Goal: Task Accomplishment & Management: Use online tool/utility

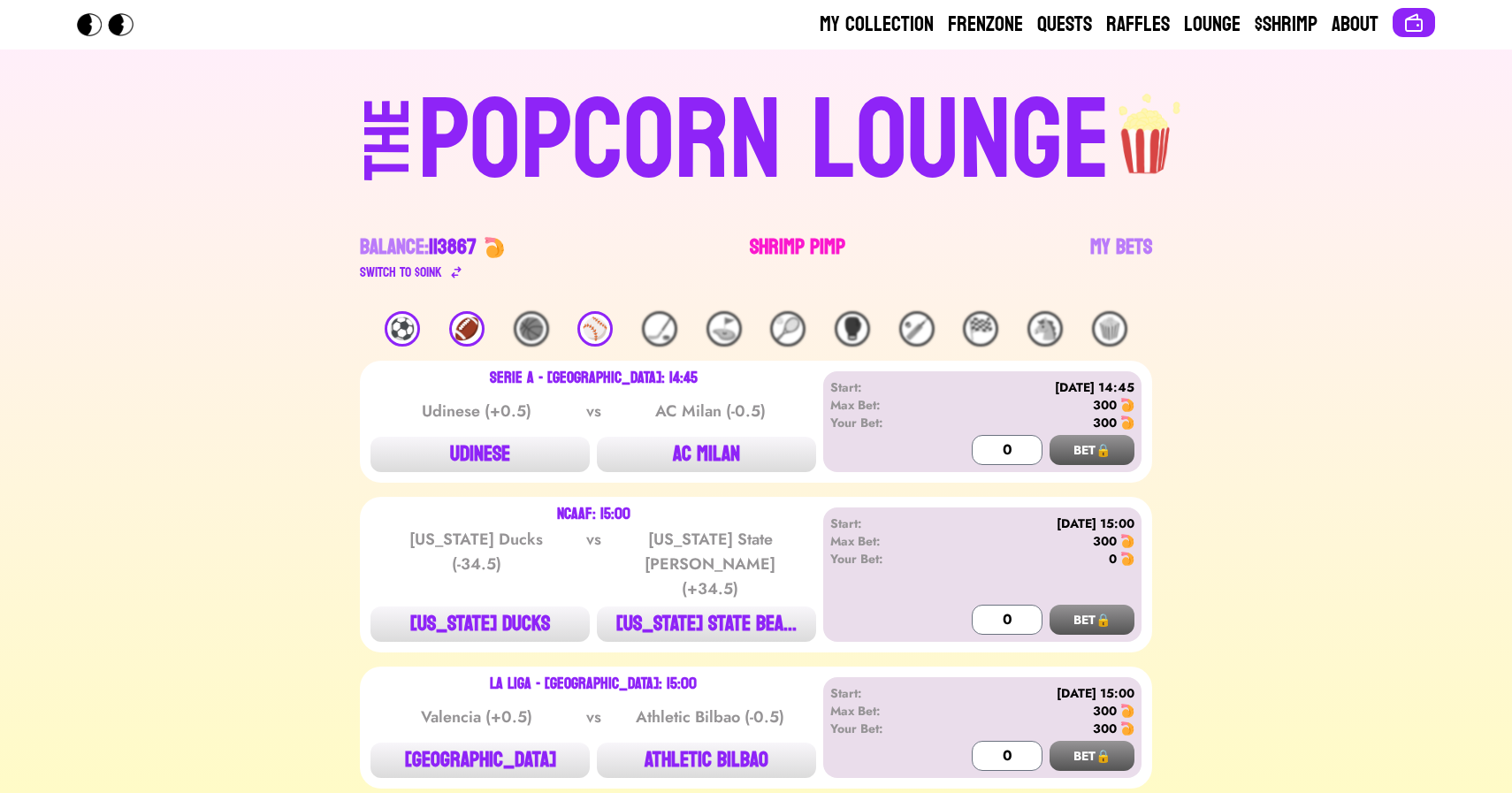
click at [784, 234] on link "Shrimp Pimp" at bounding box center [797, 258] width 95 height 50
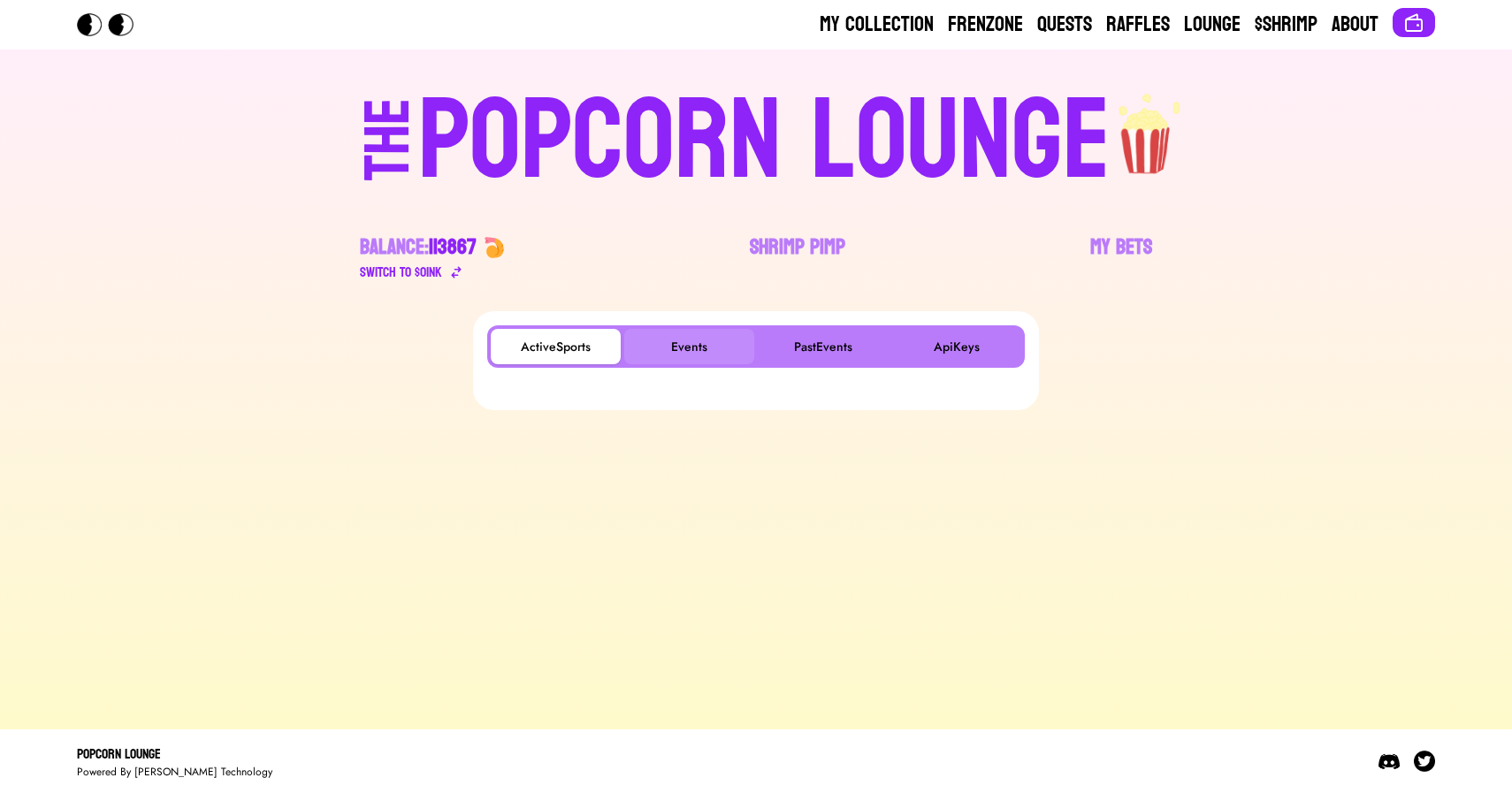
click at [692, 343] on button "Events" at bounding box center [689, 346] width 130 height 35
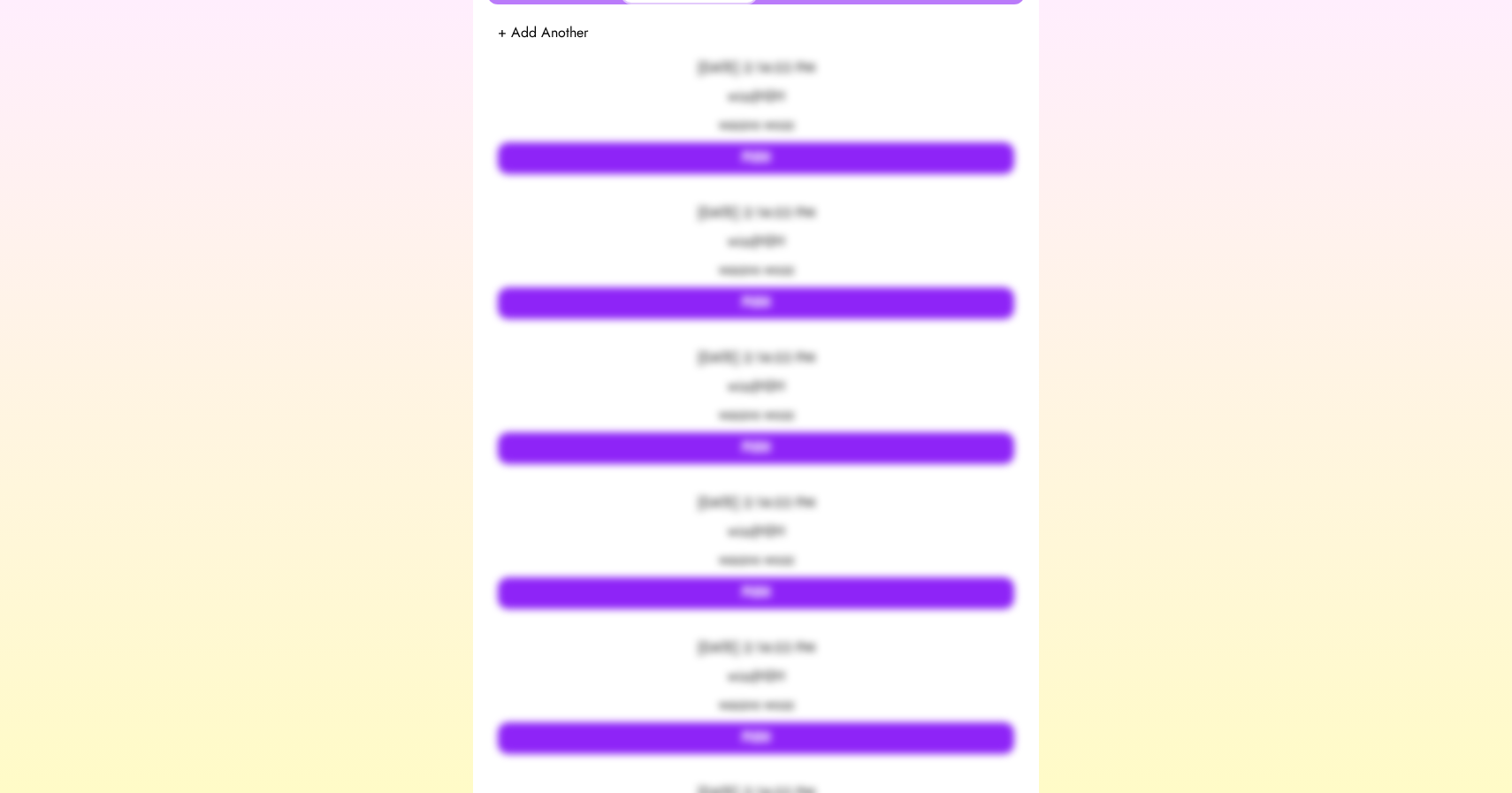
scroll to position [362, 0]
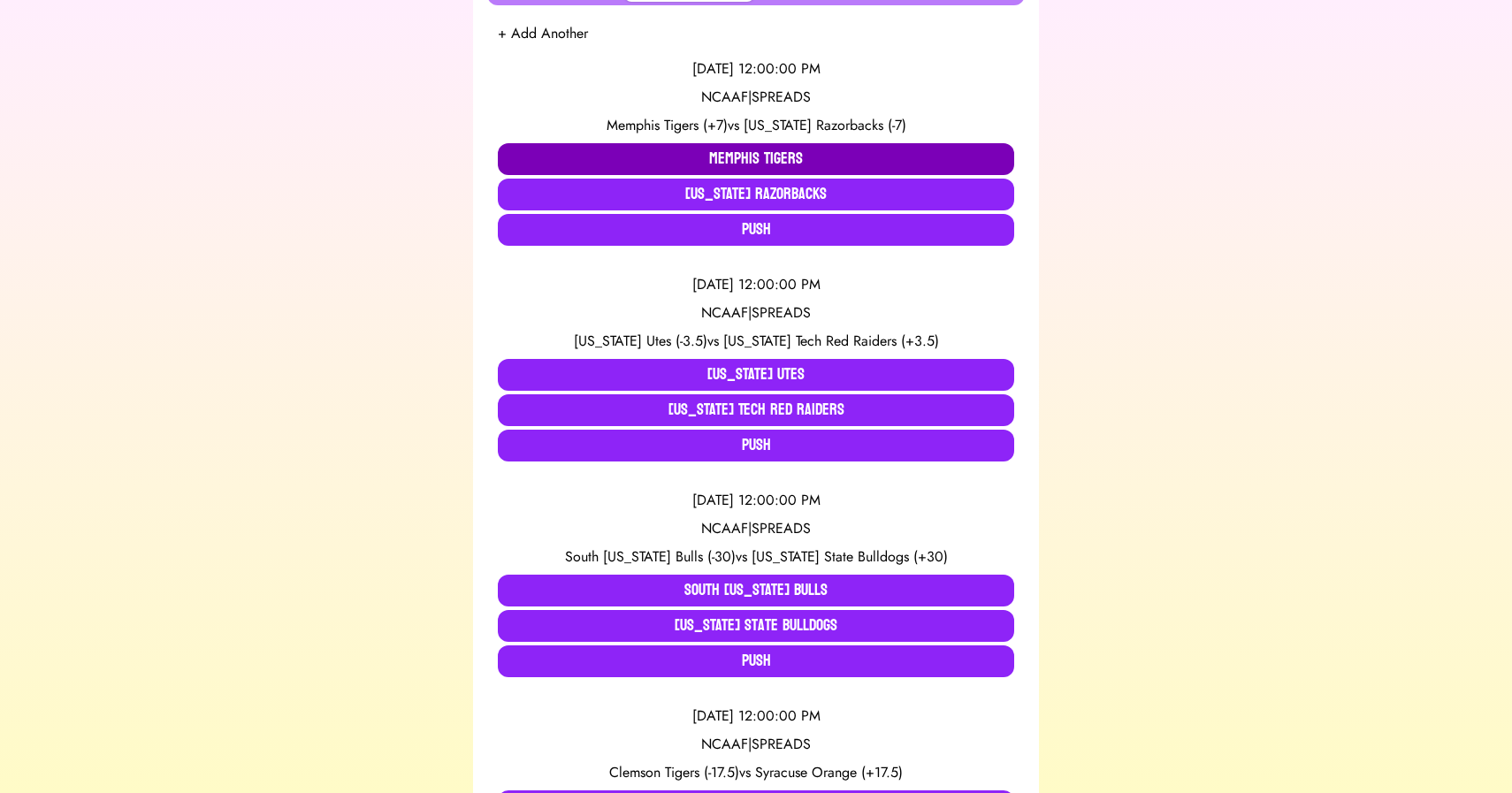
click at [639, 165] on button "Memphis Tigers" at bounding box center [756, 158] width 517 height 31
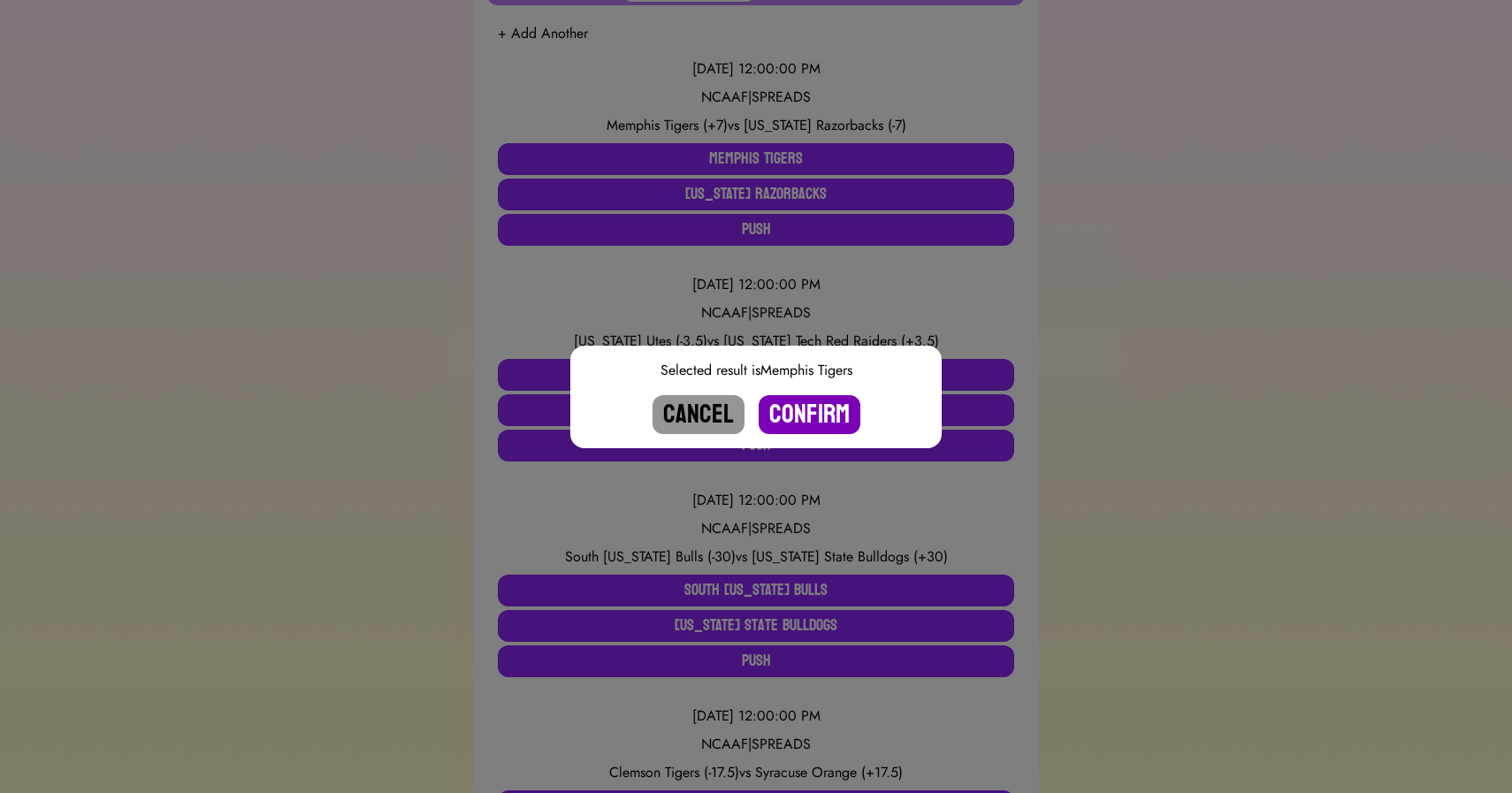
click at [801, 405] on button "Confirm" at bounding box center [809, 415] width 102 height 39
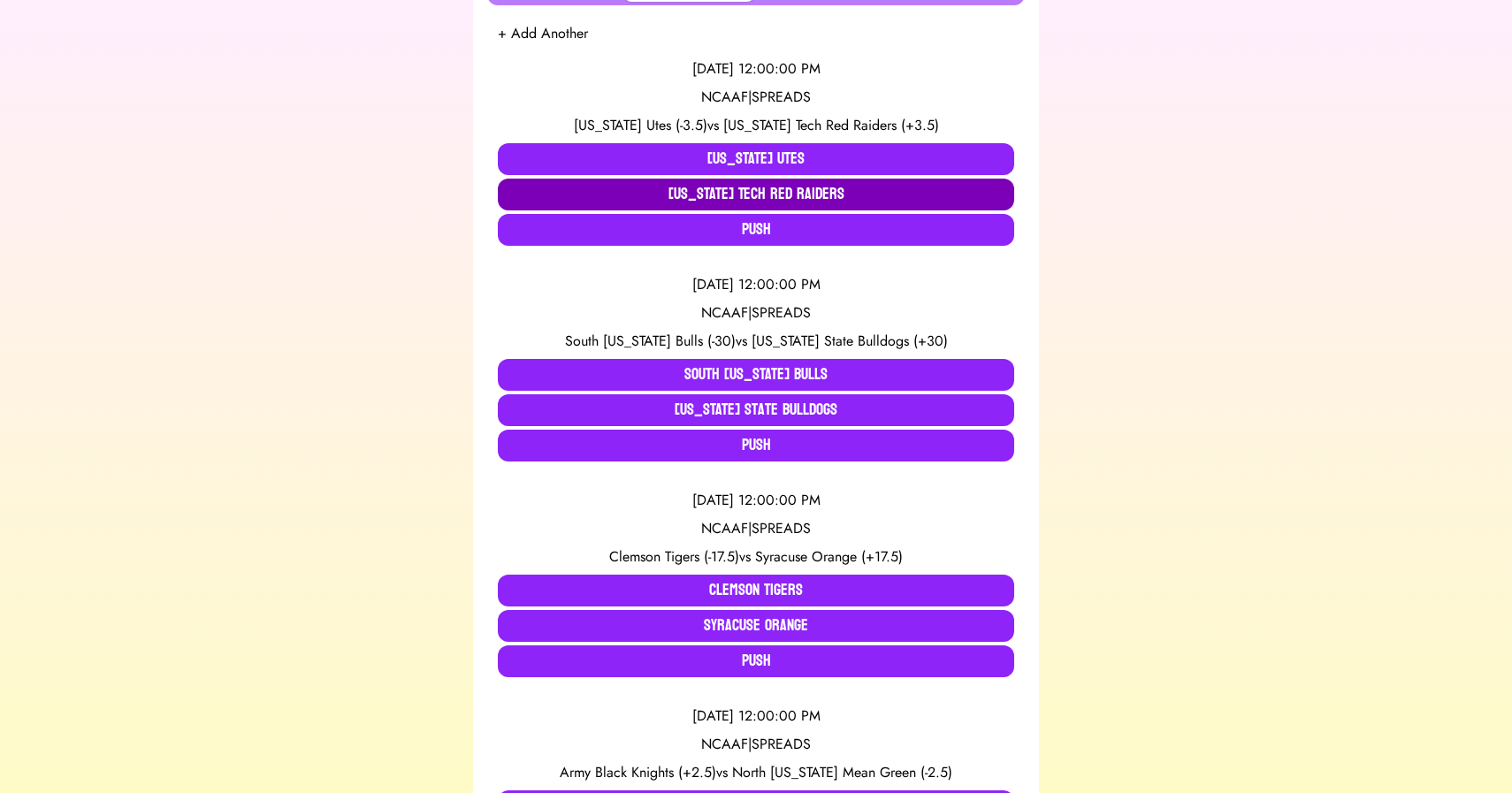
click at [589, 193] on button "[US_STATE] Tech Red Raiders" at bounding box center [756, 193] width 517 height 31
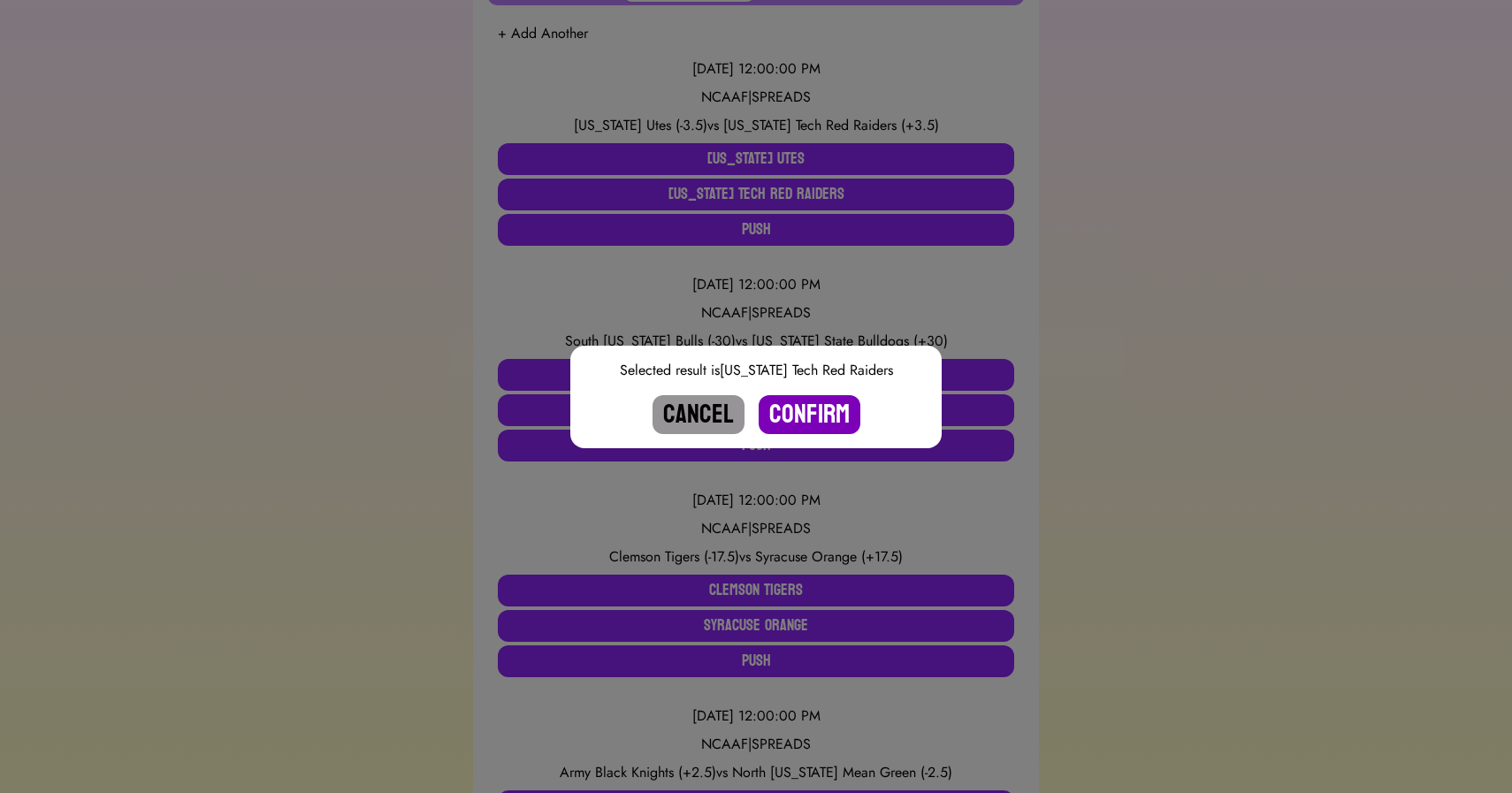
click at [801, 429] on button "Confirm" at bounding box center [809, 415] width 102 height 39
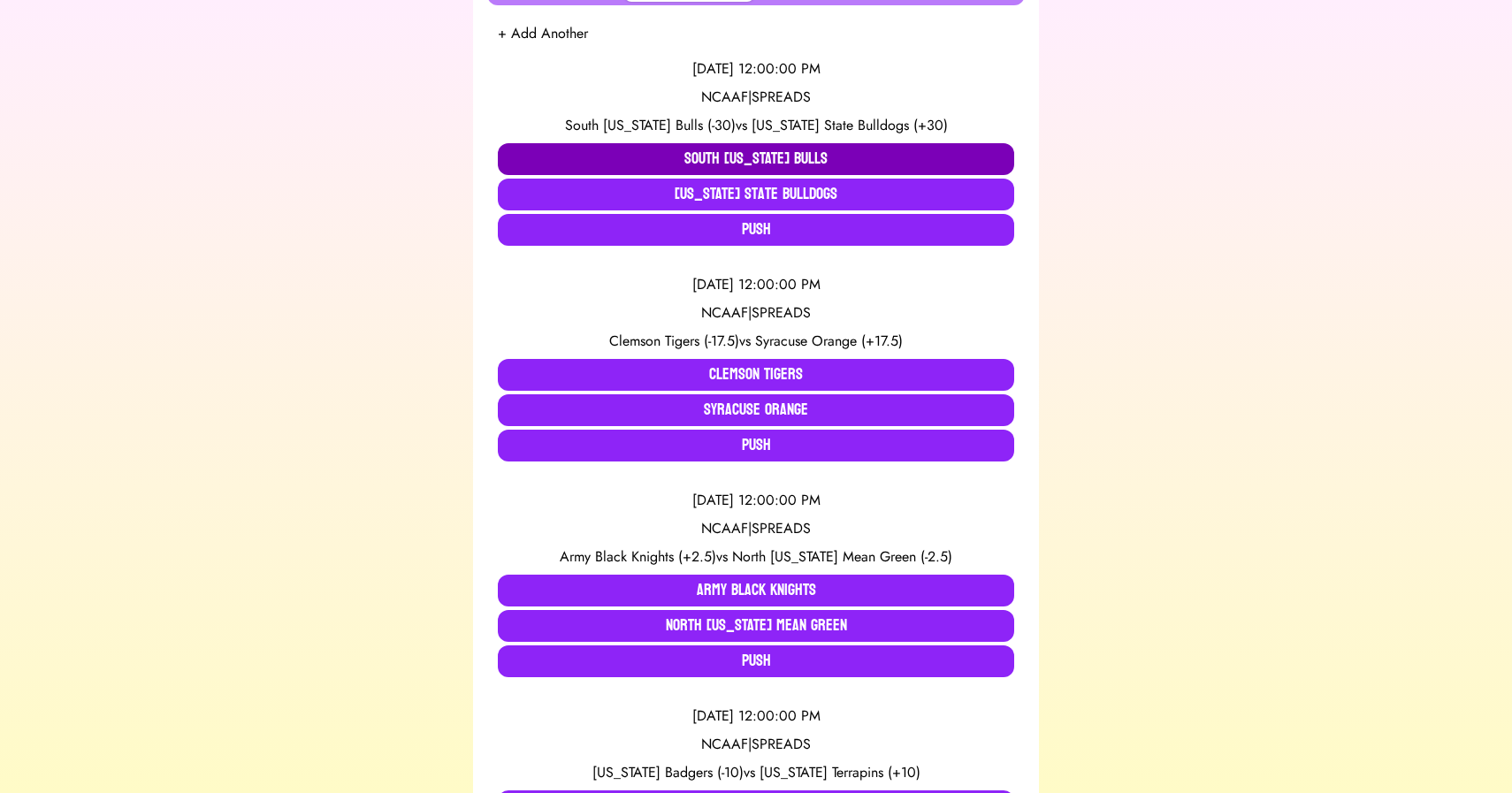
click at [737, 153] on button "South [US_STATE] Bulls" at bounding box center [756, 158] width 517 height 31
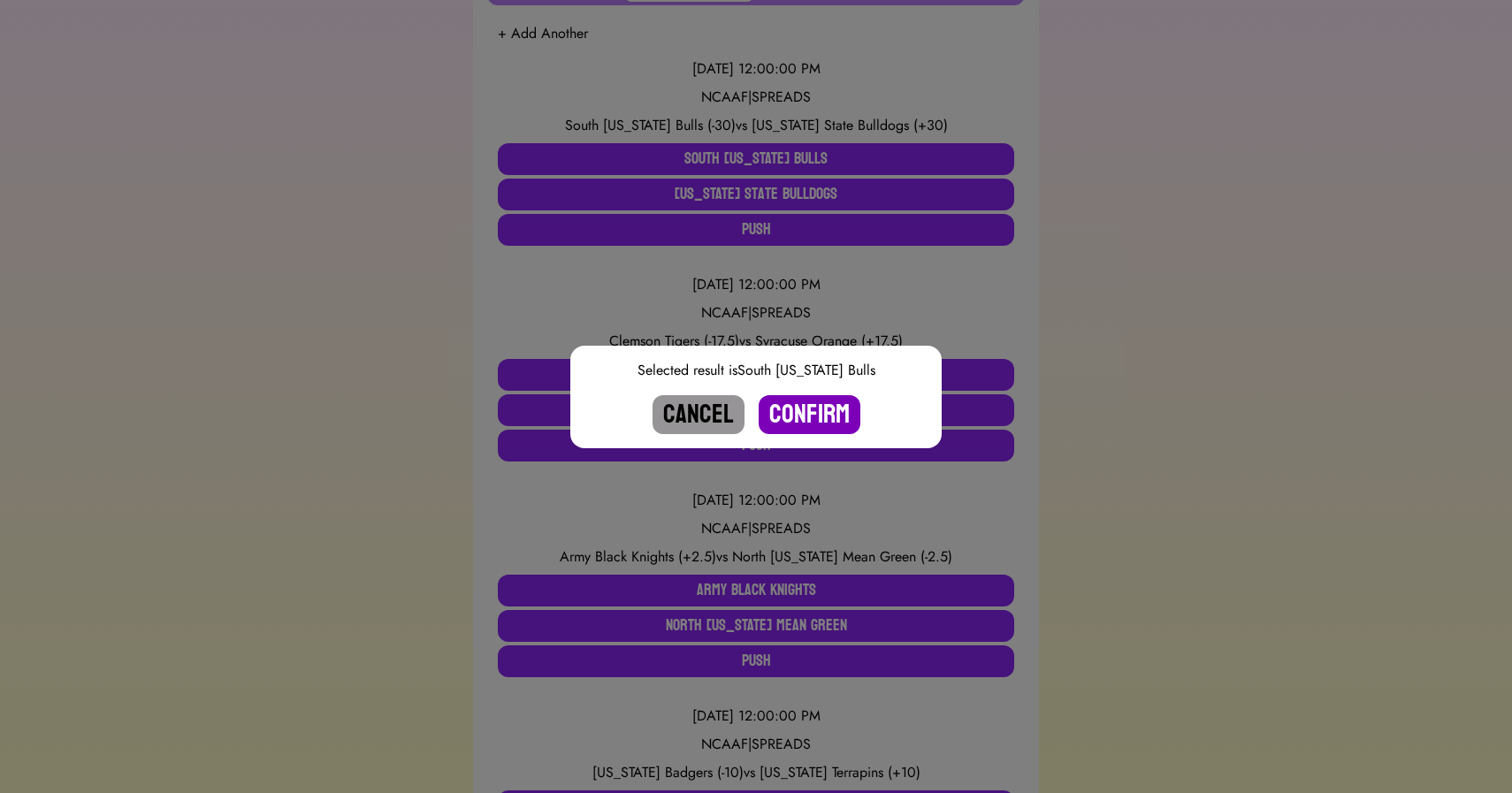
click at [815, 408] on button "Confirm" at bounding box center [809, 415] width 102 height 39
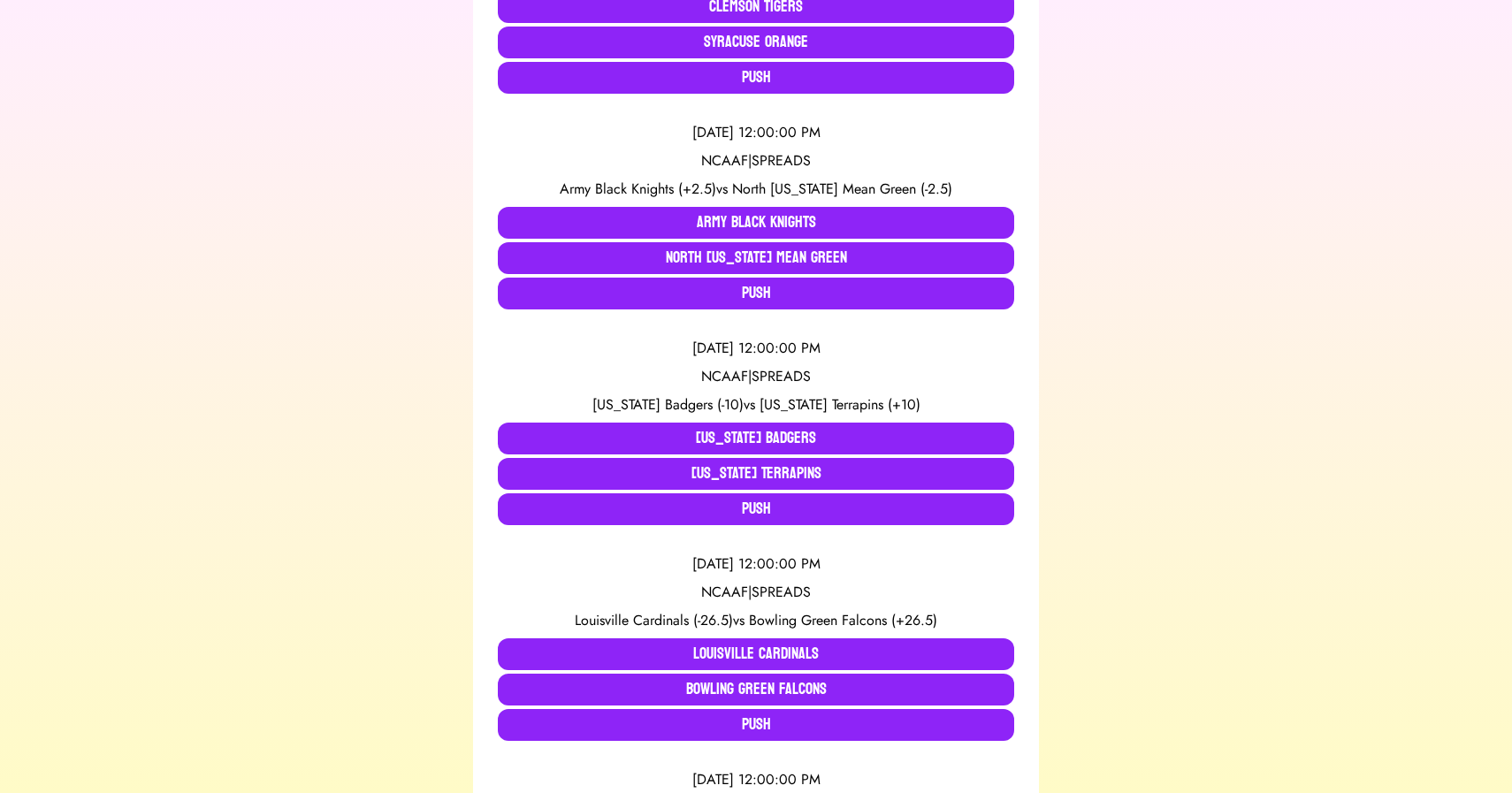
scroll to position [560, 0]
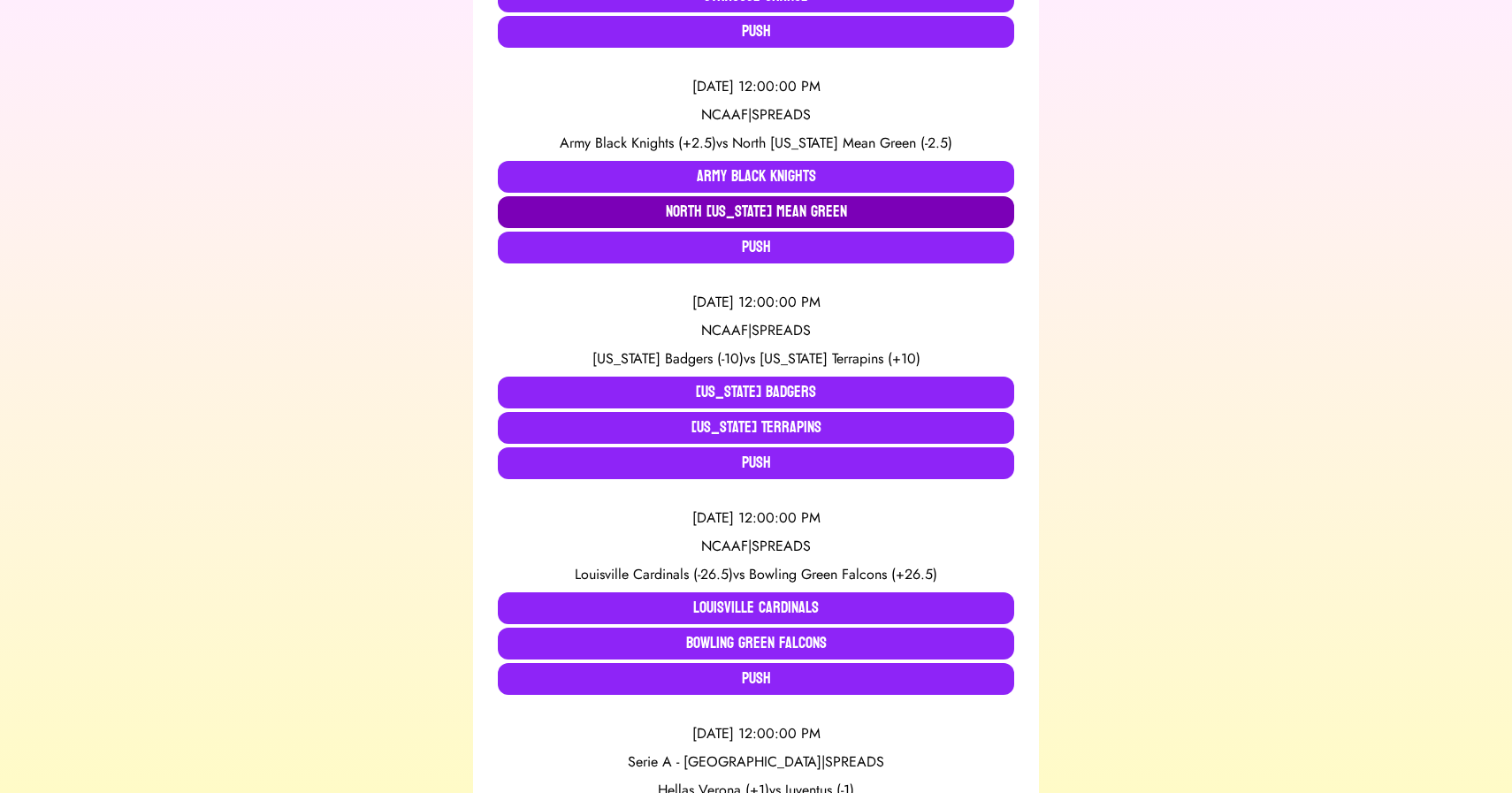
click at [695, 213] on button "North [US_STATE] Mean Green" at bounding box center [756, 212] width 517 height 31
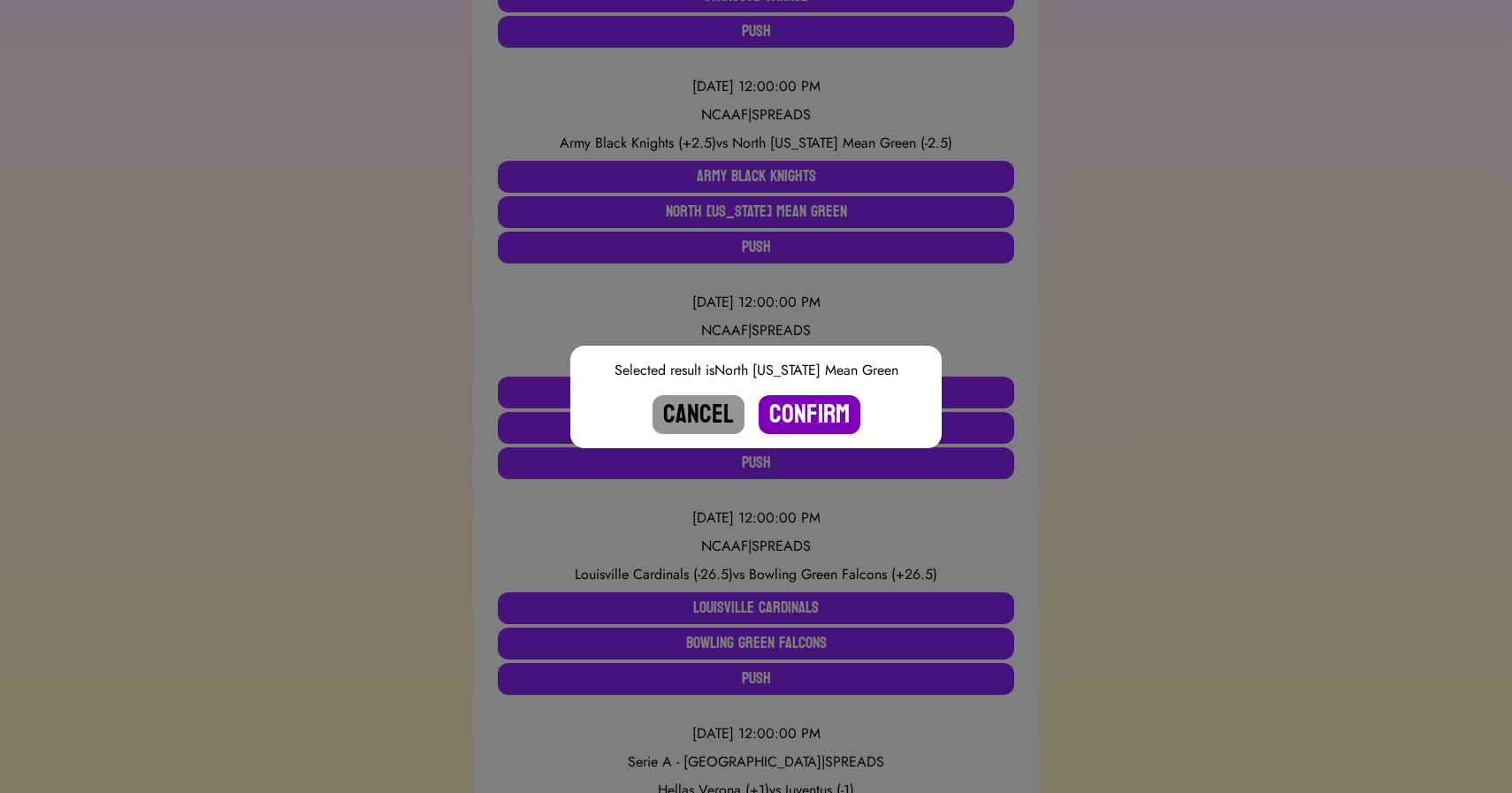
click at [802, 412] on button "Confirm" at bounding box center [809, 415] width 102 height 39
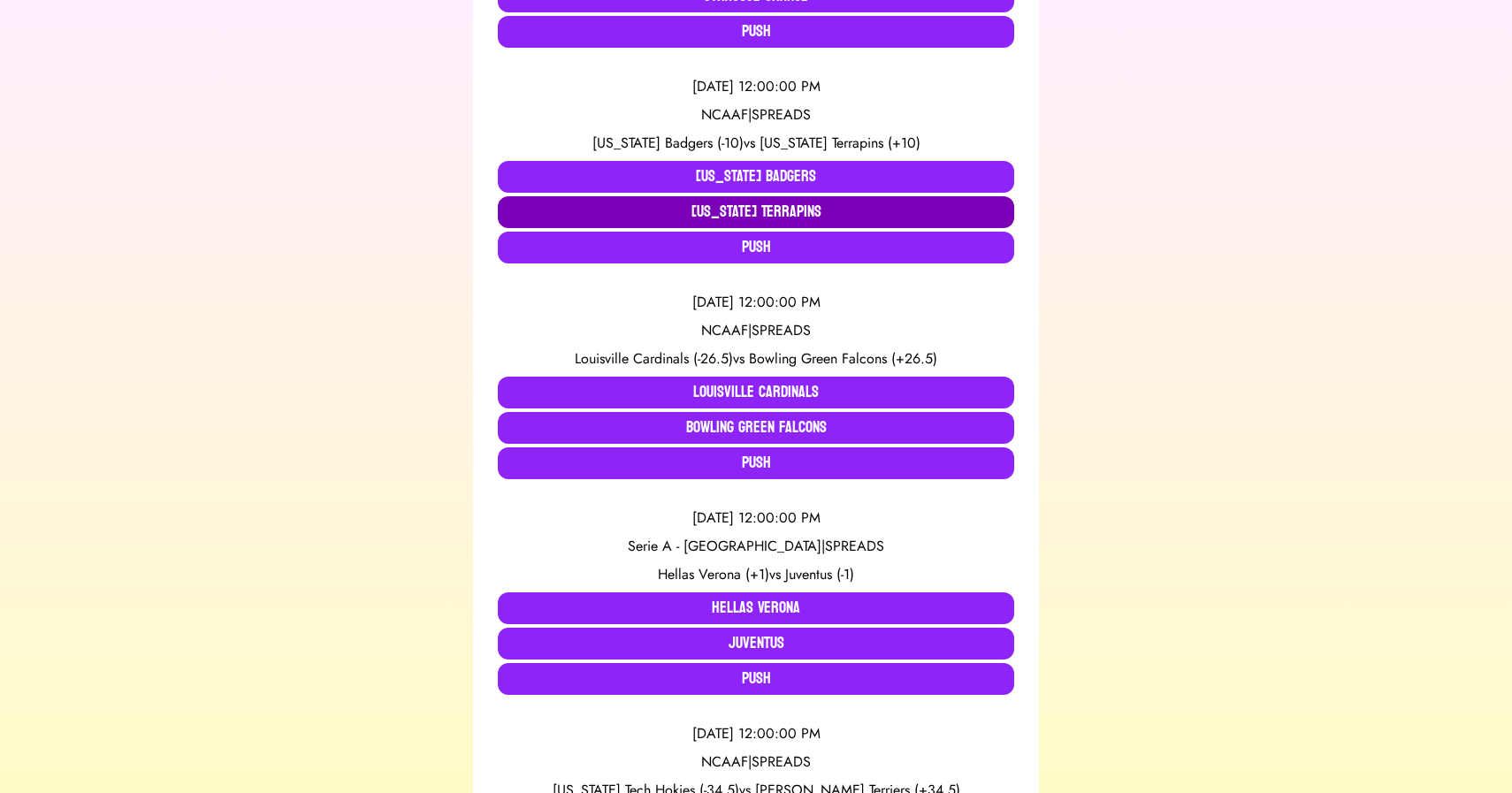
click at [639, 208] on button "[US_STATE] Terrapins" at bounding box center [756, 212] width 517 height 31
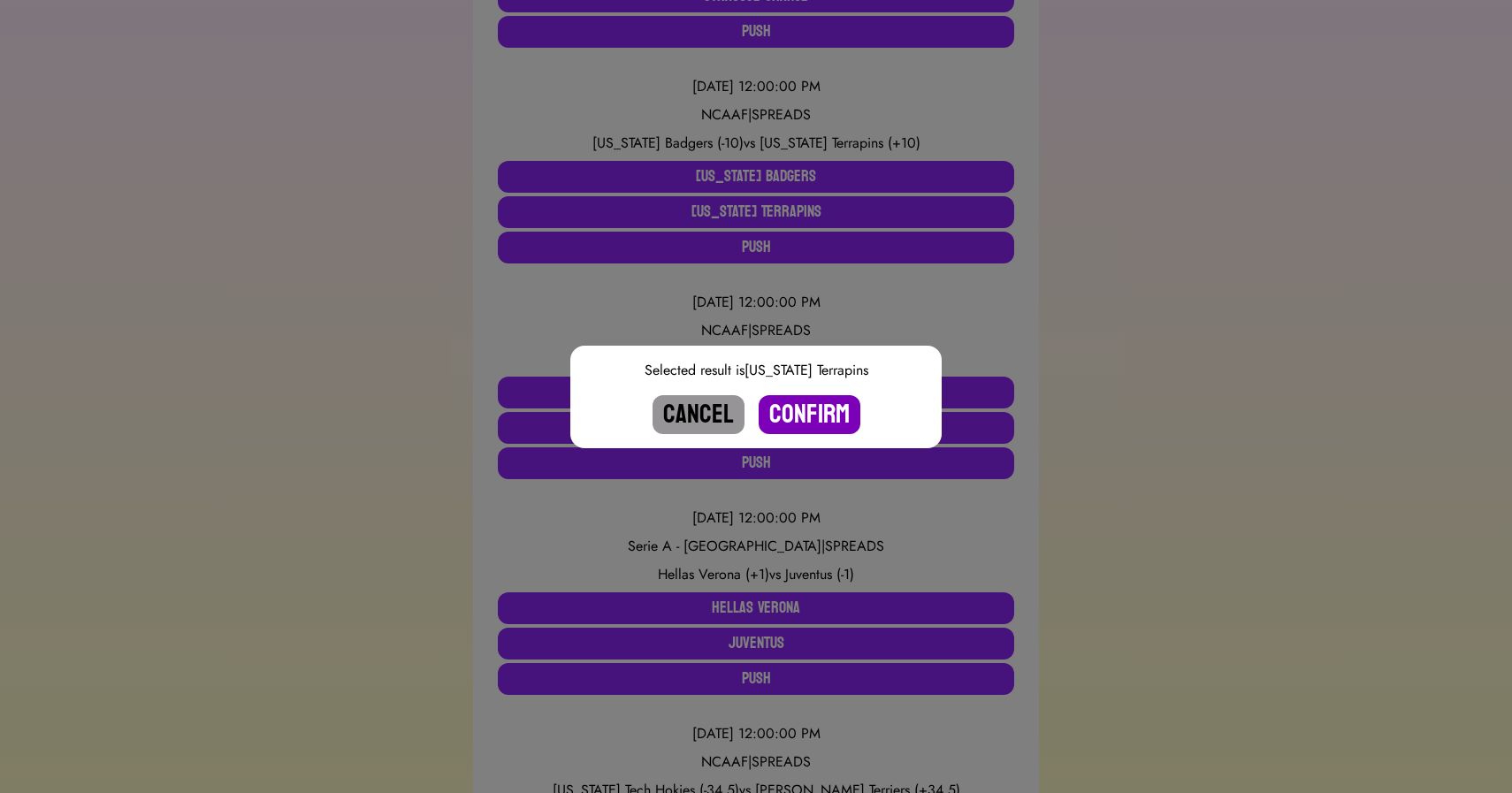
click at [810, 409] on button "Confirm" at bounding box center [809, 415] width 102 height 39
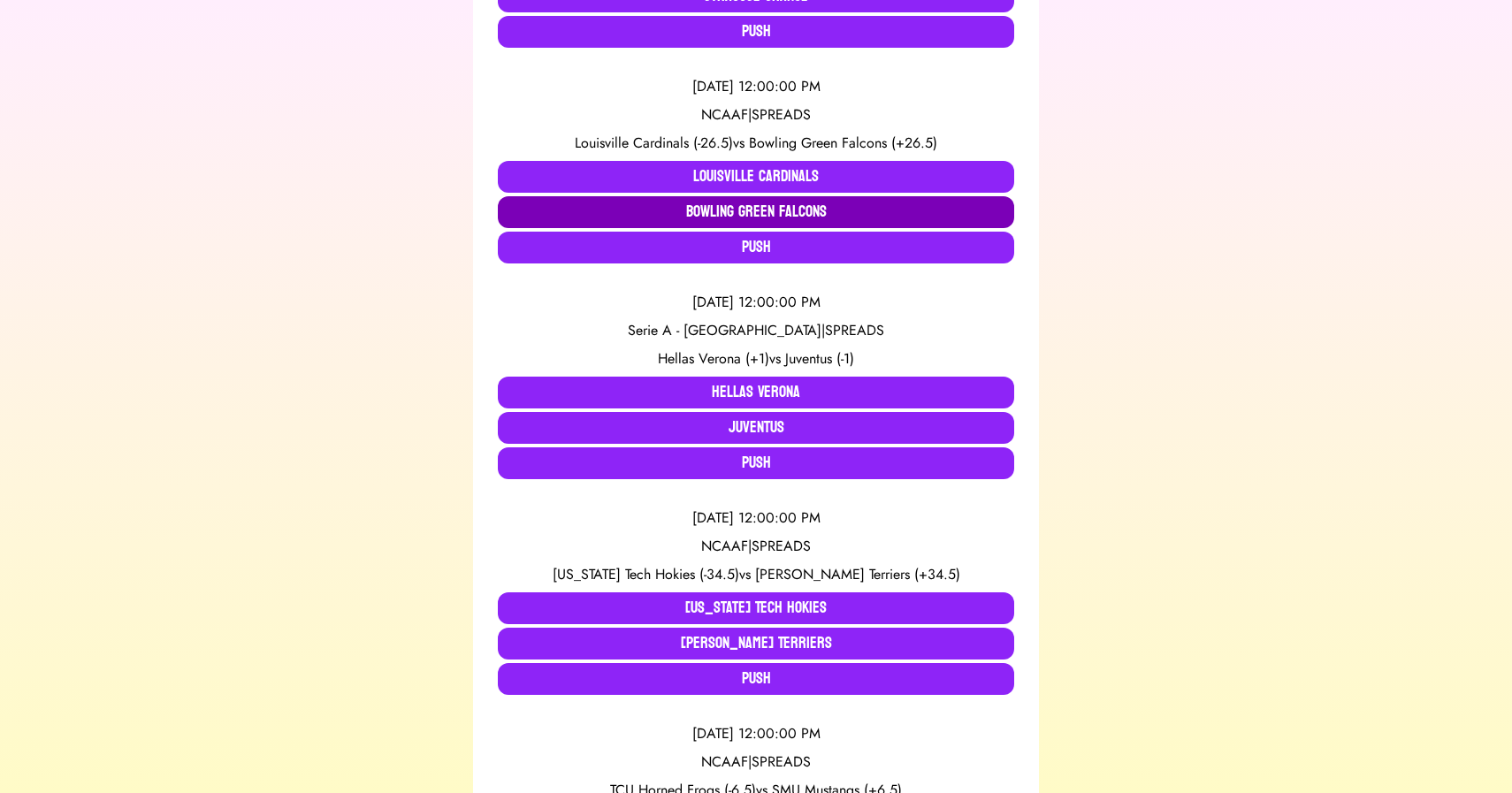
click at [691, 214] on button "Bowling Green Falcons" at bounding box center [756, 212] width 517 height 31
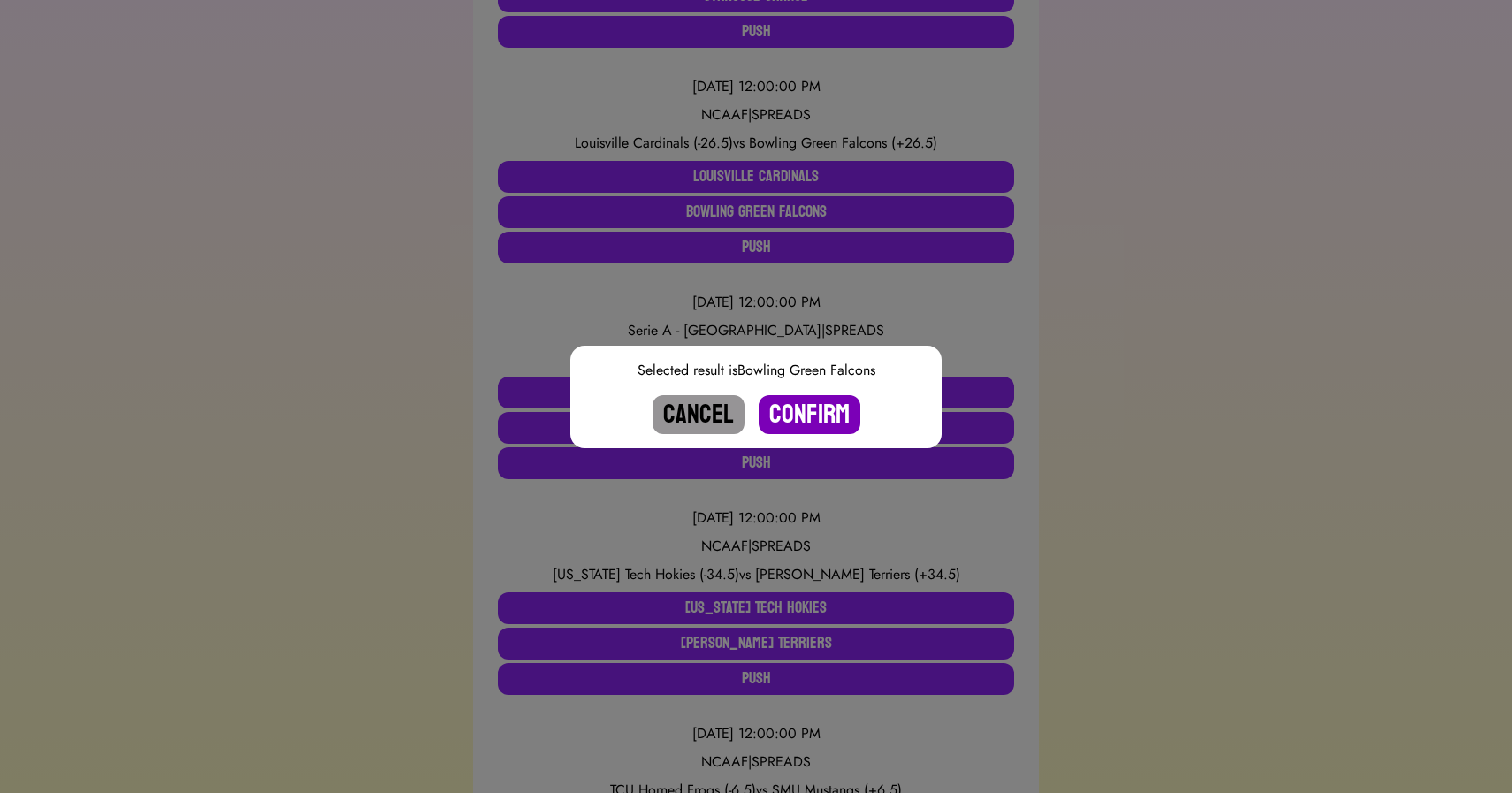
click at [798, 411] on button "Confirm" at bounding box center [809, 415] width 102 height 39
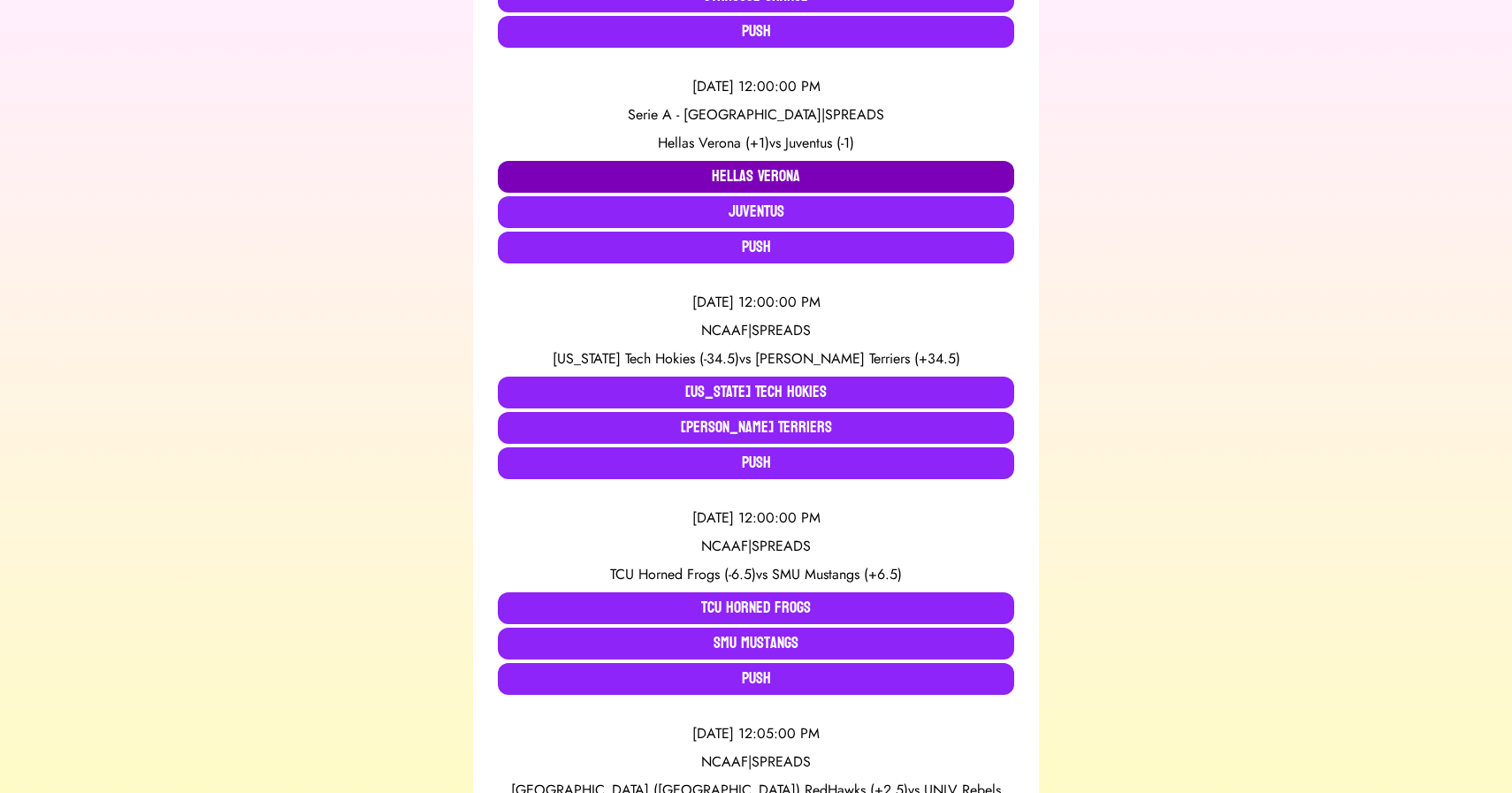
click at [664, 175] on button "Hellas Verona" at bounding box center [756, 176] width 517 height 31
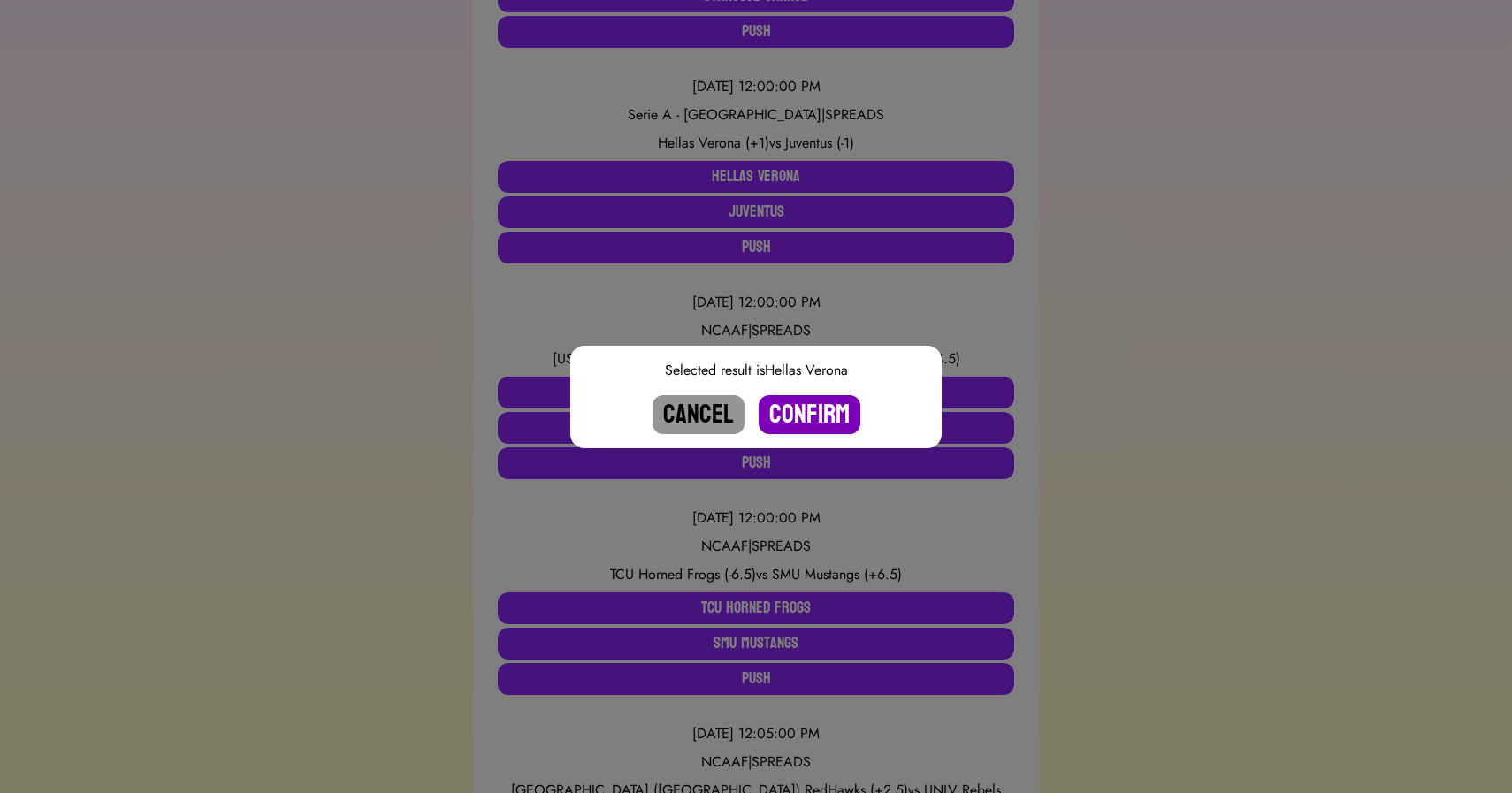
click at [799, 415] on button "Confirm" at bounding box center [809, 415] width 102 height 39
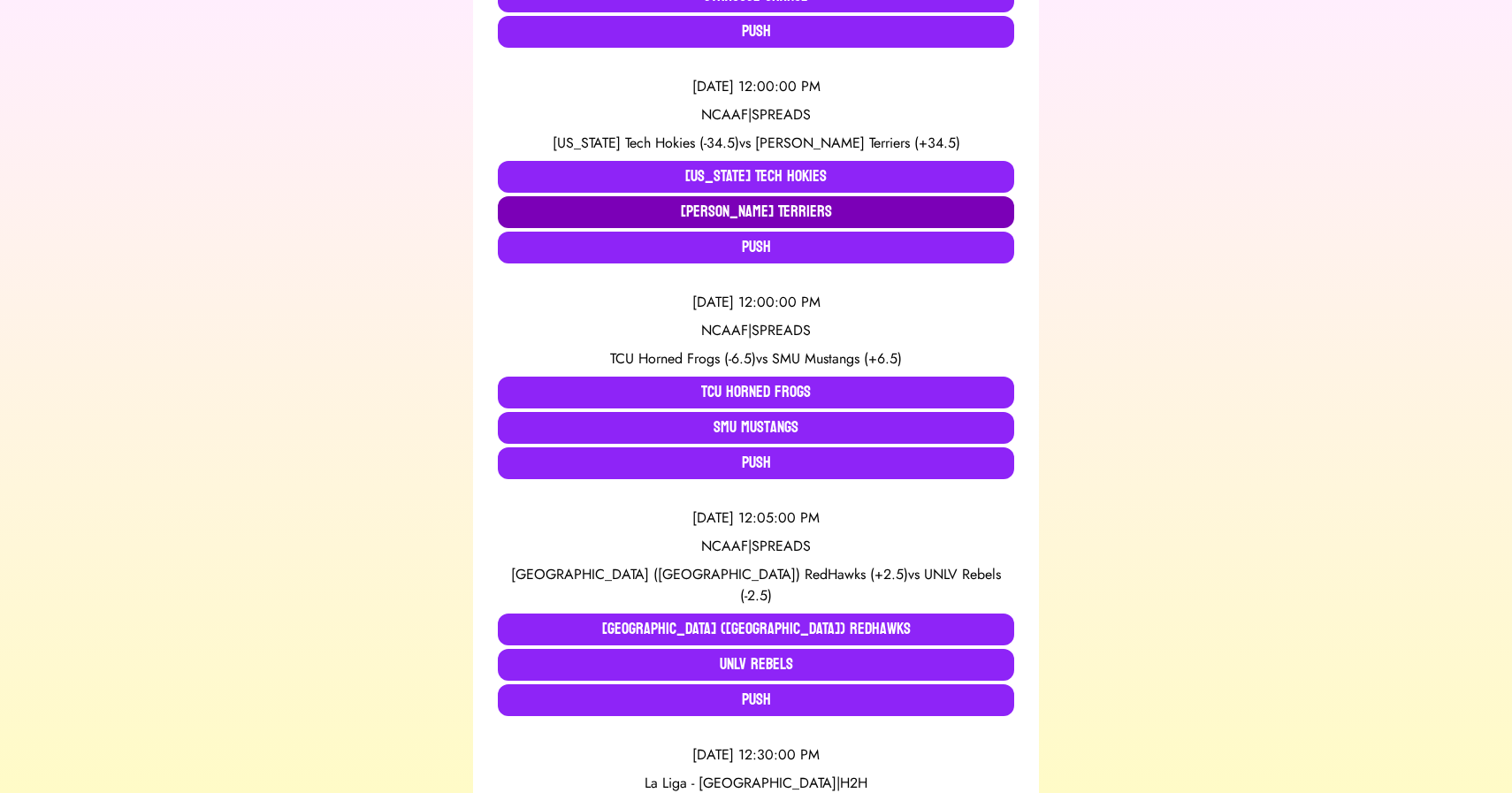
click at [692, 206] on button "[PERSON_NAME] Terriers" at bounding box center [756, 212] width 517 height 31
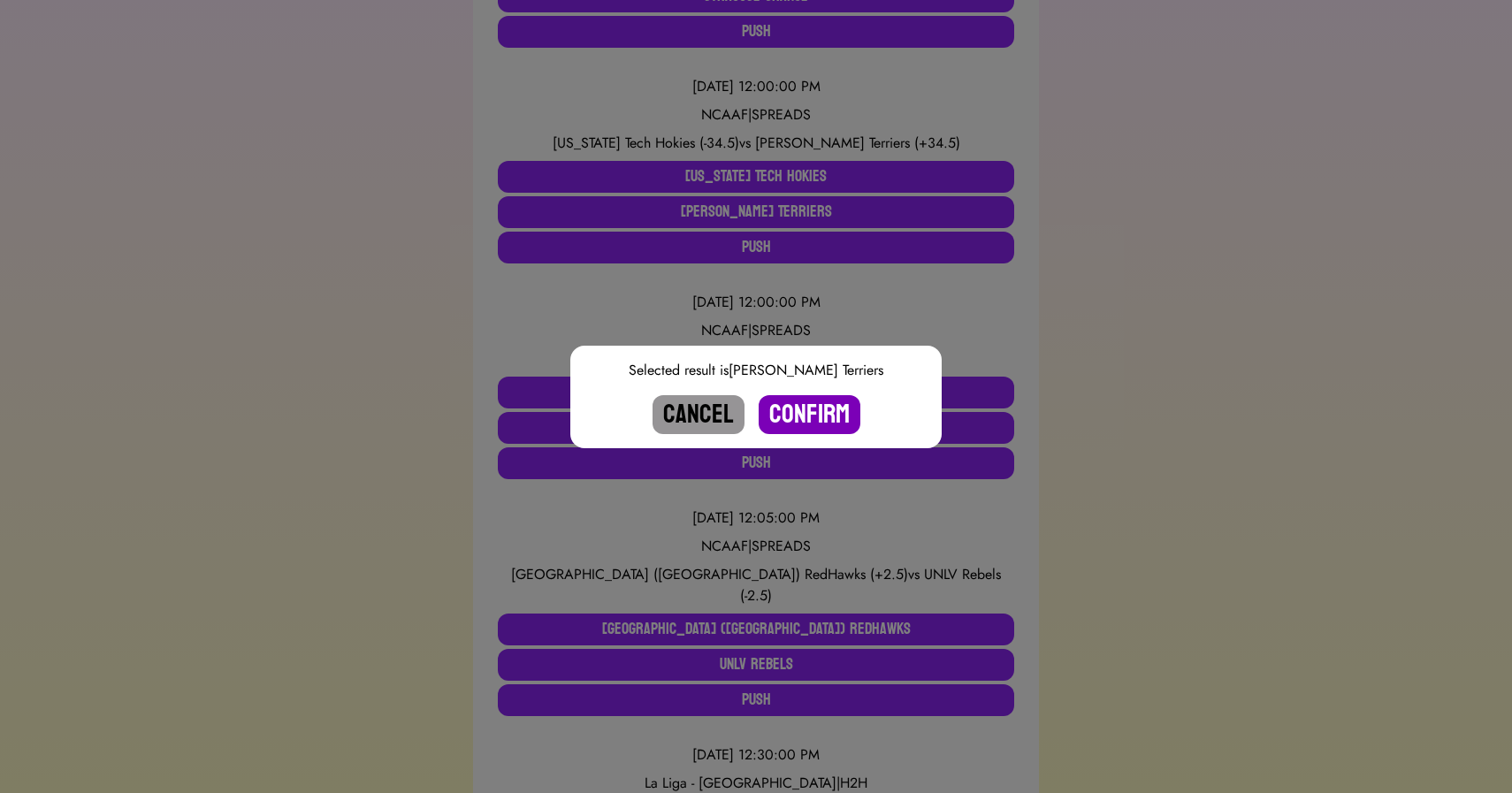
click at [814, 417] on button "Confirm" at bounding box center [809, 415] width 102 height 39
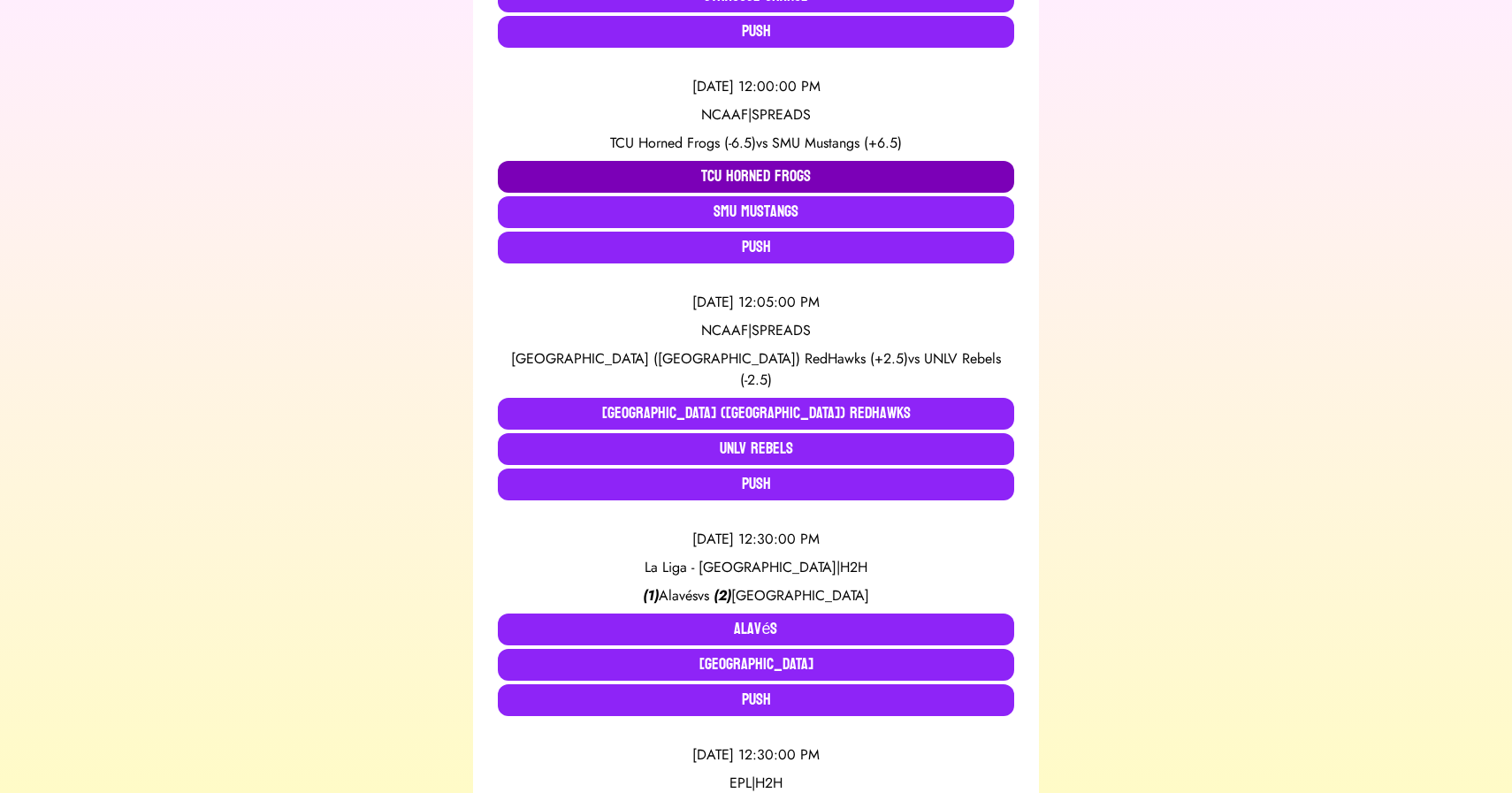
click at [662, 169] on button "TCU Horned Frogs" at bounding box center [756, 176] width 517 height 31
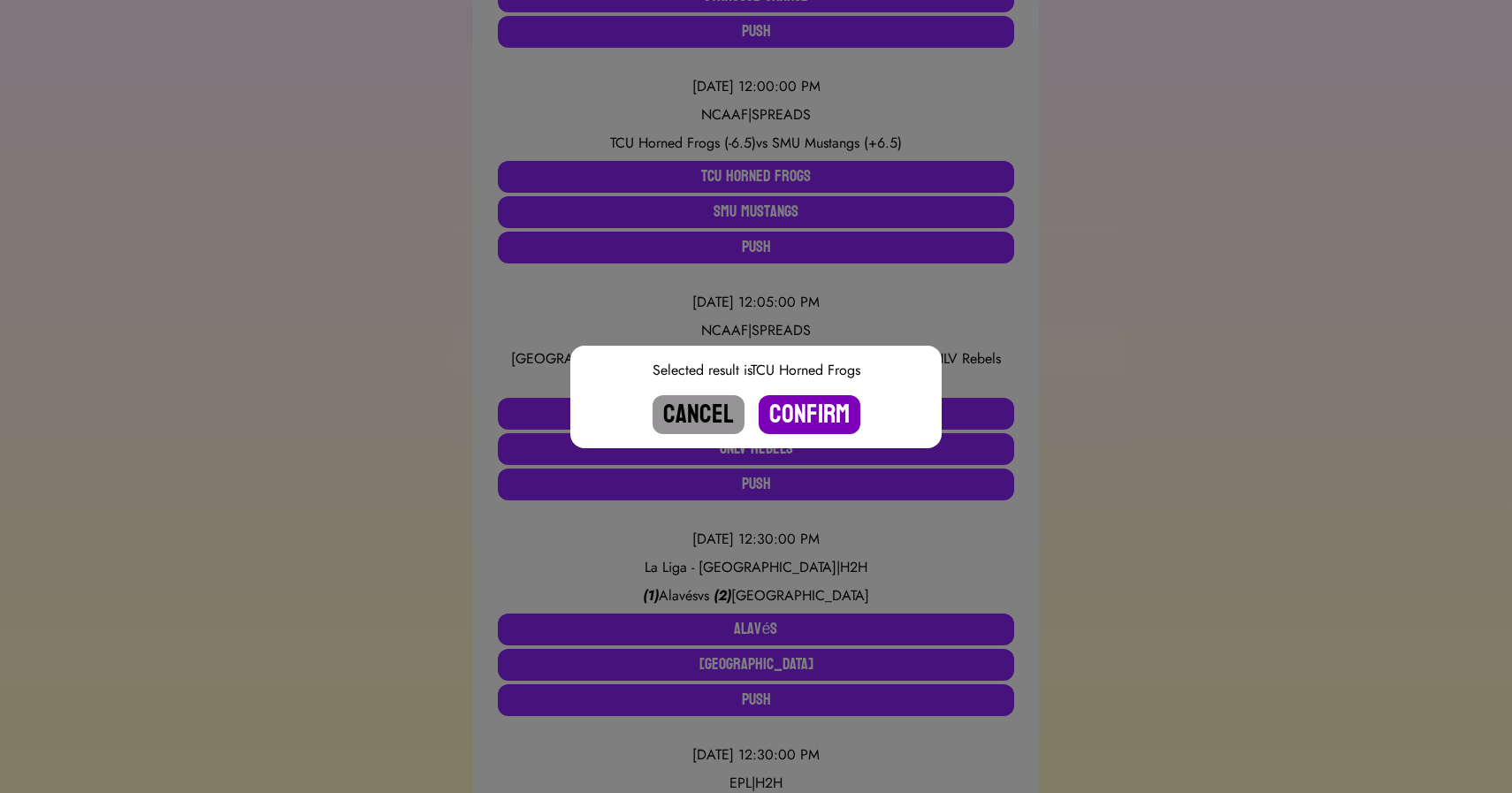
click at [818, 410] on button "Confirm" at bounding box center [809, 415] width 102 height 39
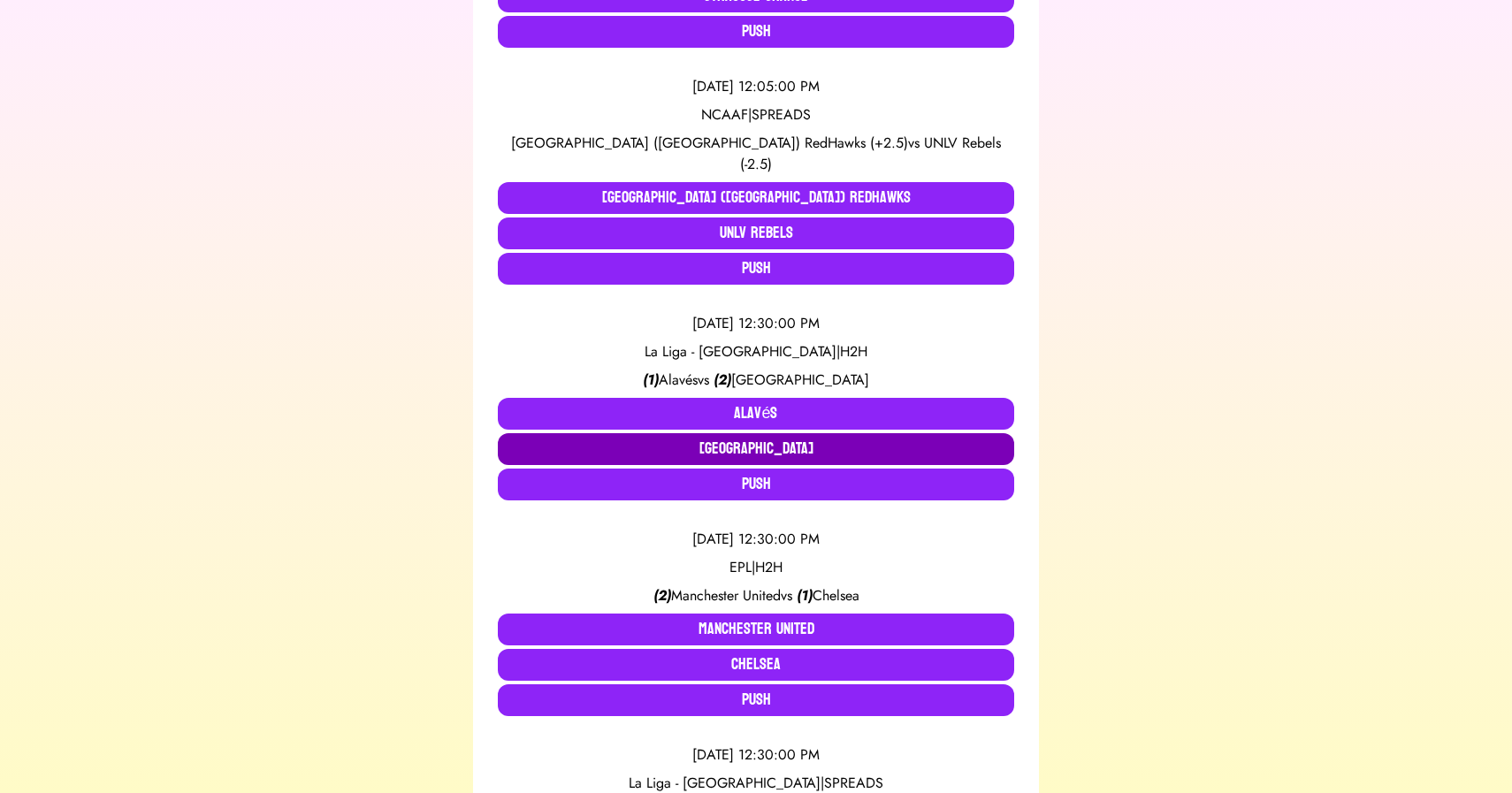
click at [761, 433] on button "[GEOGRAPHIC_DATA]" at bounding box center [756, 448] width 517 height 31
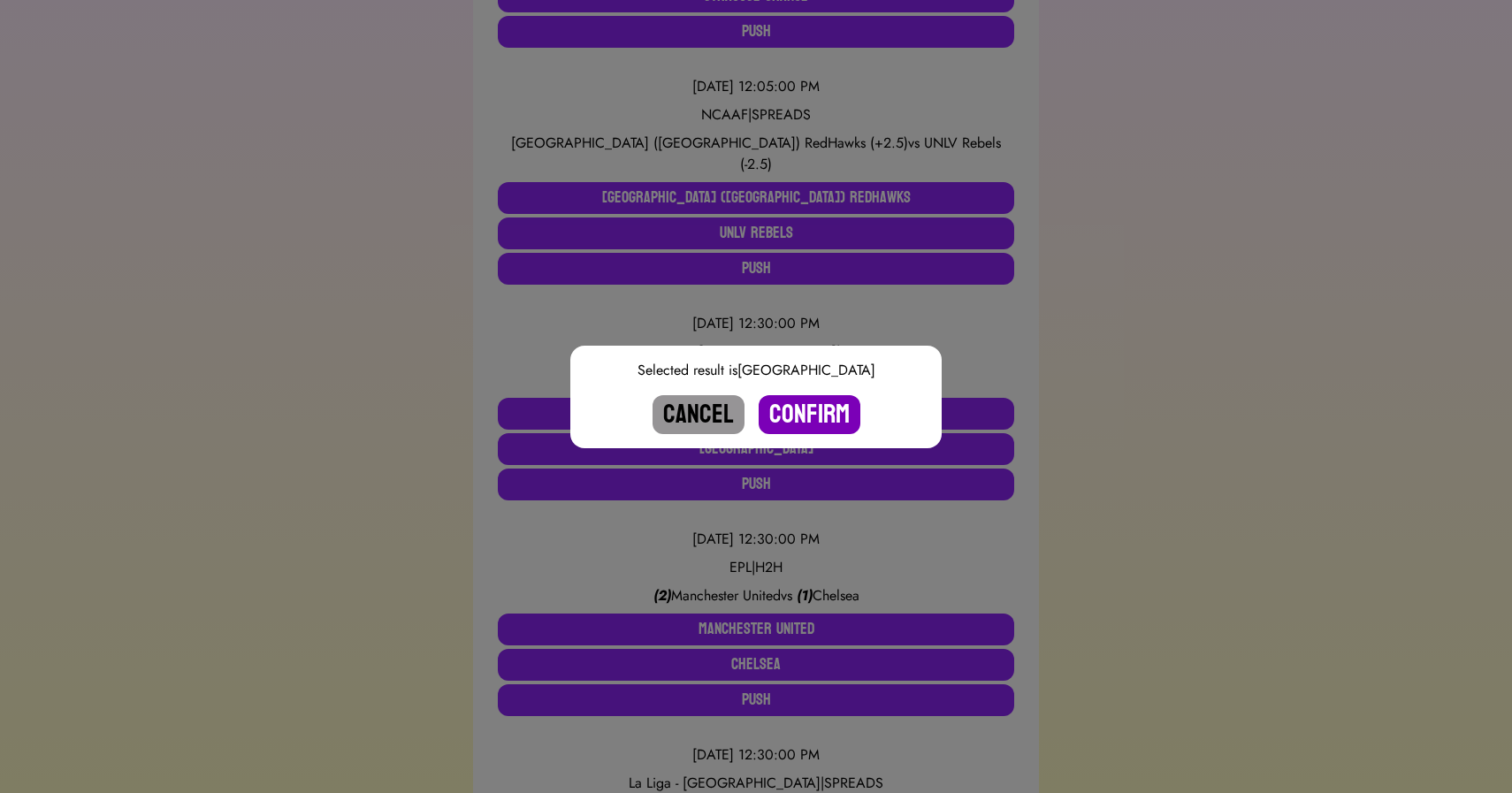
click at [820, 413] on button "Confirm" at bounding box center [809, 415] width 102 height 39
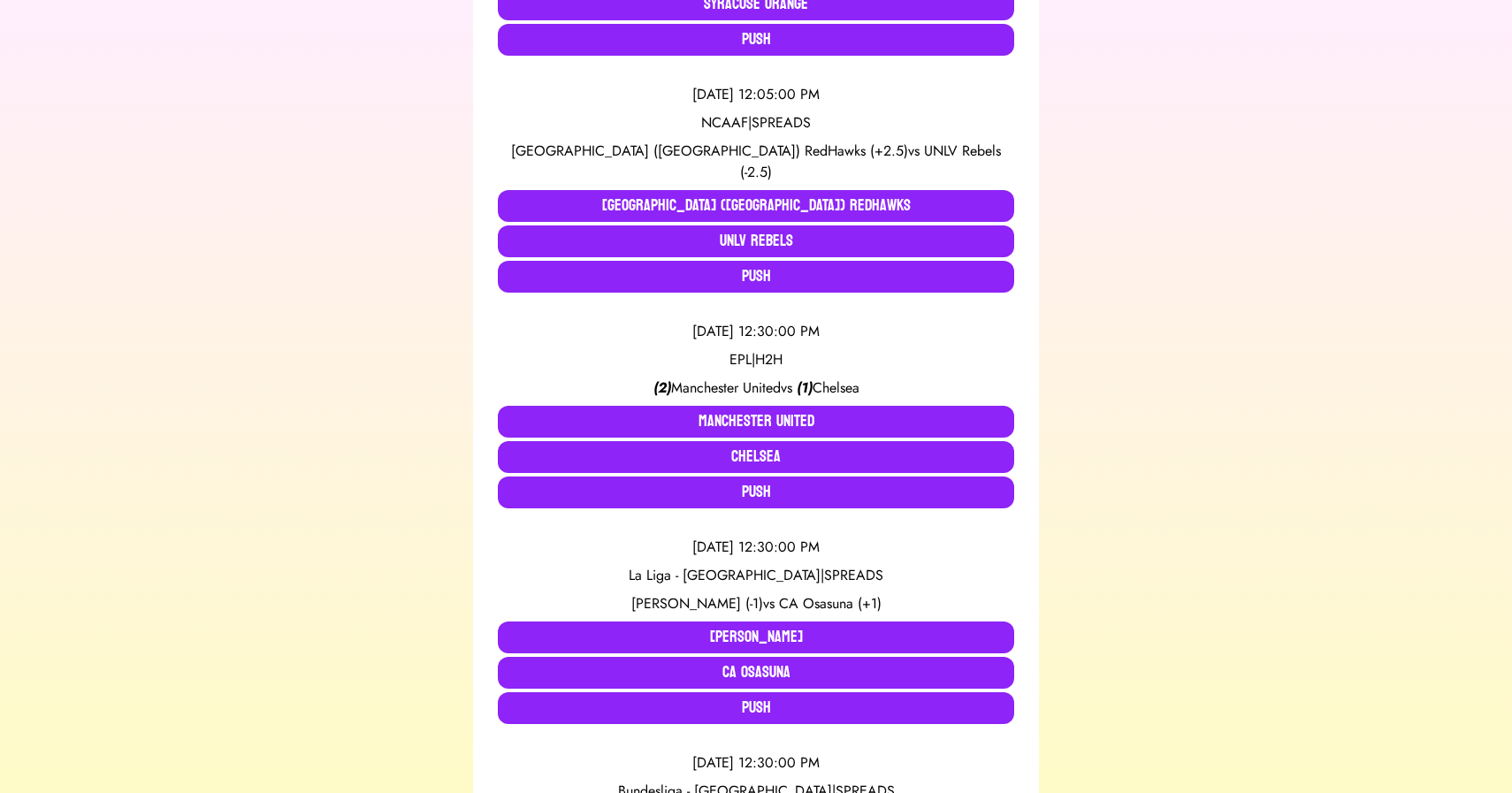
scroll to position [557, 0]
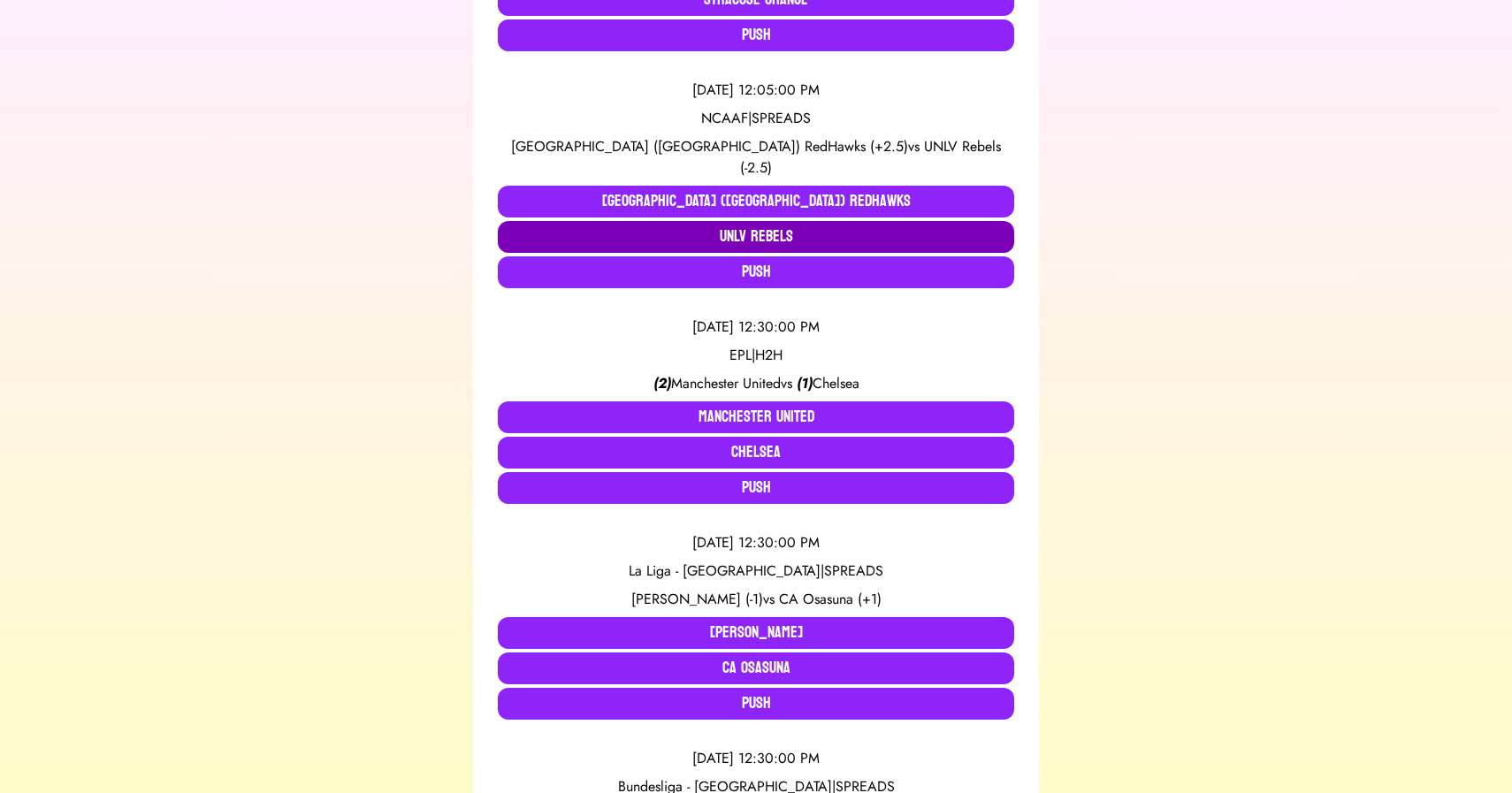
click at [755, 221] on button "UNLV Rebels" at bounding box center [756, 236] width 517 height 31
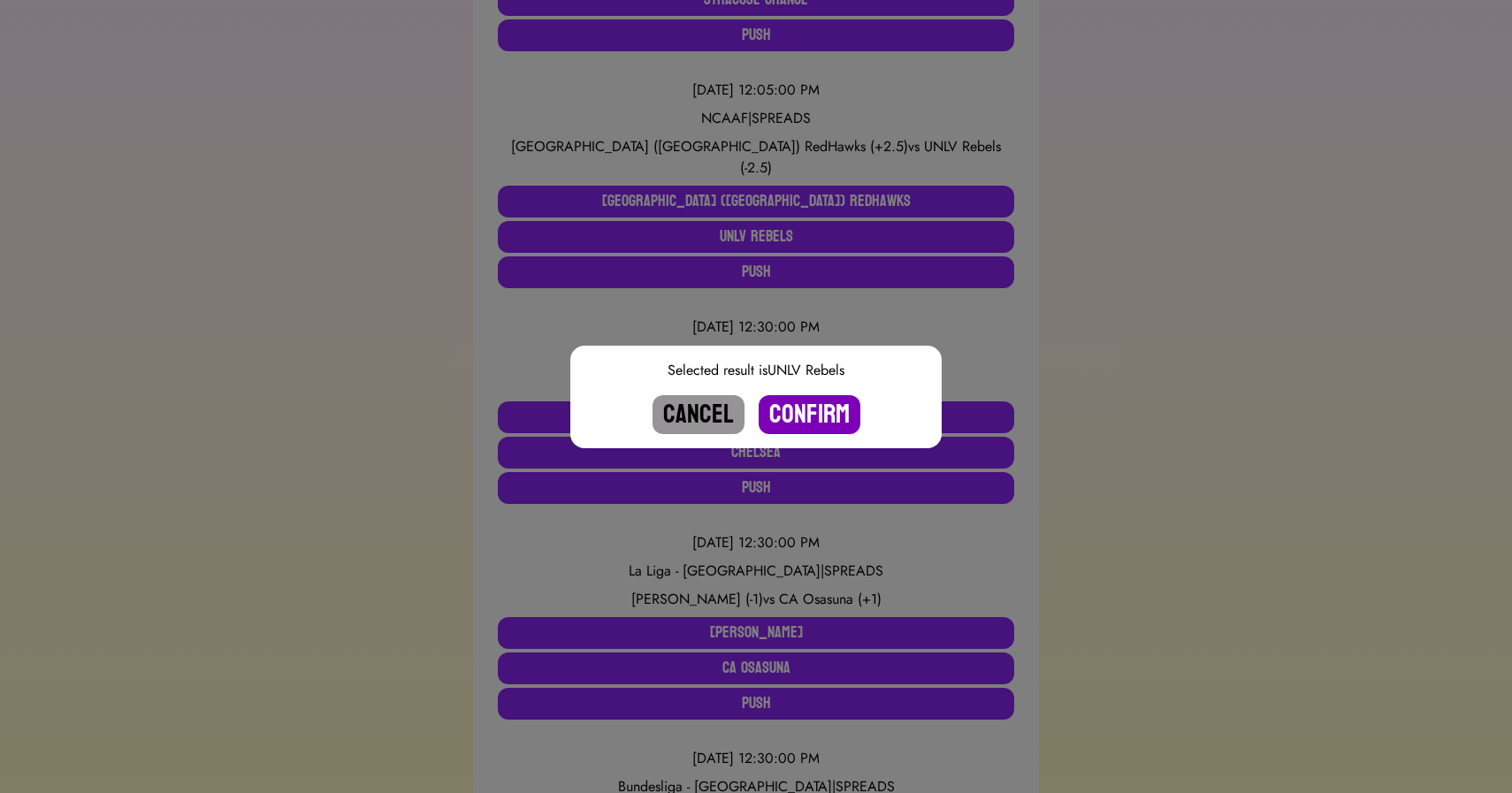
click at [797, 405] on button "Confirm" at bounding box center [809, 415] width 102 height 39
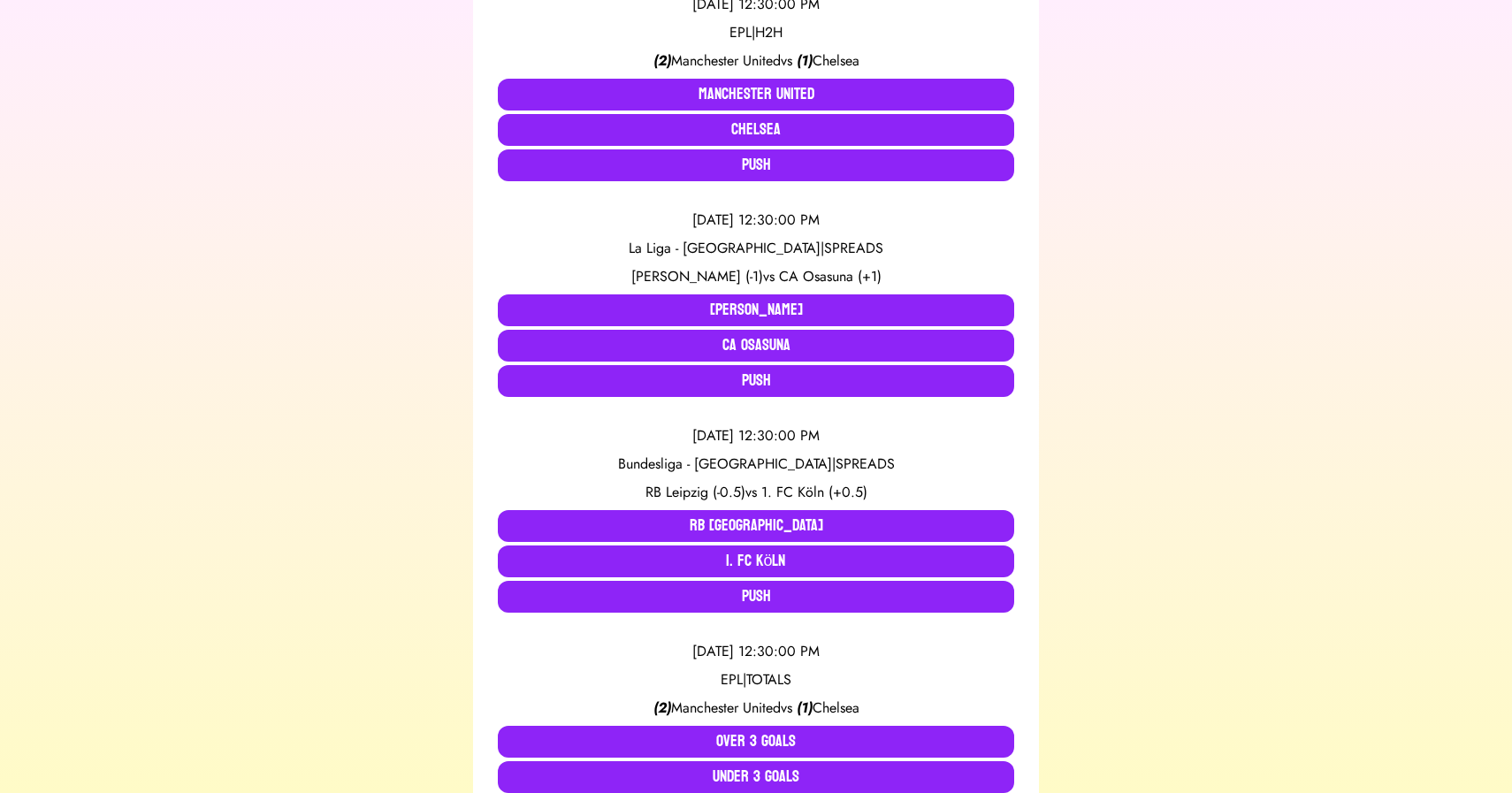
scroll to position [617, 0]
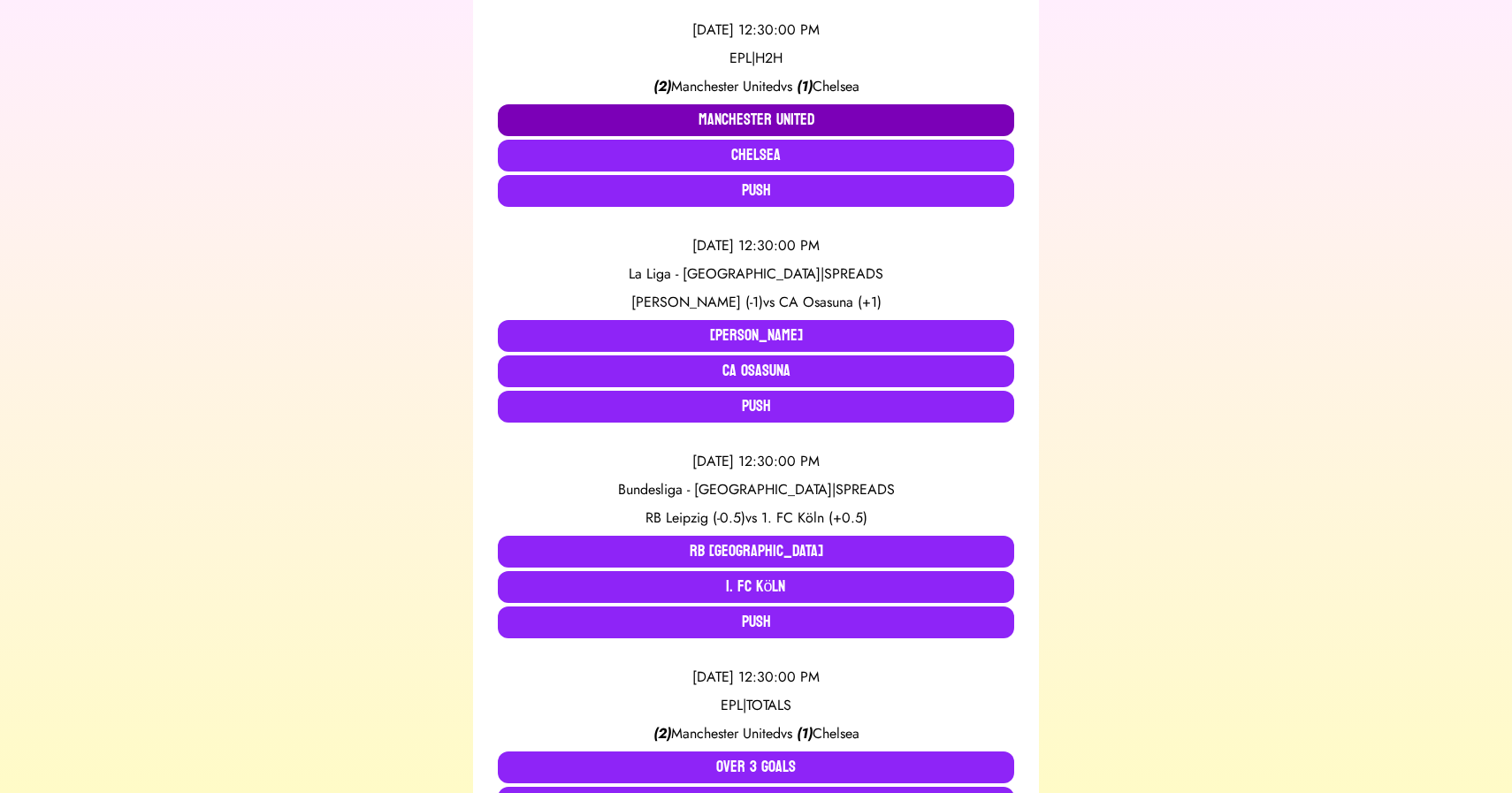
click at [692, 114] on button "Manchester United" at bounding box center [756, 119] width 517 height 31
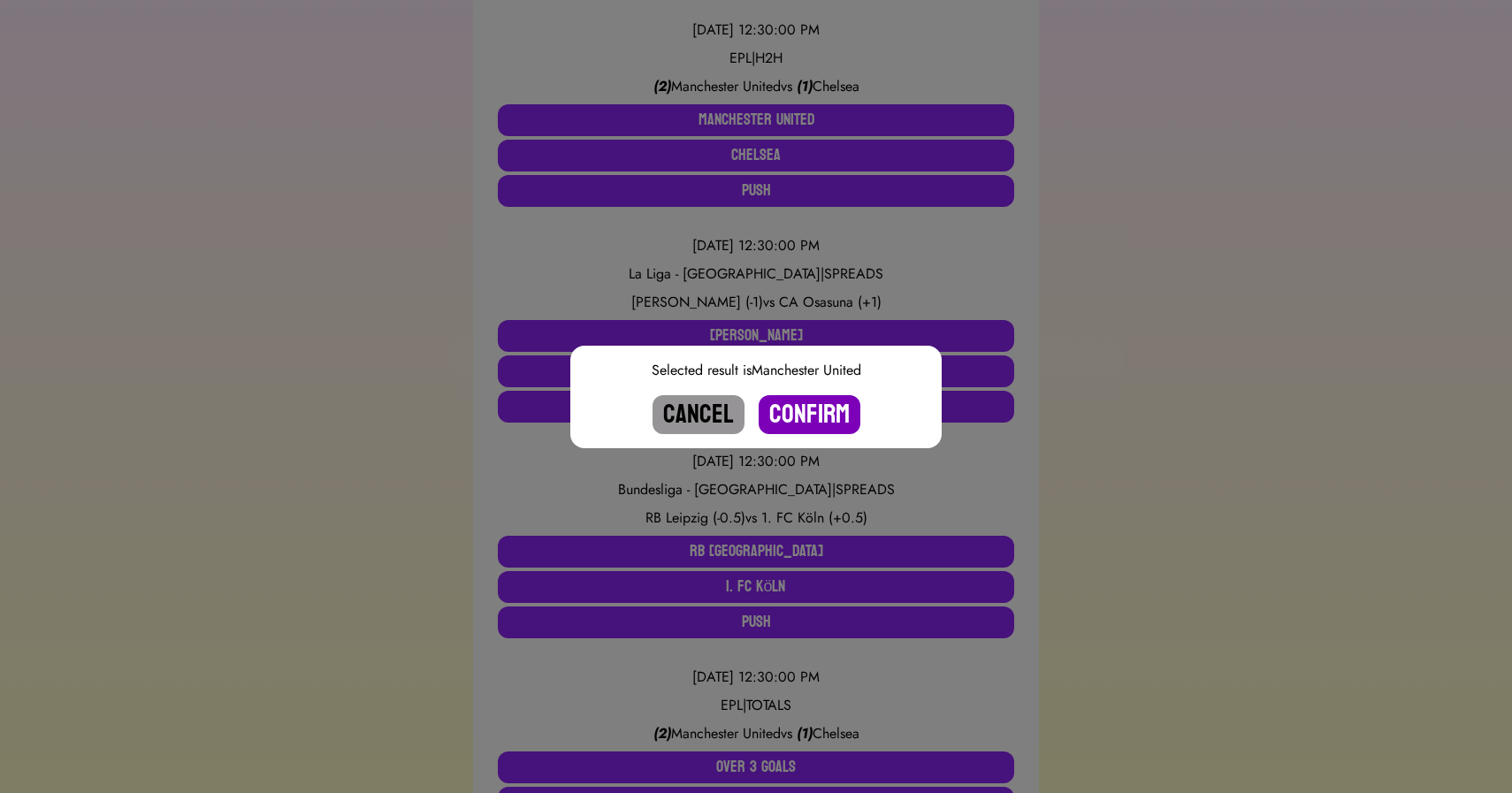
click at [799, 406] on button "Confirm" at bounding box center [809, 415] width 102 height 39
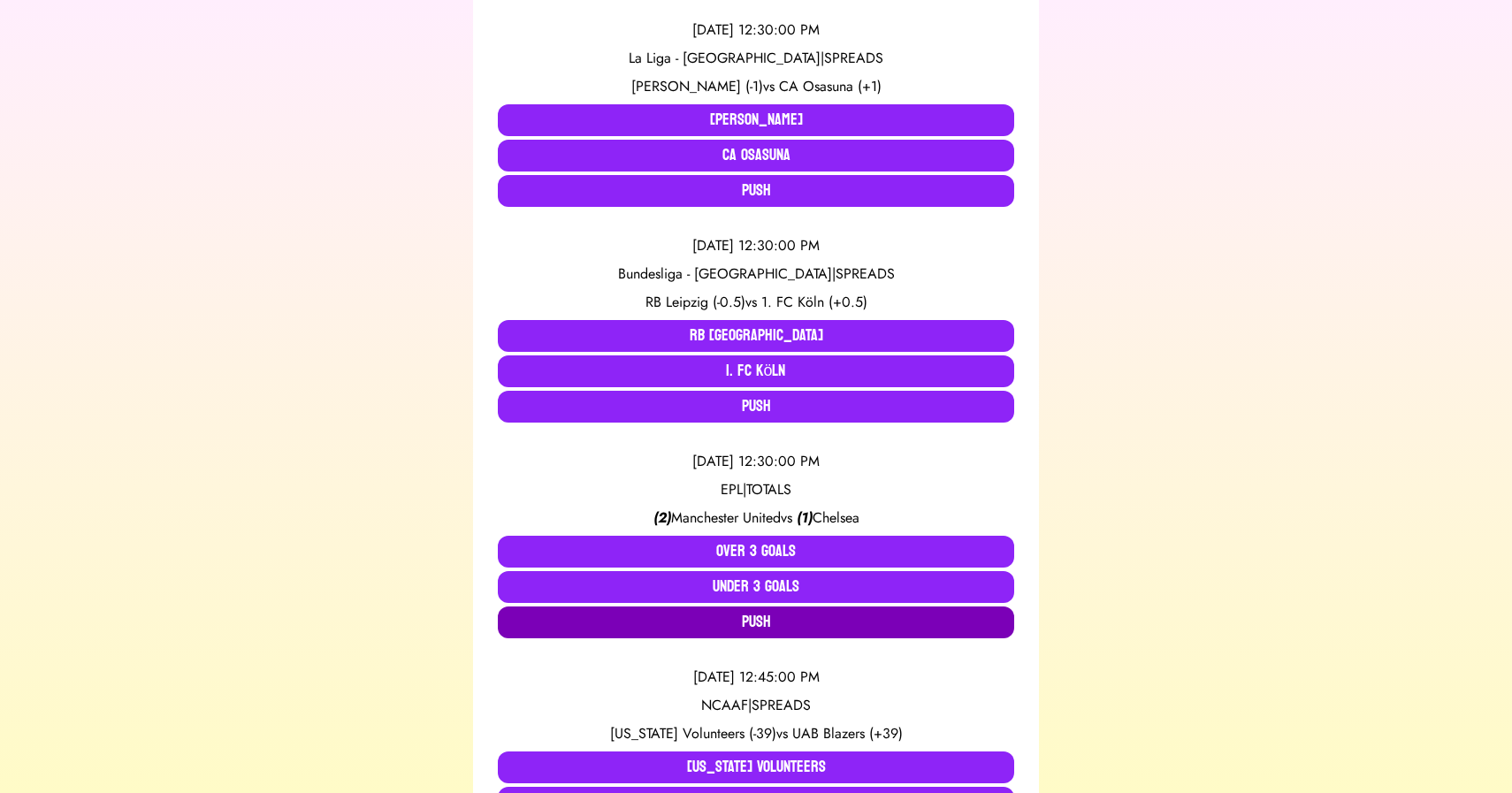
click at [771, 618] on button "Push" at bounding box center [756, 621] width 517 height 31
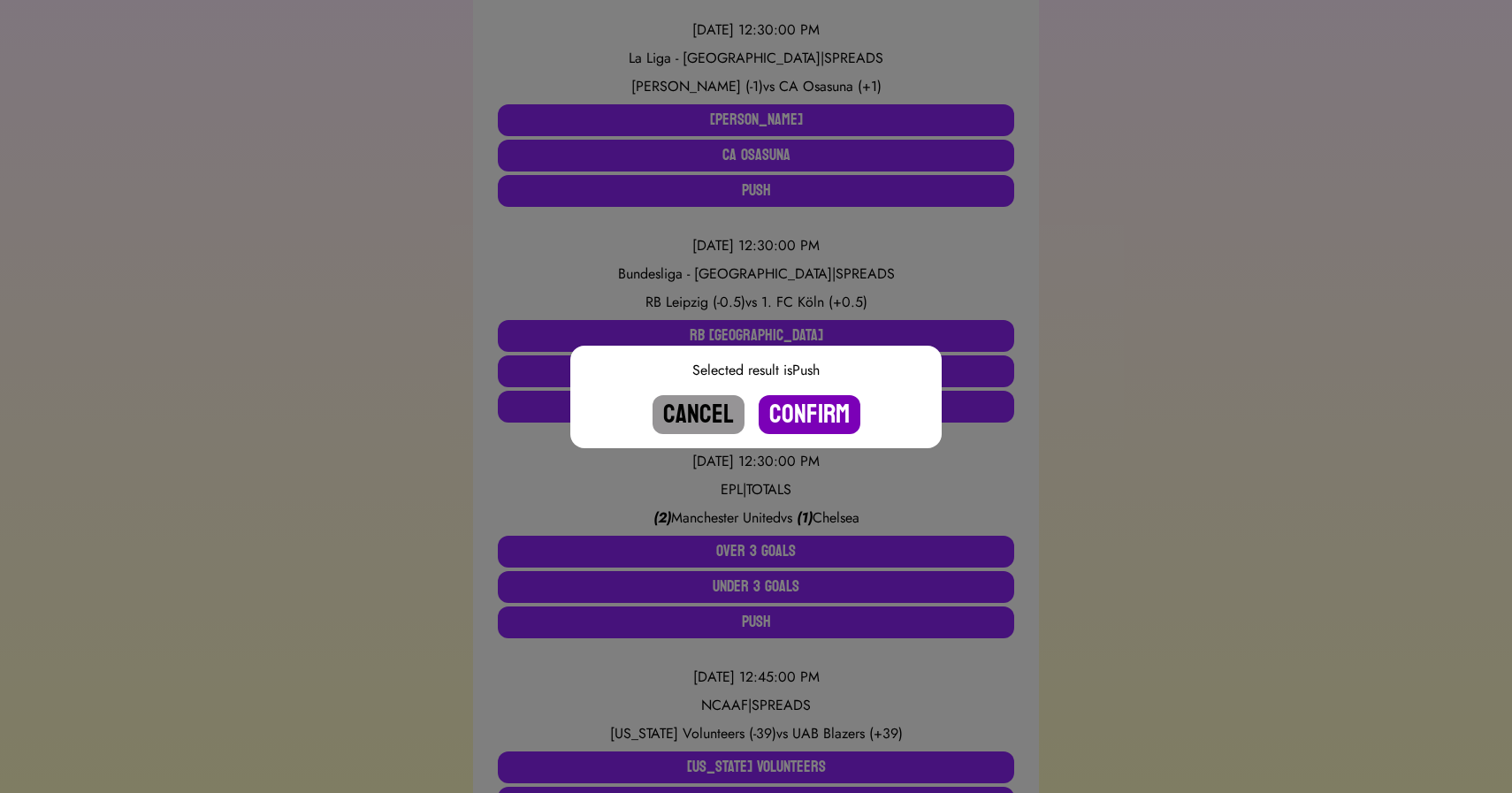
click at [791, 420] on button "Confirm" at bounding box center [809, 415] width 102 height 39
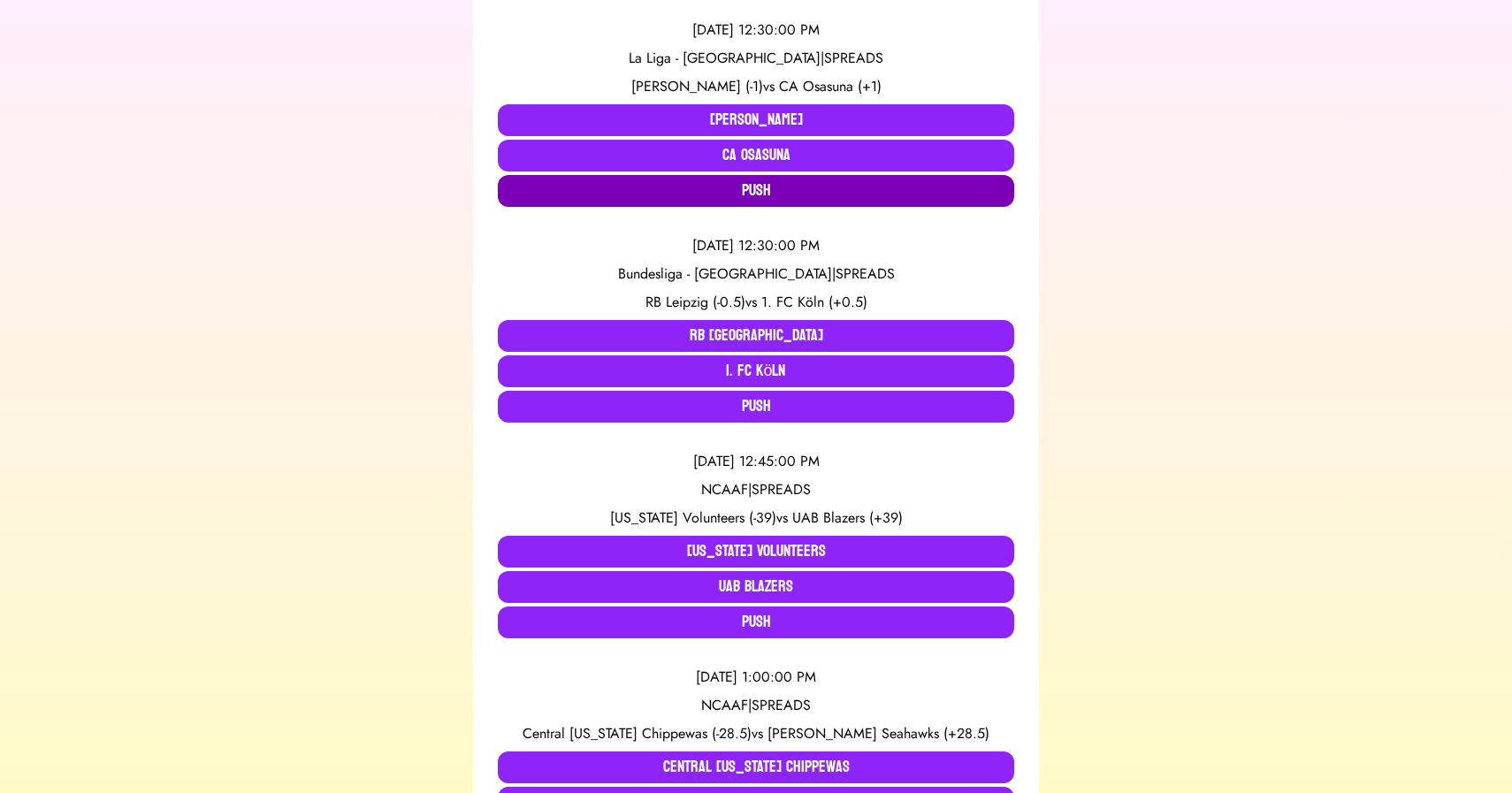
click at [755, 198] on button "Push" at bounding box center [756, 191] width 517 height 31
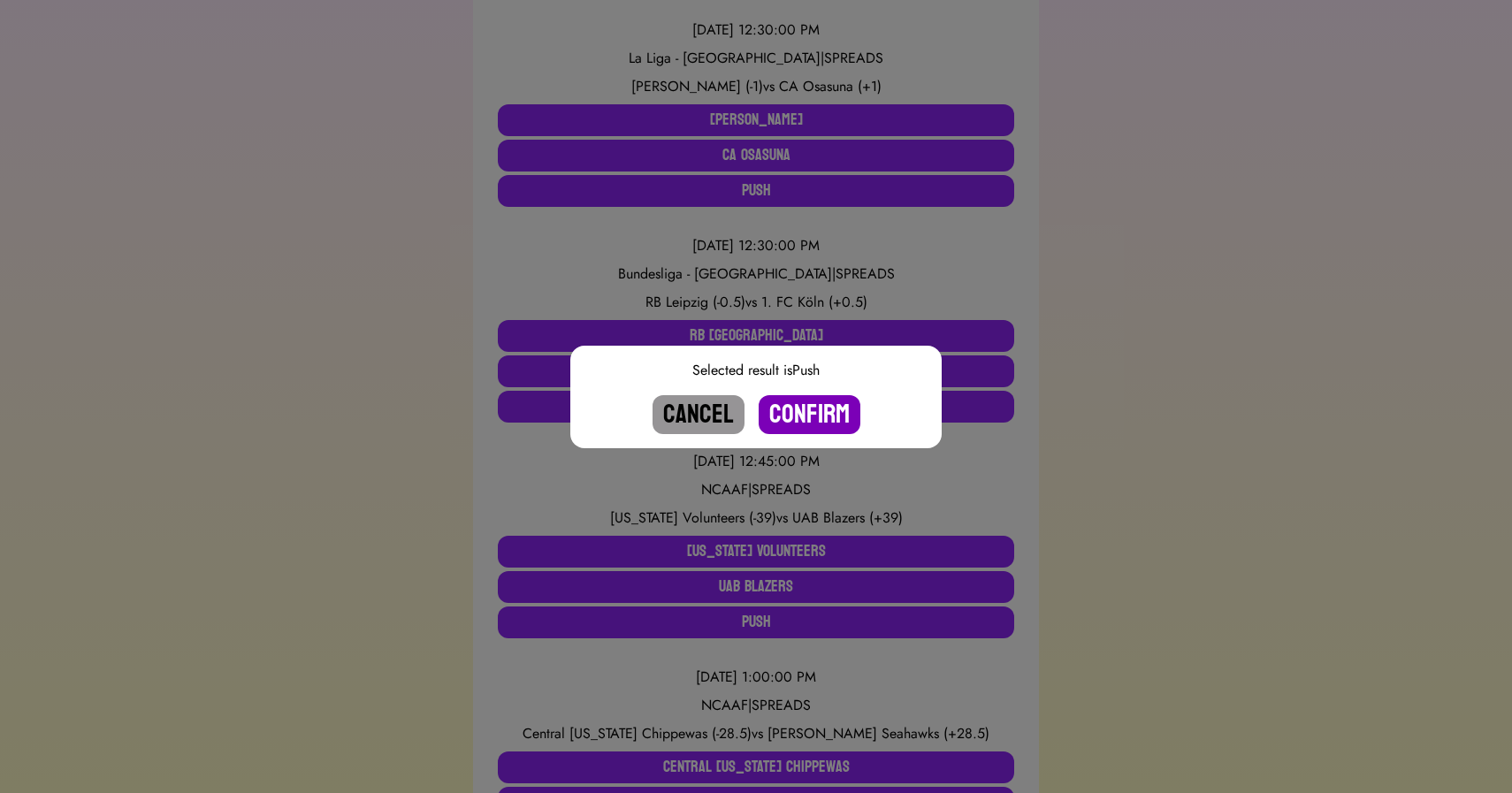
click at [810, 411] on button "Confirm" at bounding box center [809, 415] width 102 height 39
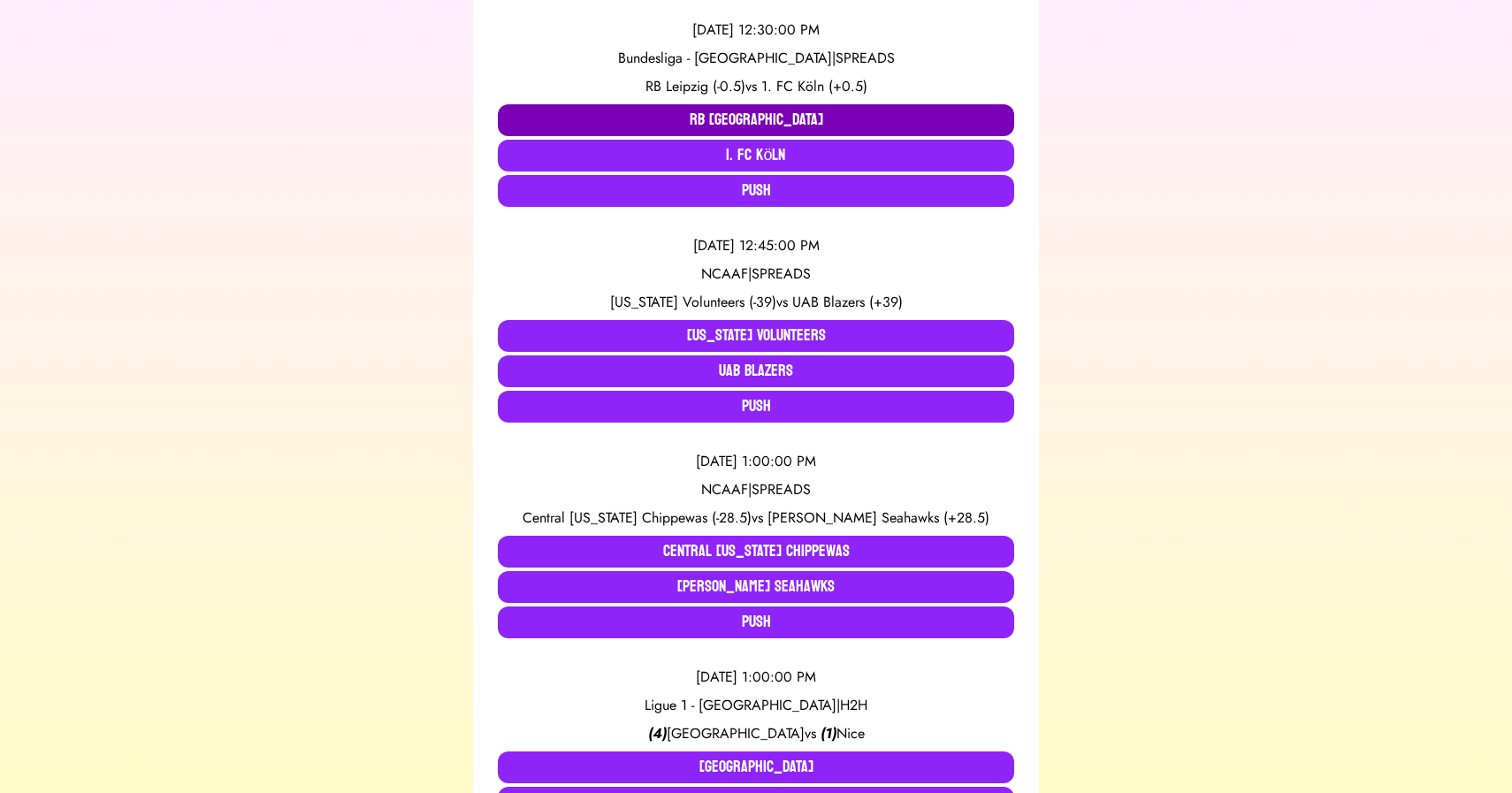
click at [655, 115] on button "RB [GEOGRAPHIC_DATA]" at bounding box center [756, 119] width 517 height 31
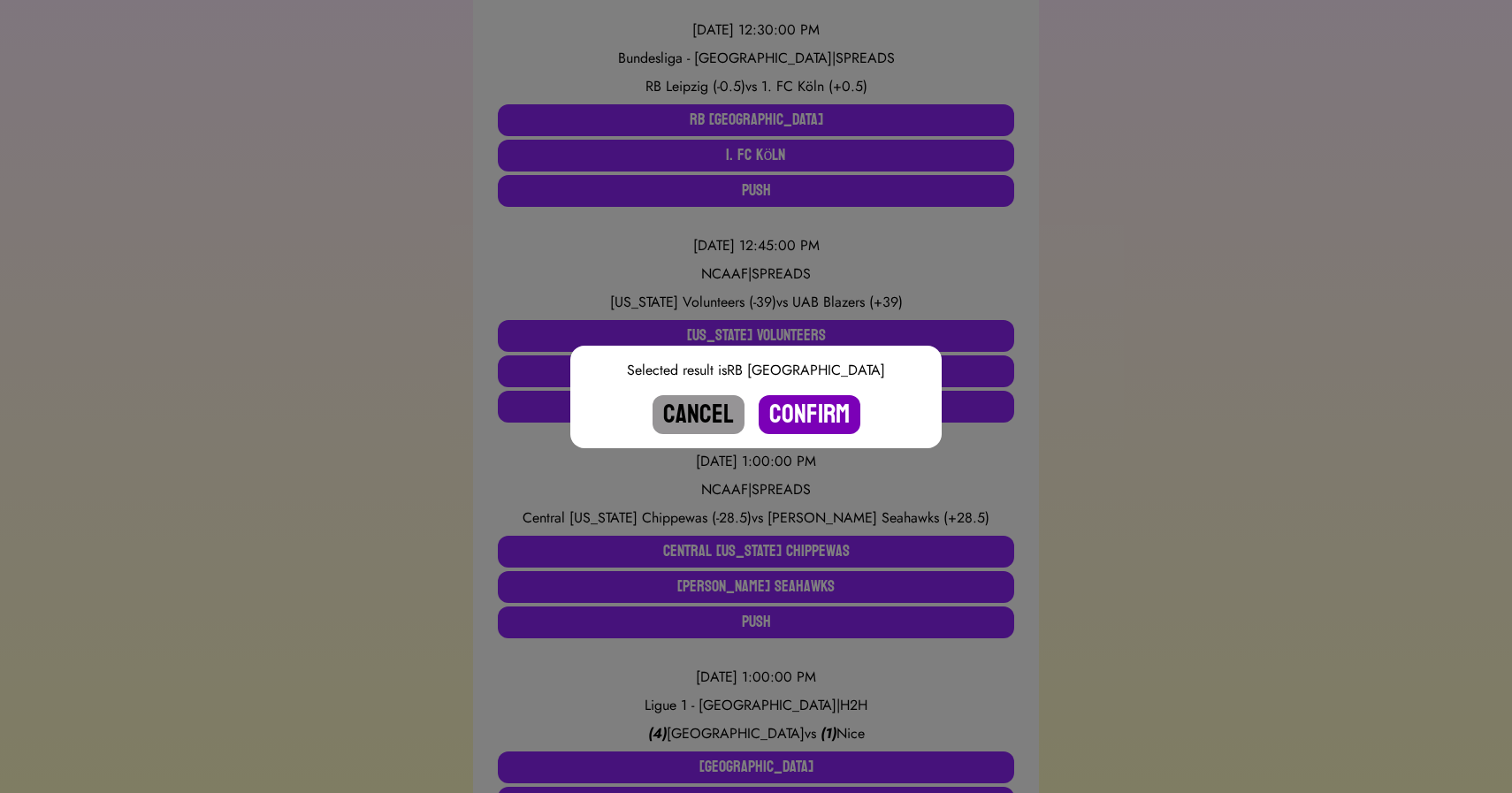
click at [792, 408] on button "Confirm" at bounding box center [809, 415] width 102 height 39
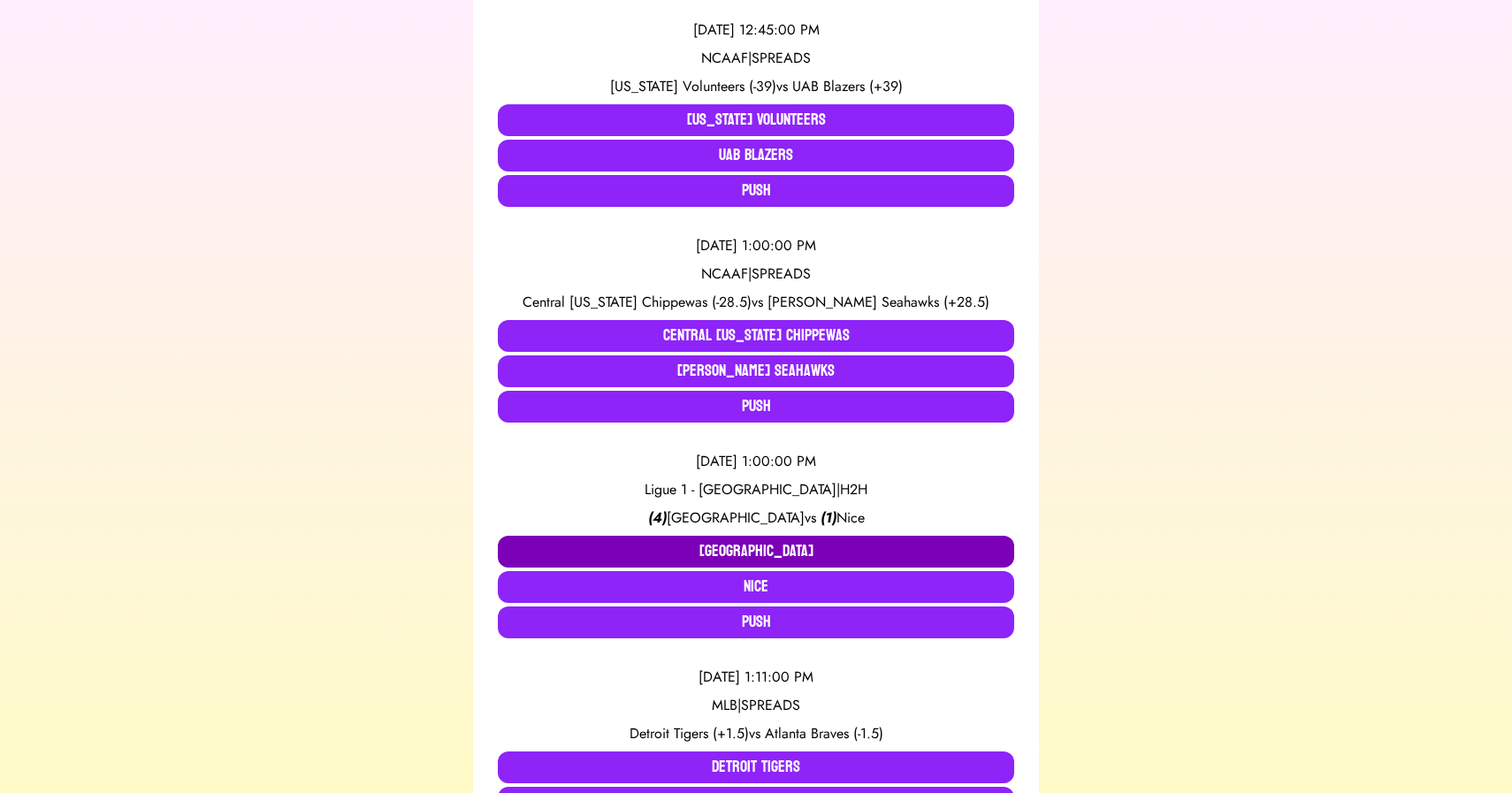
click at [719, 552] on button "[GEOGRAPHIC_DATA]" at bounding box center [756, 551] width 517 height 31
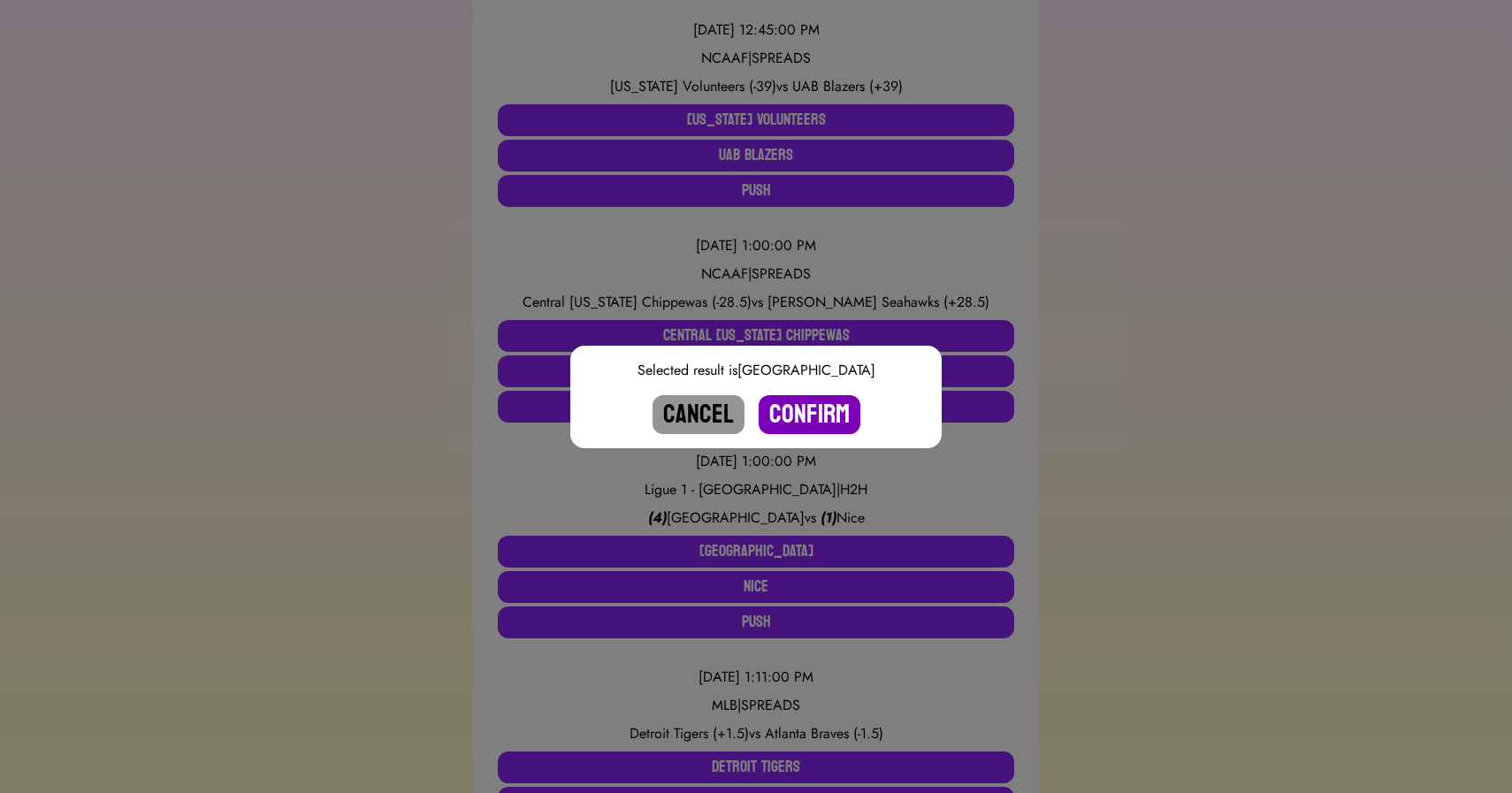
click at [807, 408] on button "Confirm" at bounding box center [809, 415] width 102 height 39
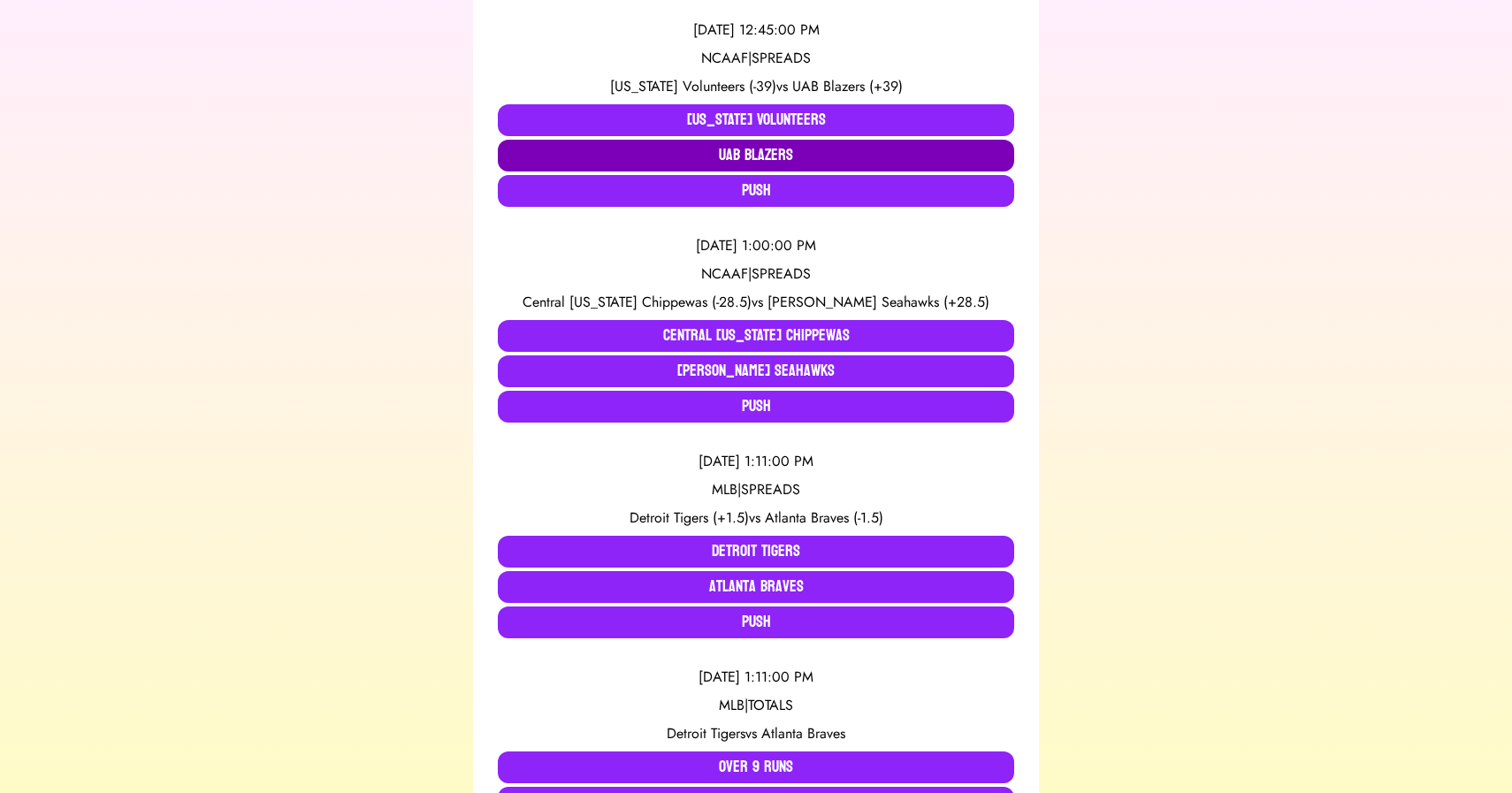
click at [651, 158] on button "UAB Blazers" at bounding box center [756, 155] width 517 height 31
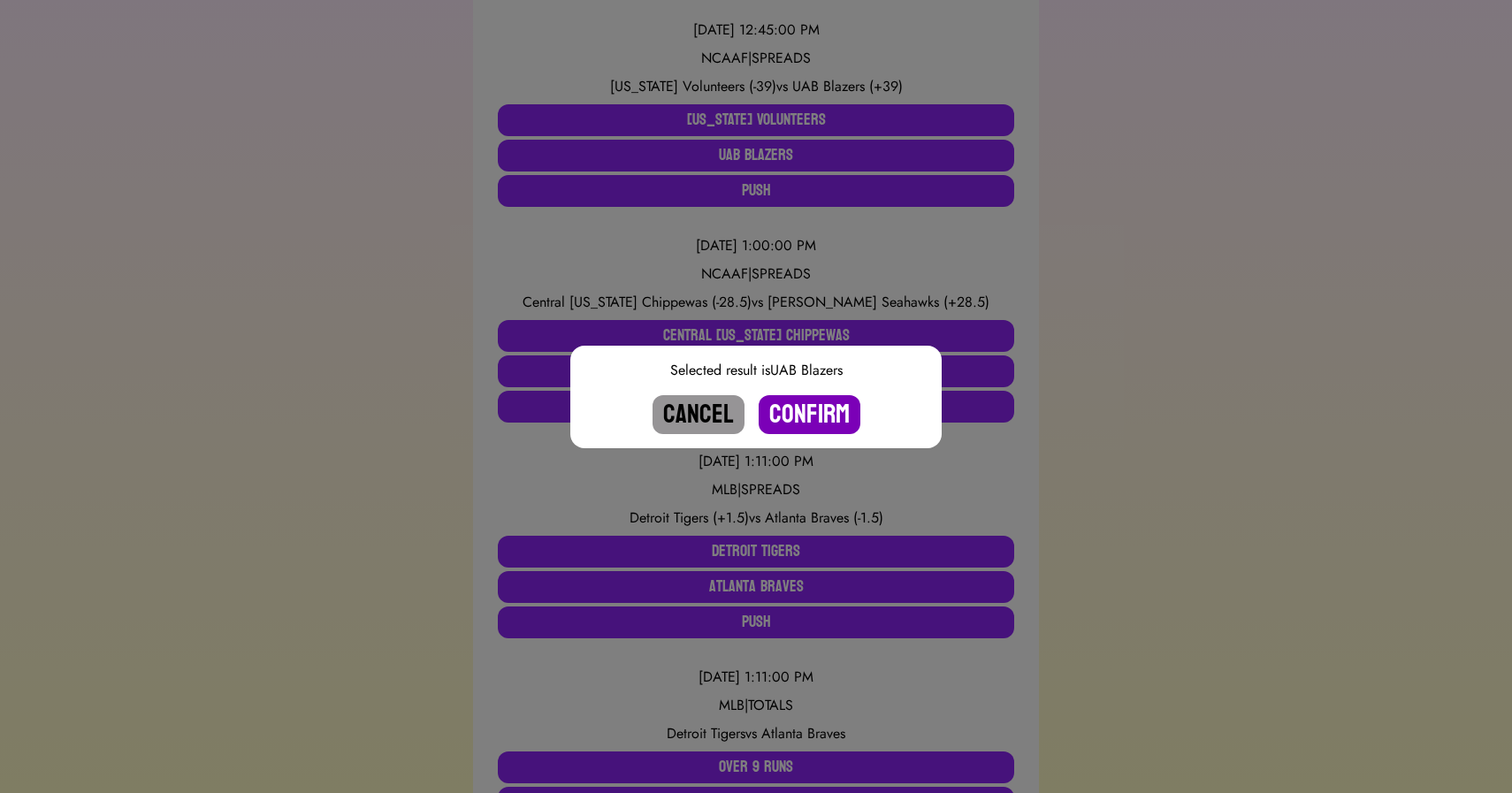
click at [807, 417] on button "Confirm" at bounding box center [809, 415] width 102 height 39
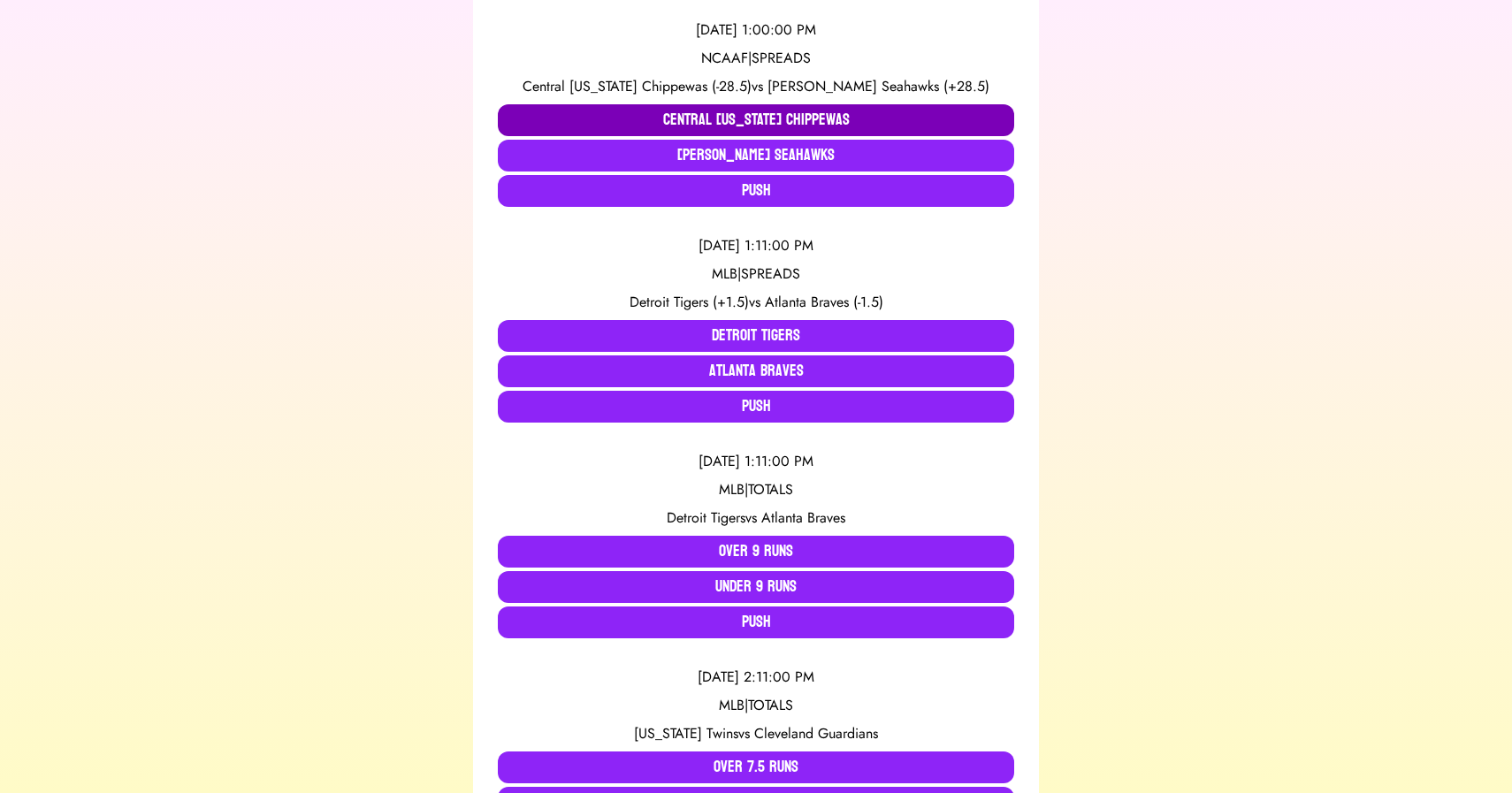
click at [723, 121] on button "Central [US_STATE] Chippewas" at bounding box center [756, 119] width 517 height 31
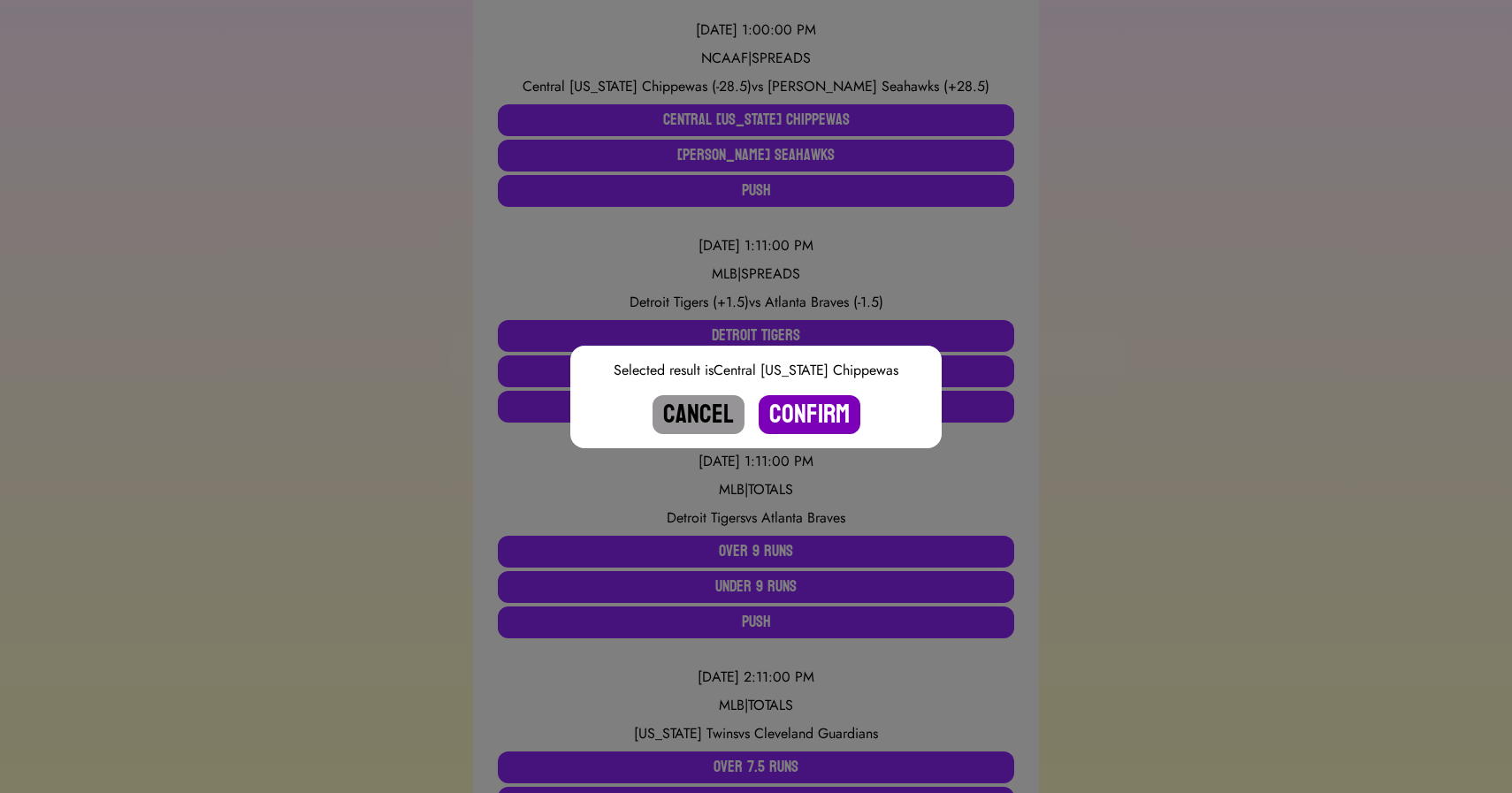
click at [811, 416] on button "Confirm" at bounding box center [809, 415] width 102 height 39
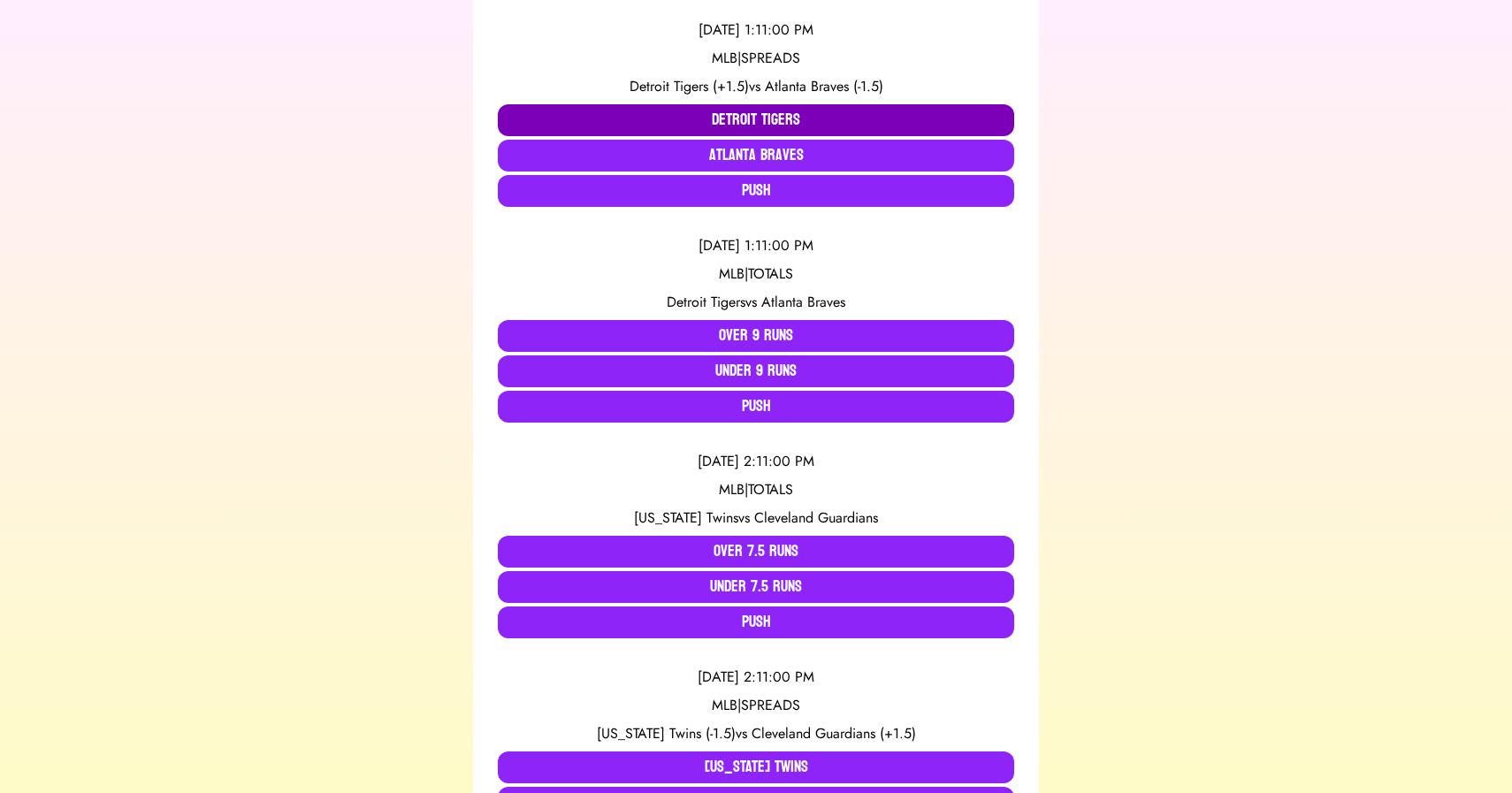
click at [718, 115] on button "Detroit Tigers" at bounding box center [756, 119] width 517 height 31
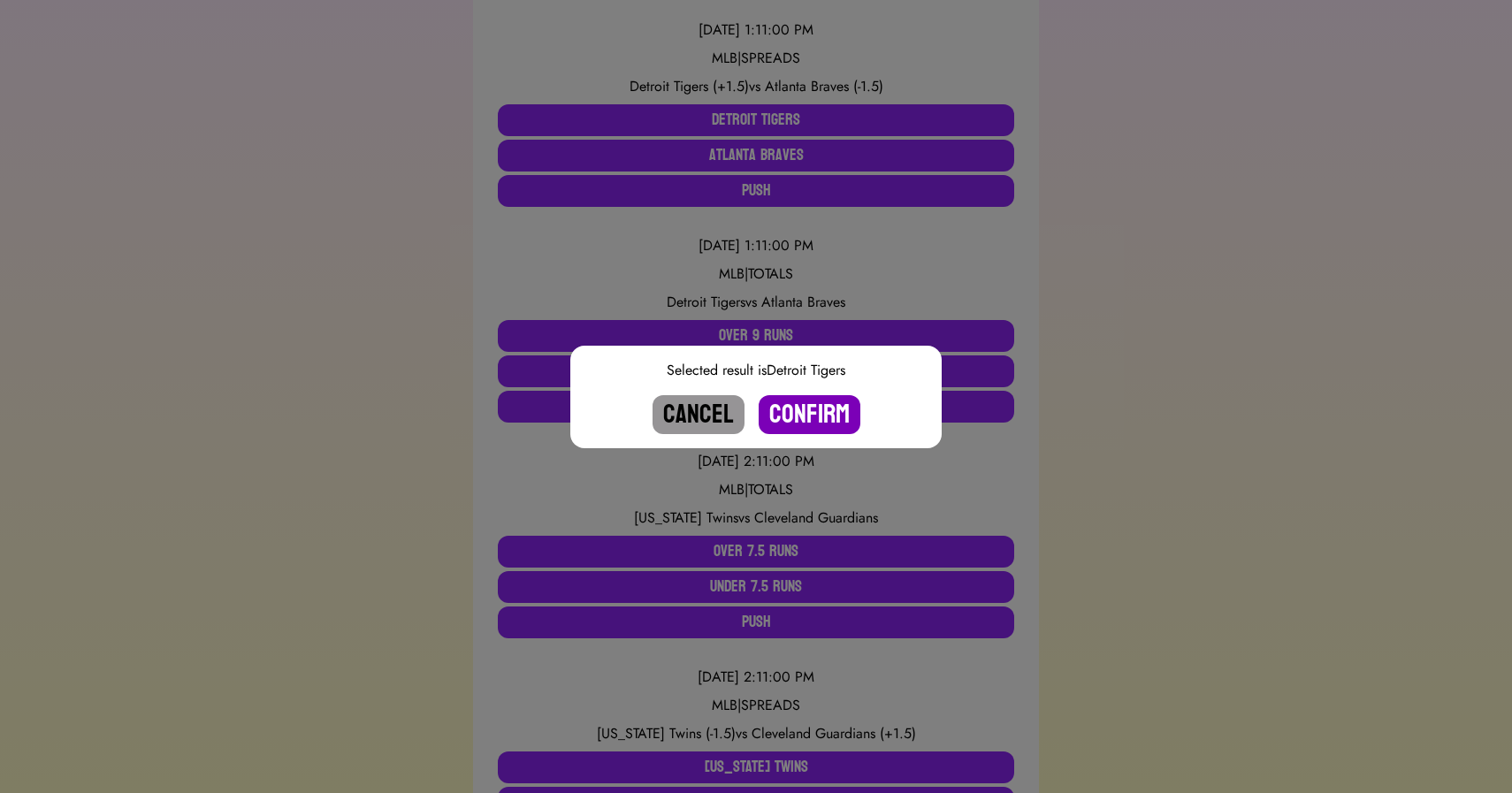
click at [800, 405] on button "Confirm" at bounding box center [809, 415] width 102 height 39
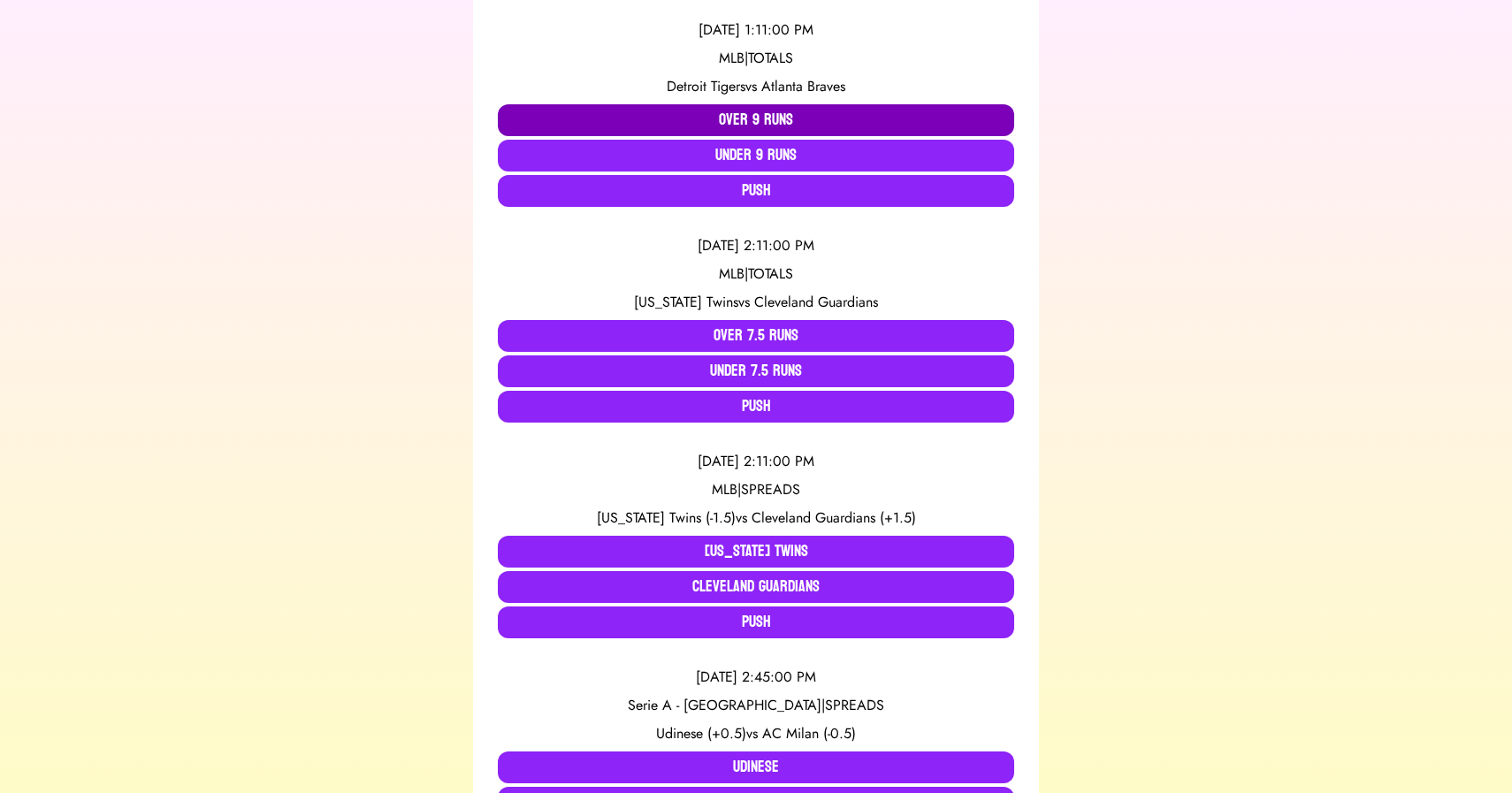
click at [730, 125] on button "Over 9 Runs" at bounding box center [756, 119] width 517 height 31
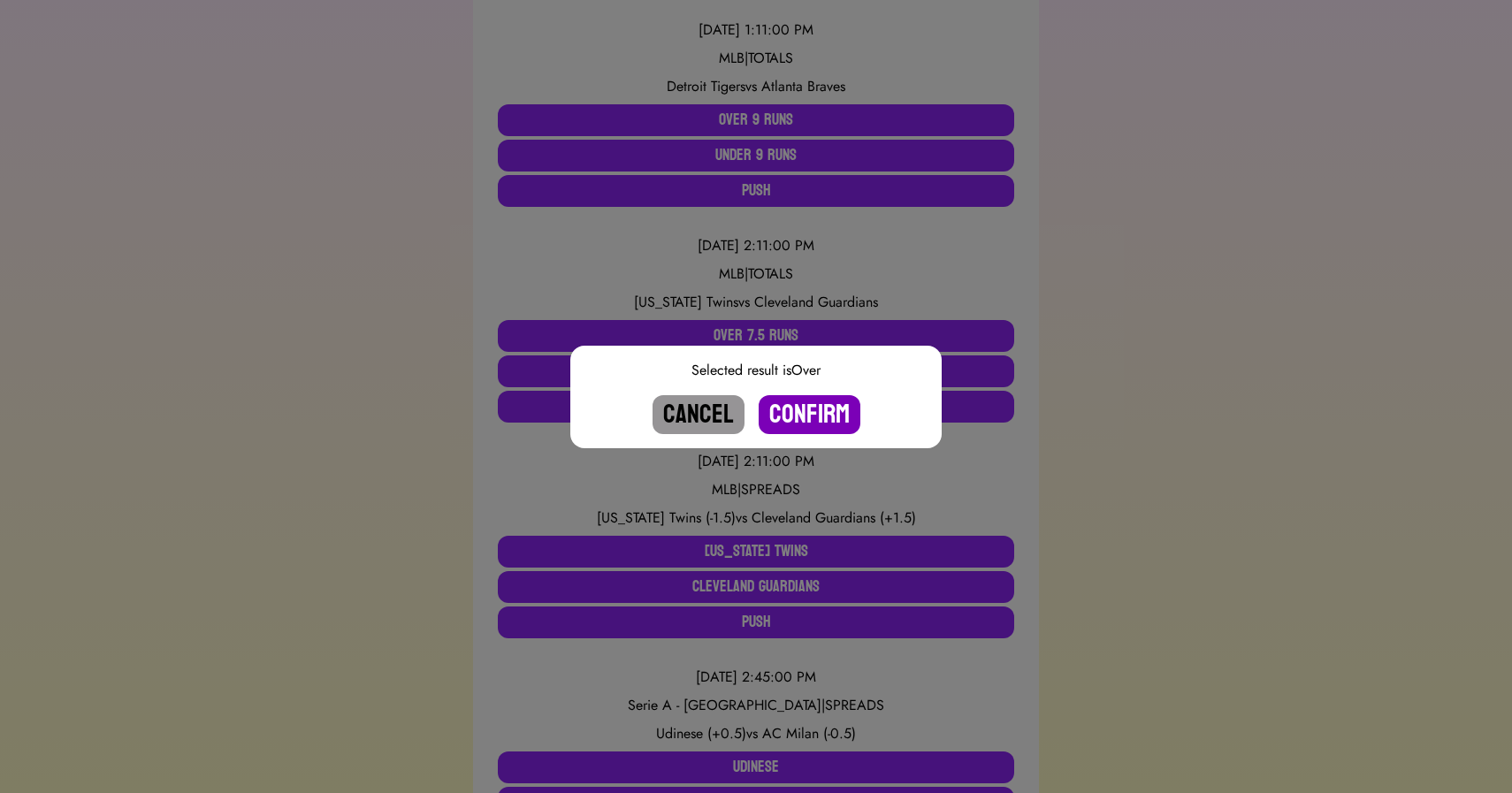
click at [804, 413] on button "Confirm" at bounding box center [809, 415] width 102 height 39
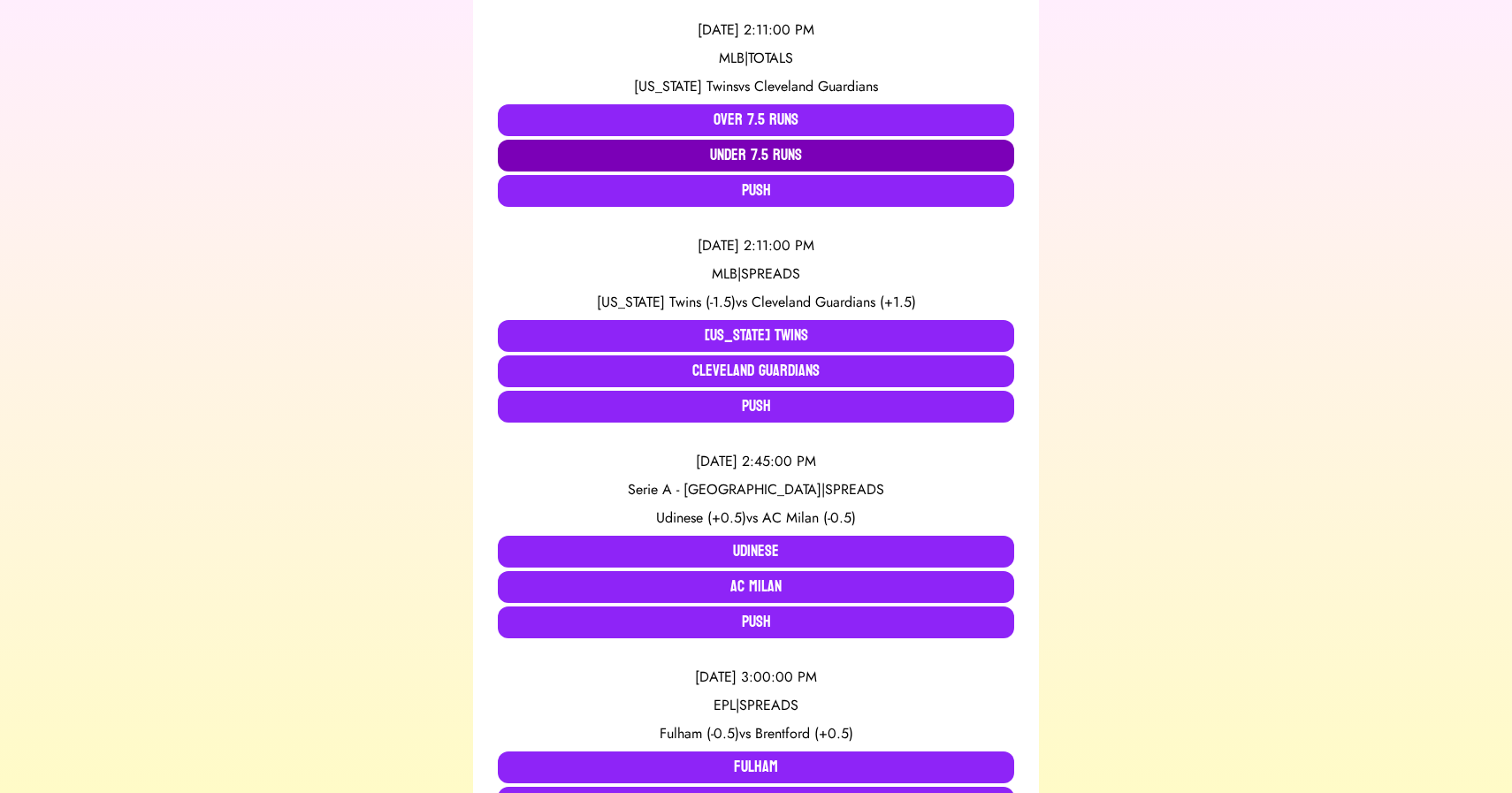
click at [728, 161] on button "Under 7.5 Runs" at bounding box center [756, 155] width 517 height 31
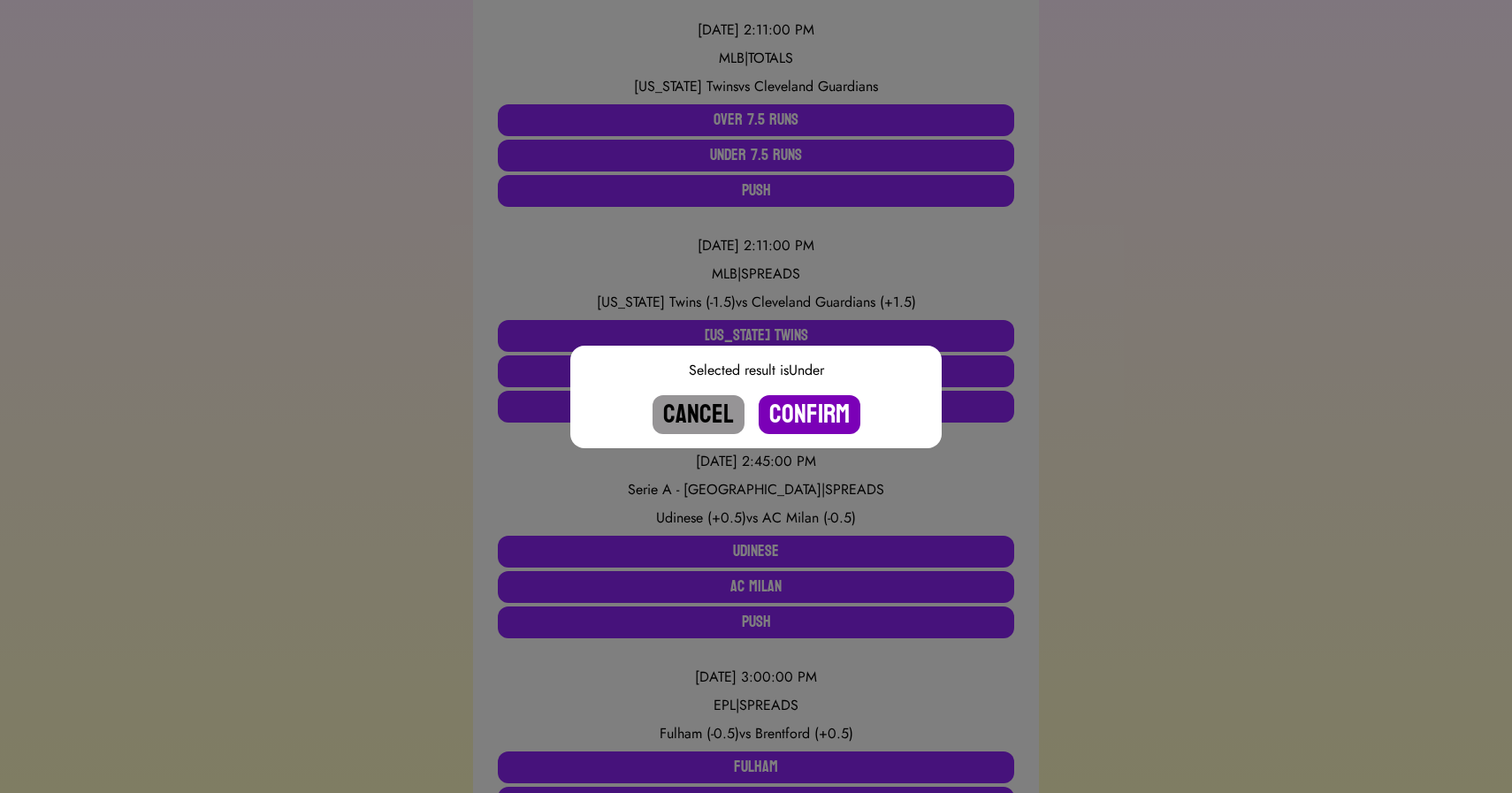
click at [794, 407] on button "Confirm" at bounding box center [809, 415] width 102 height 39
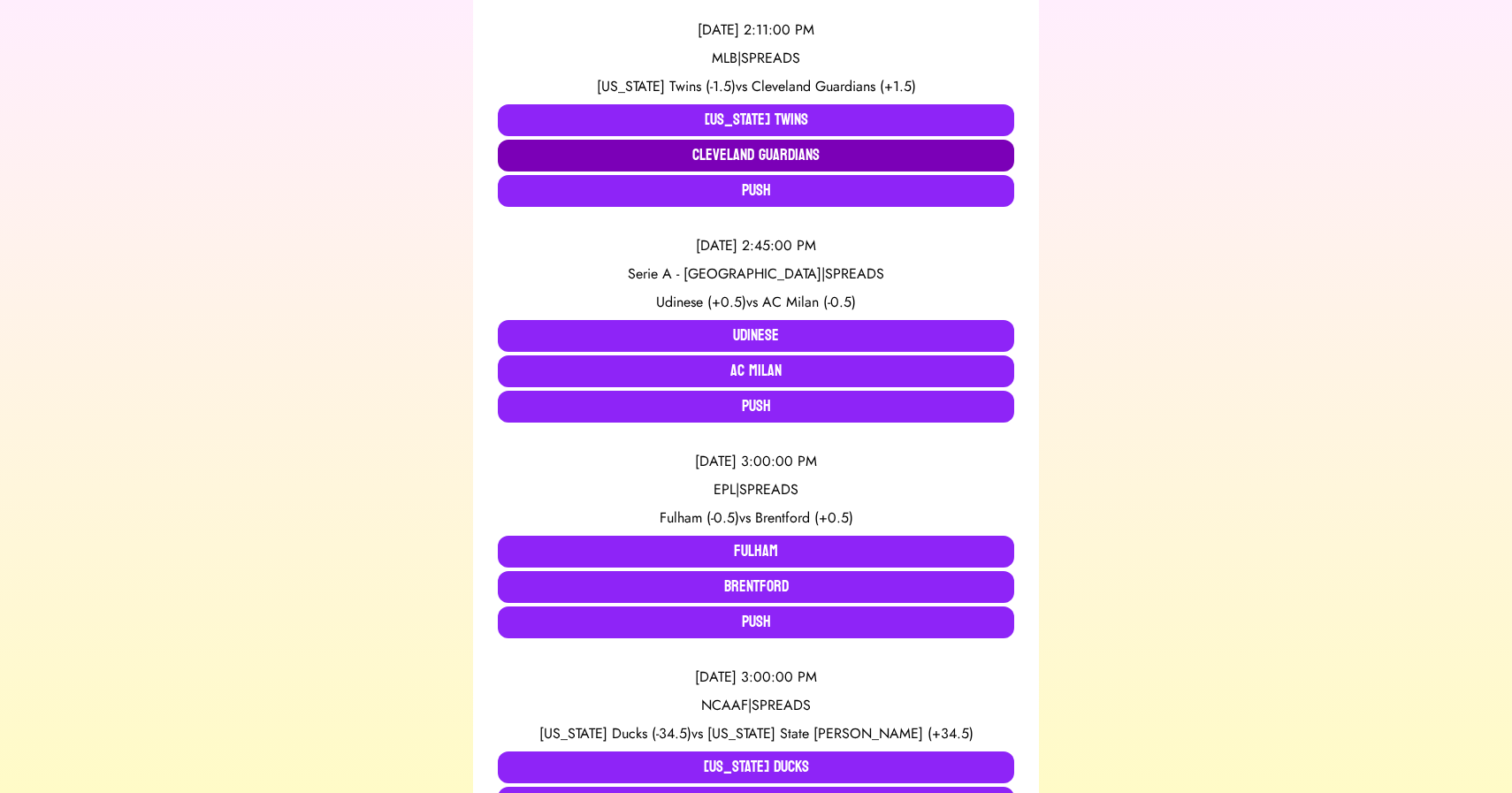
click at [775, 152] on button "Cleveland Guardians" at bounding box center [756, 155] width 517 height 31
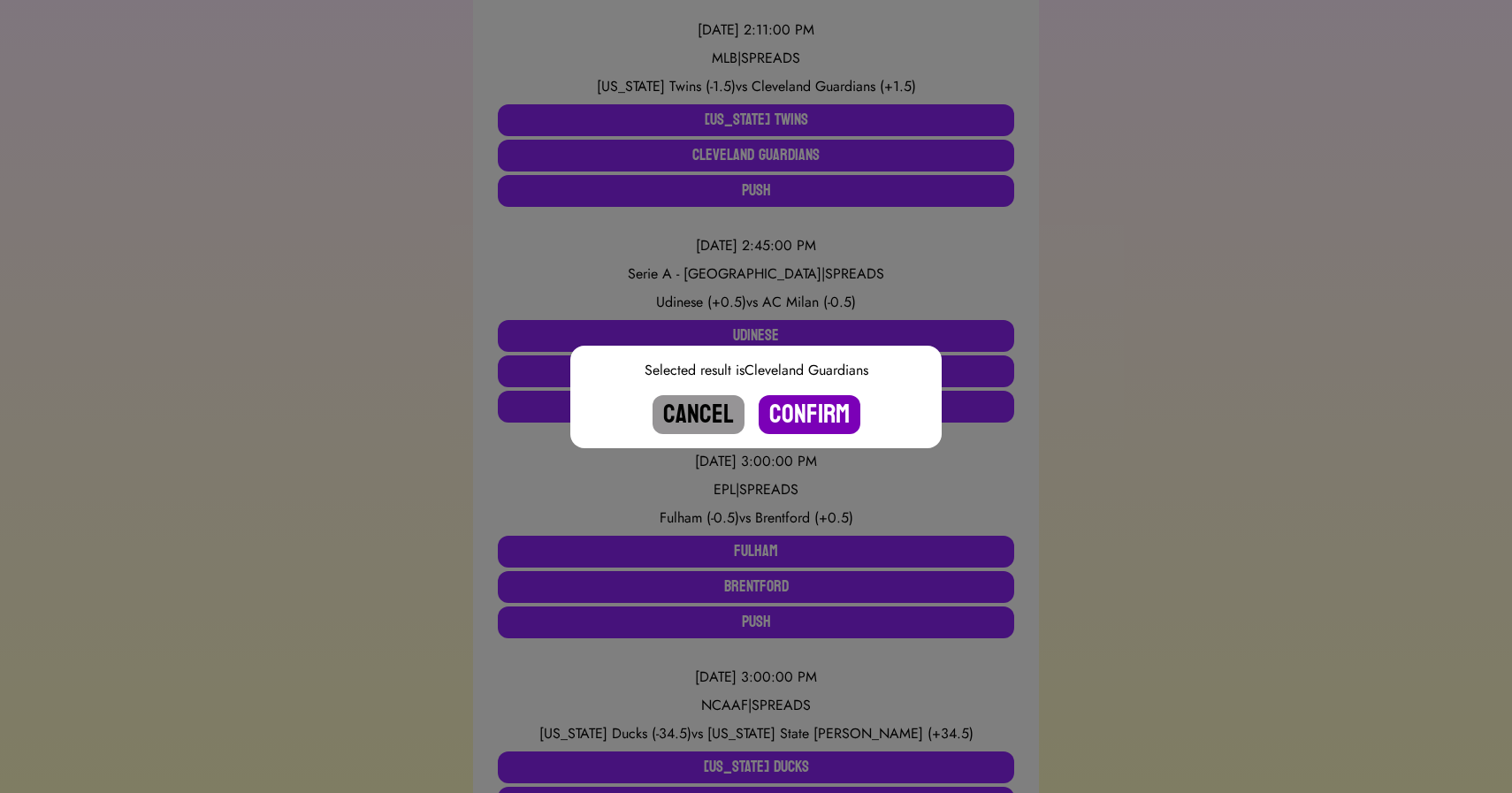
click at [806, 421] on button "Confirm" at bounding box center [809, 415] width 102 height 39
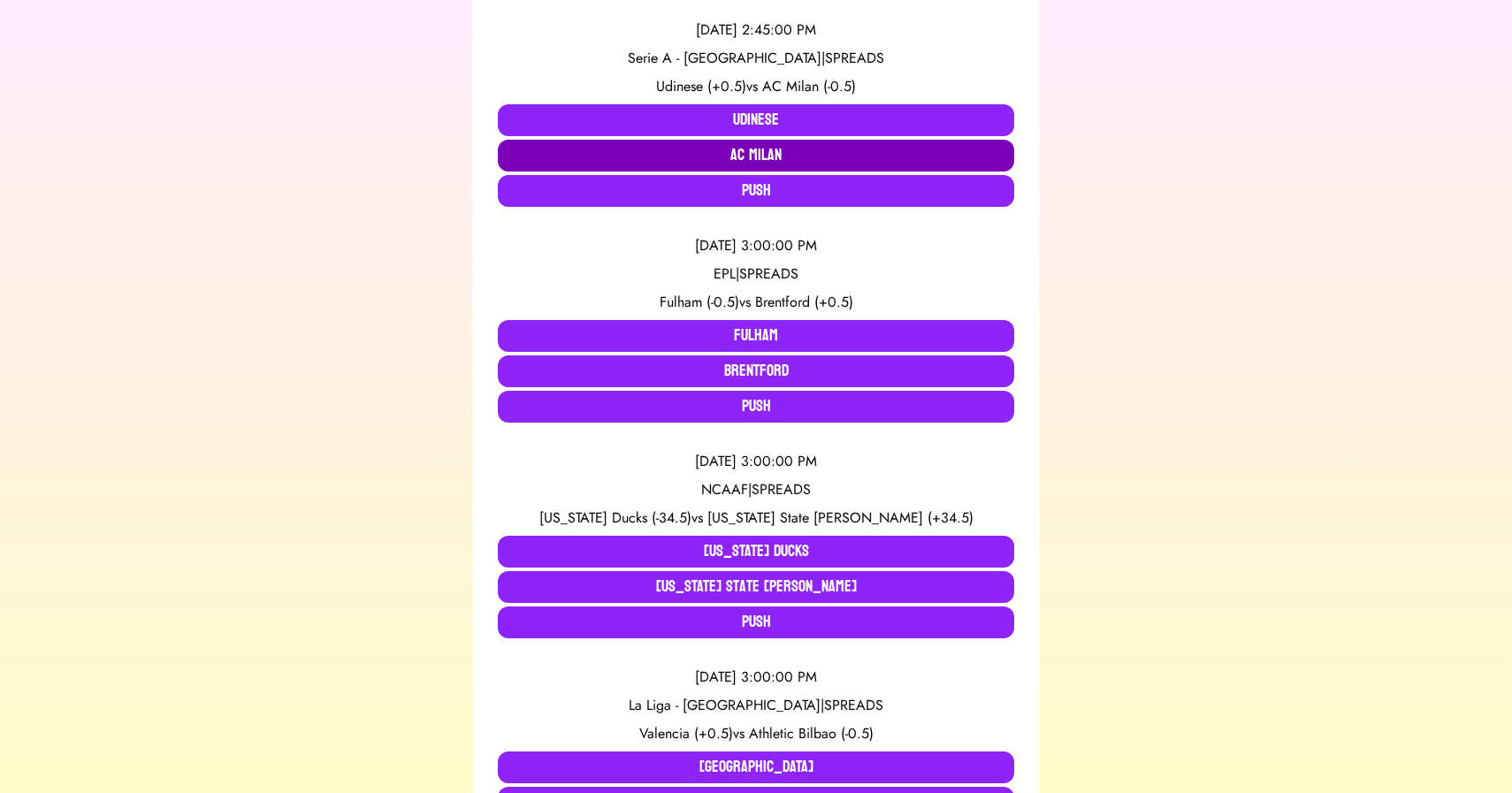
click at [745, 146] on button "AC Milan" at bounding box center [756, 155] width 517 height 31
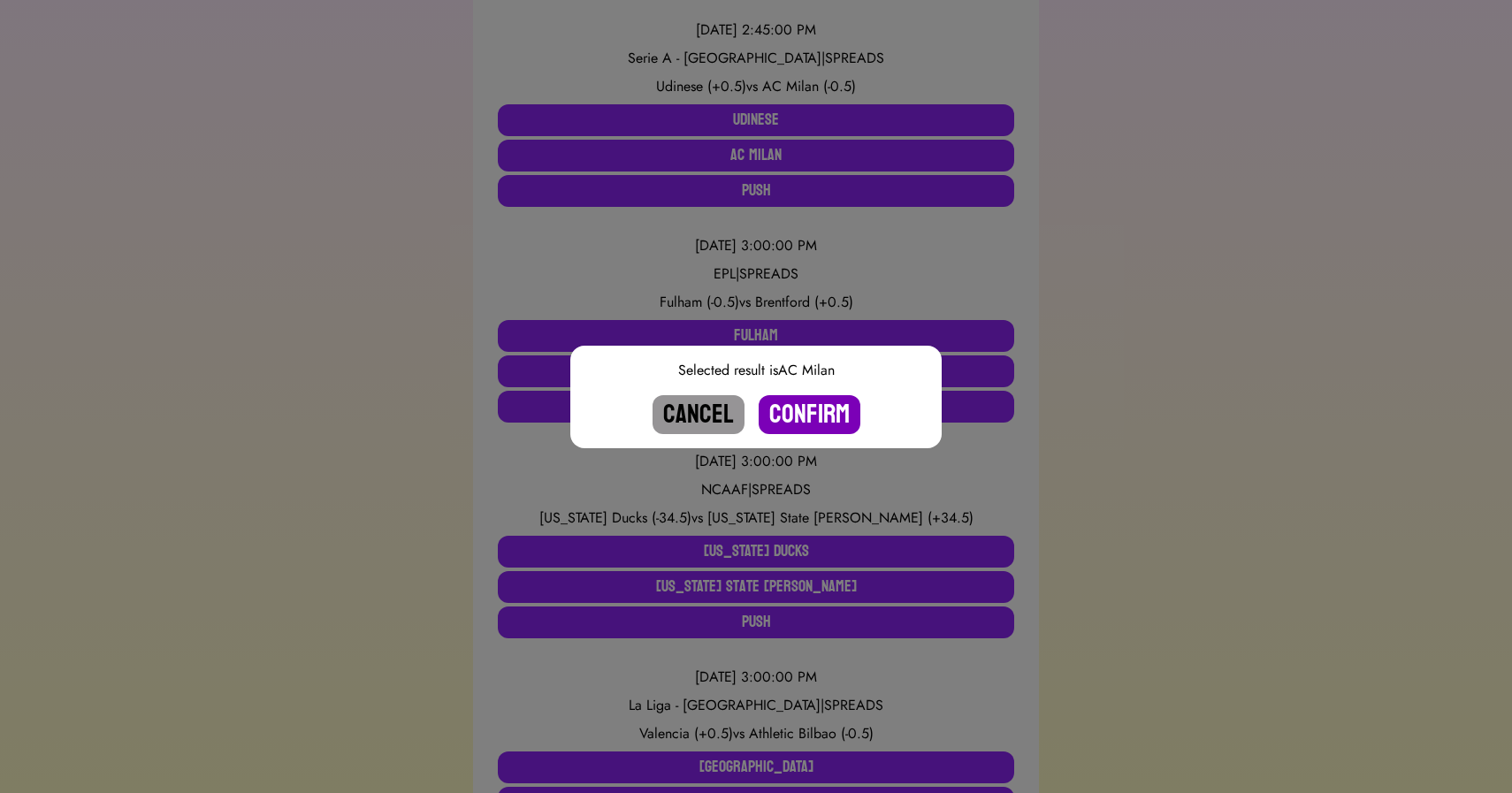
click at [805, 422] on button "Confirm" at bounding box center [809, 415] width 102 height 39
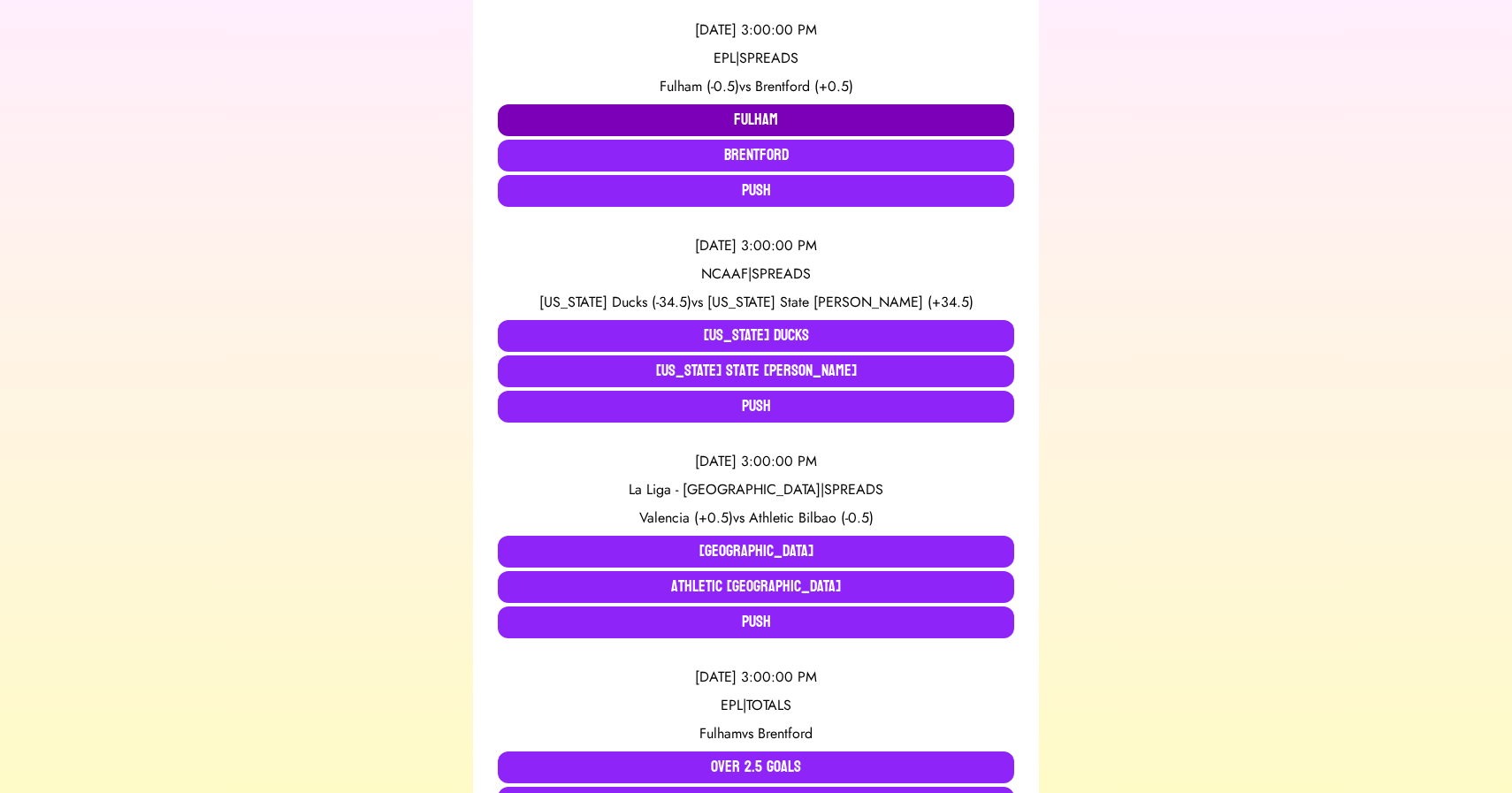
click at [616, 109] on button "Fulham" at bounding box center [756, 119] width 517 height 31
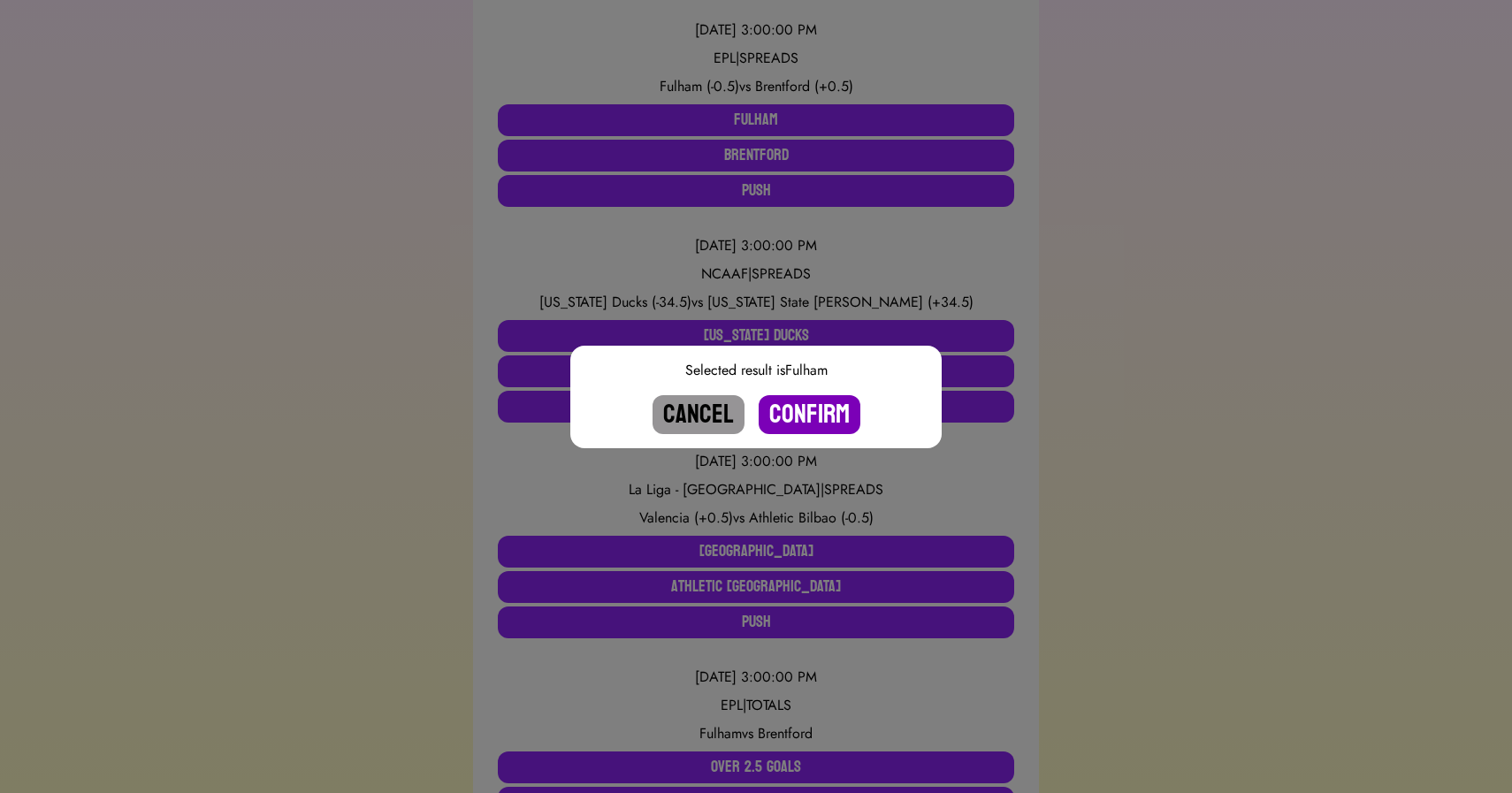
click at [802, 414] on button "Confirm" at bounding box center [809, 415] width 102 height 39
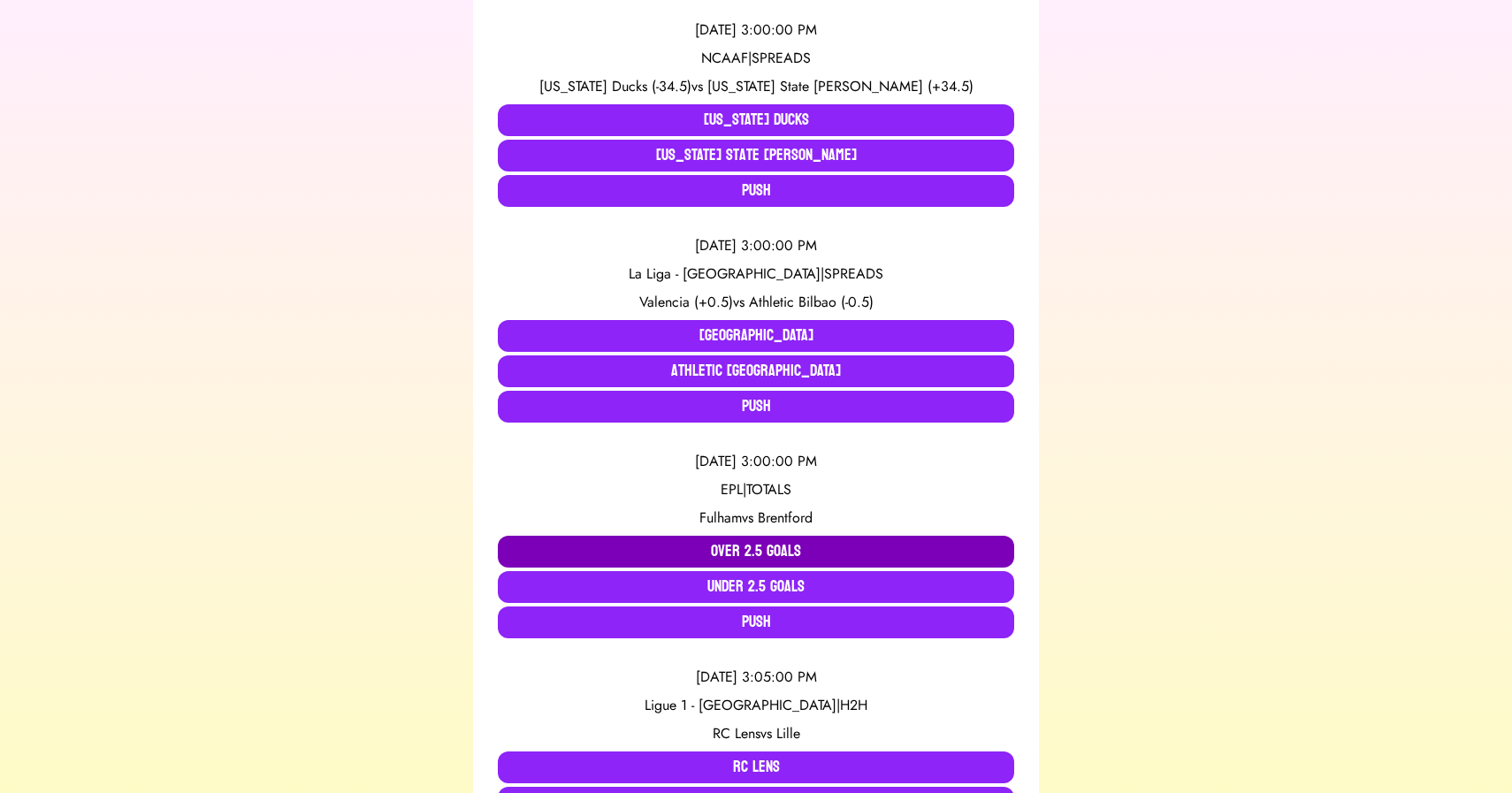
click at [658, 546] on button "Over 2.5 Goals" at bounding box center [756, 551] width 517 height 31
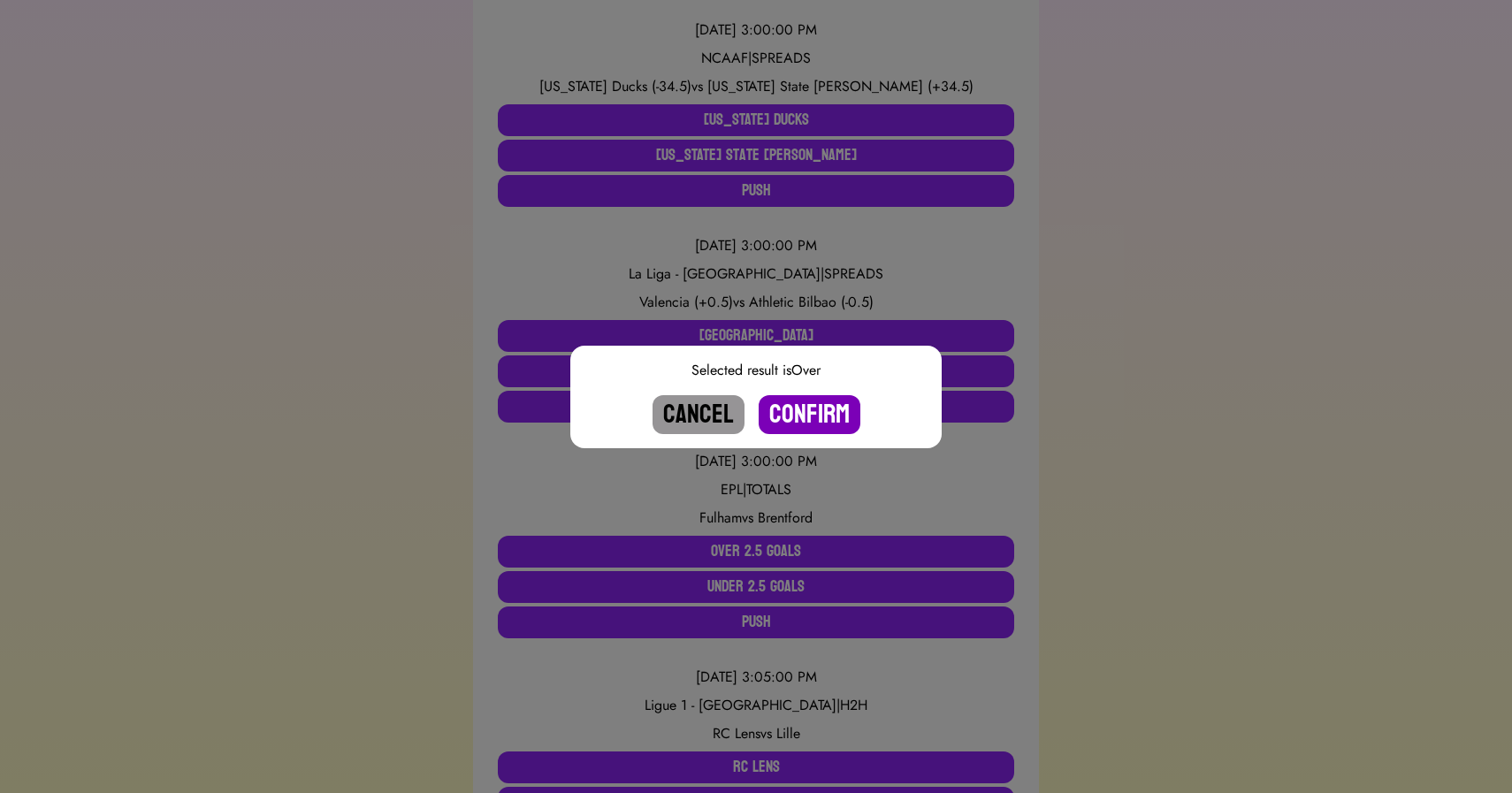
click at [819, 408] on button "Confirm" at bounding box center [809, 415] width 102 height 39
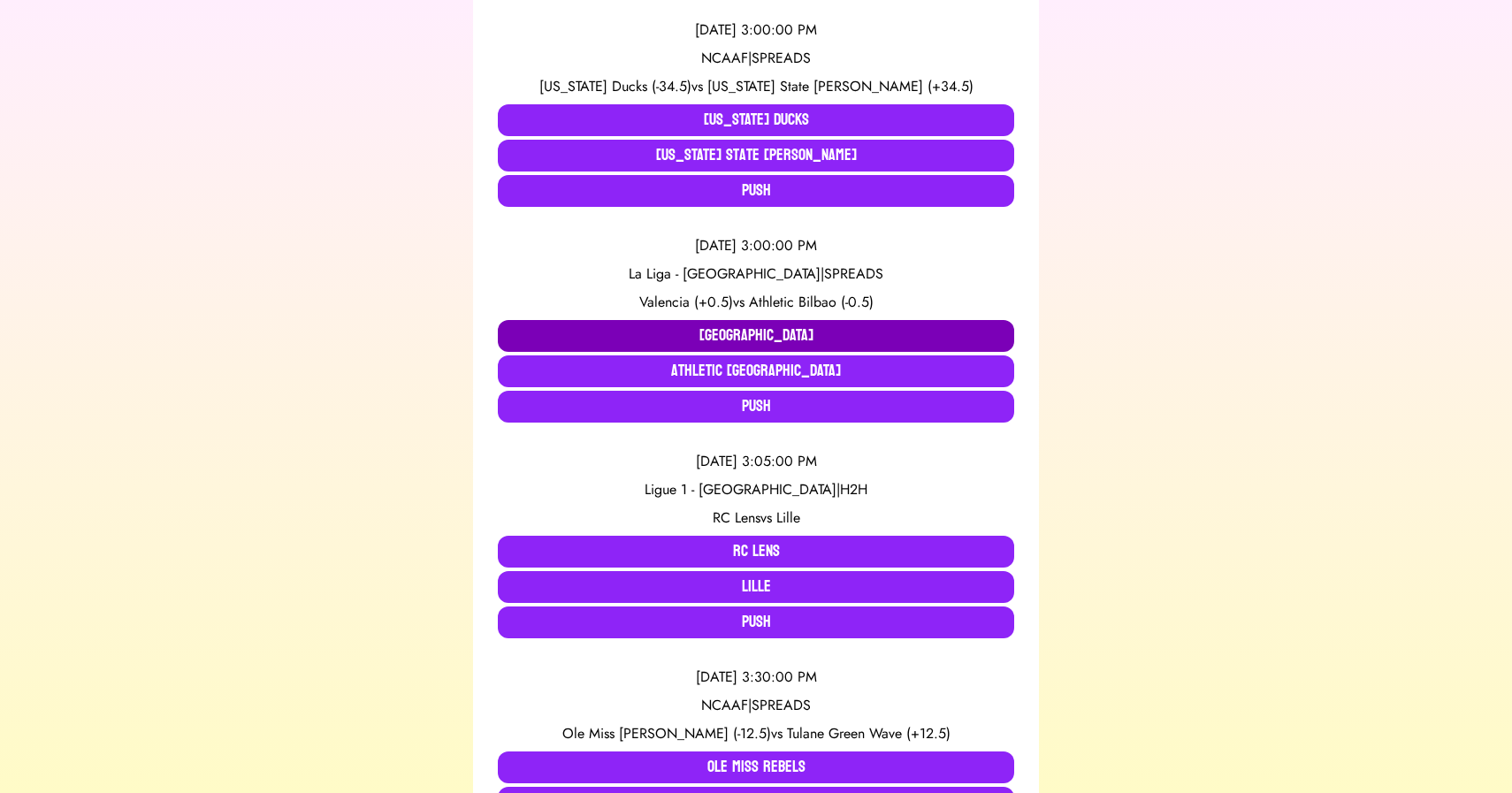
click at [727, 327] on button "[GEOGRAPHIC_DATA]" at bounding box center [756, 336] width 517 height 31
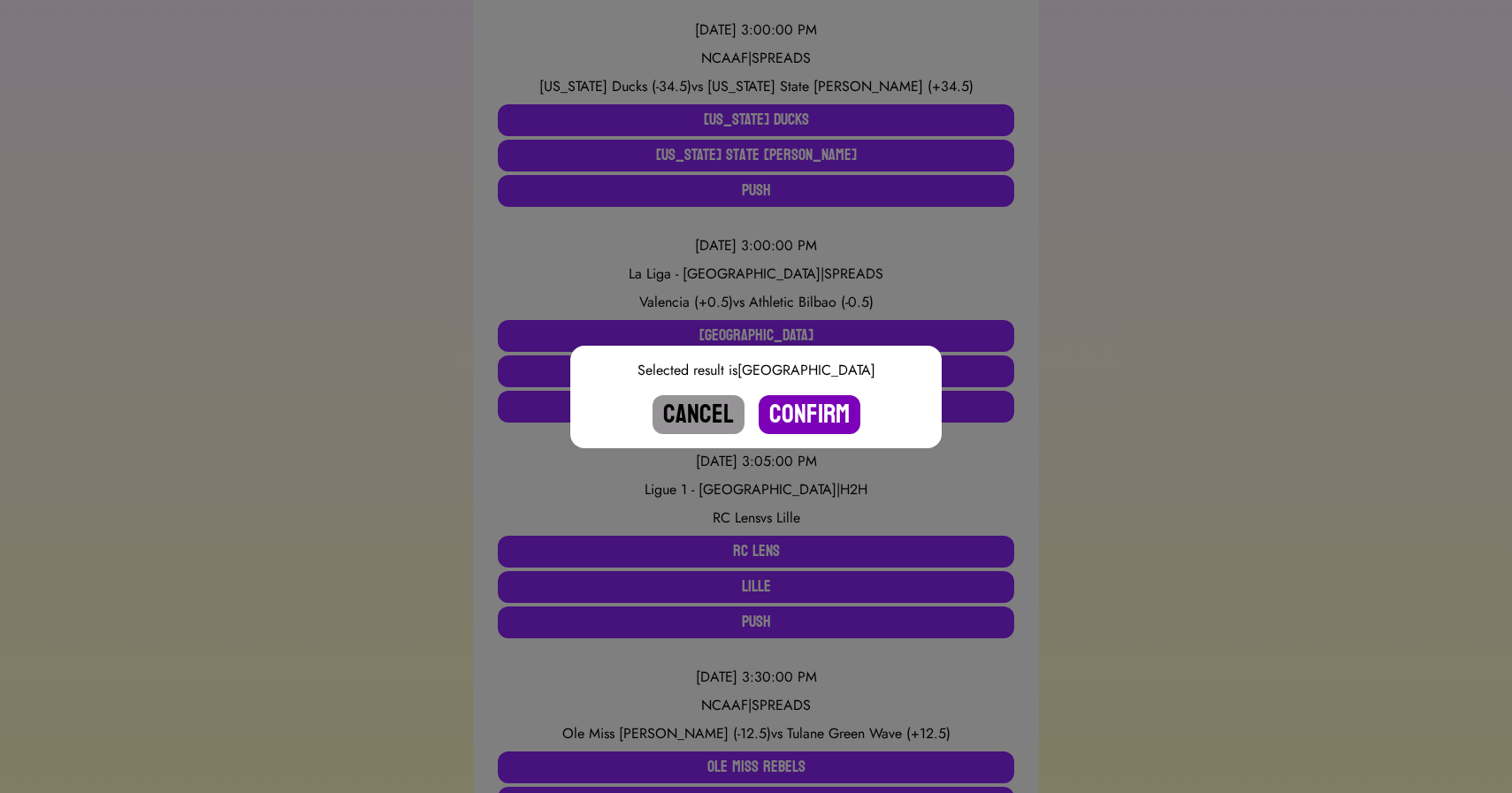
click at [797, 408] on button "Confirm" at bounding box center [809, 415] width 102 height 39
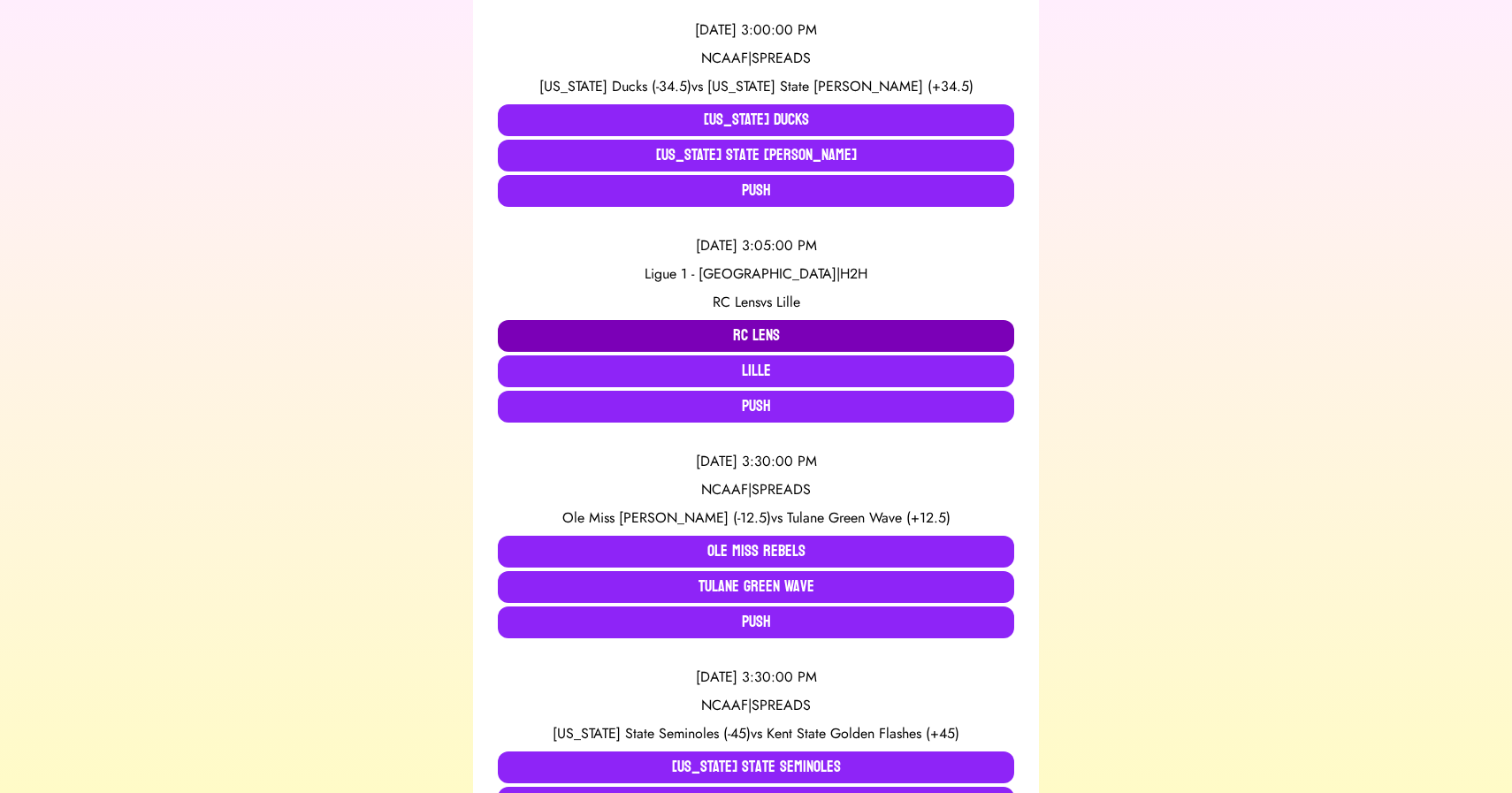
click at [711, 327] on button "RC Lens" at bounding box center [756, 336] width 517 height 31
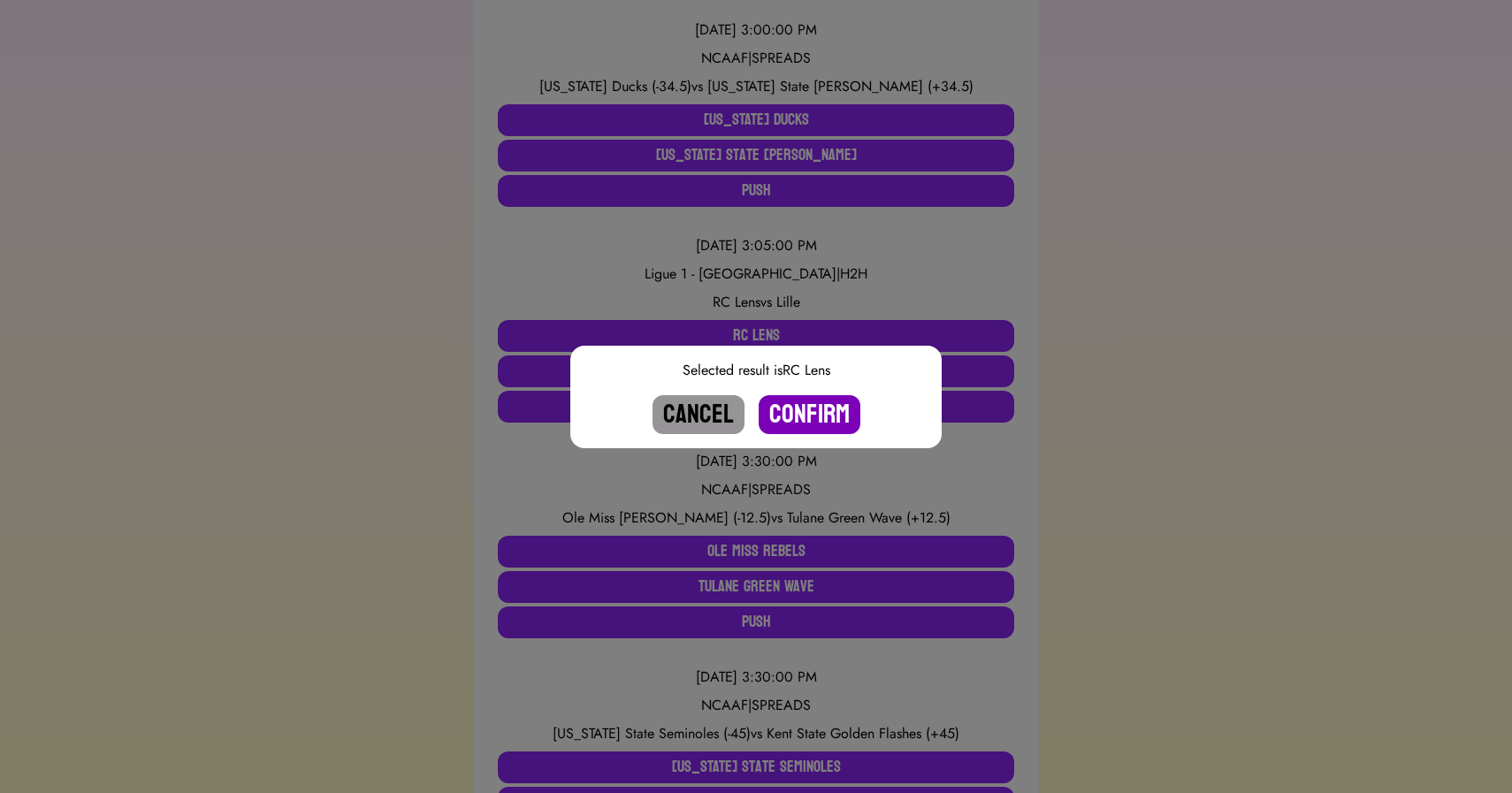
click at [809, 416] on button "Confirm" at bounding box center [809, 415] width 102 height 39
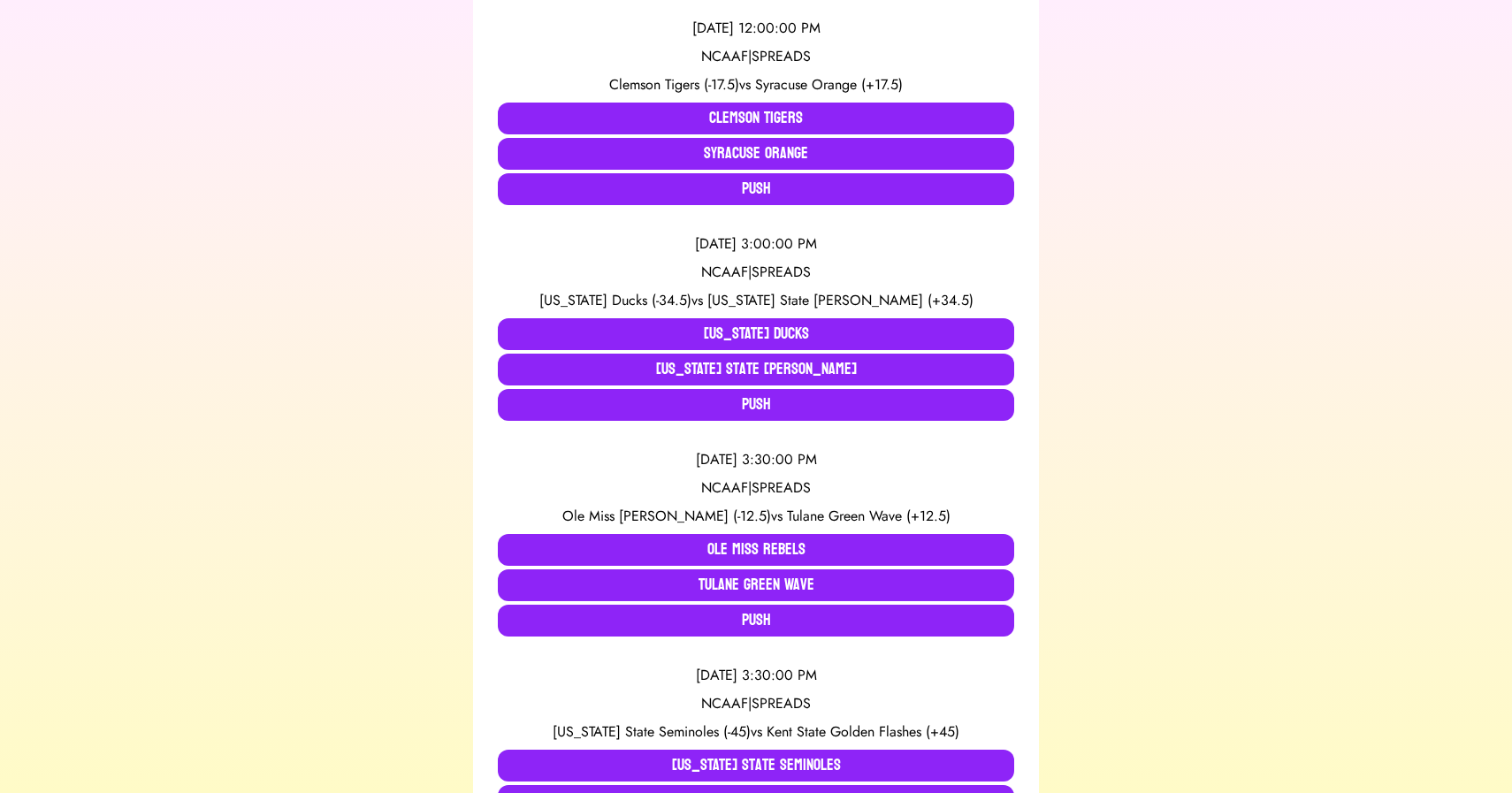
scroll to position [291, 0]
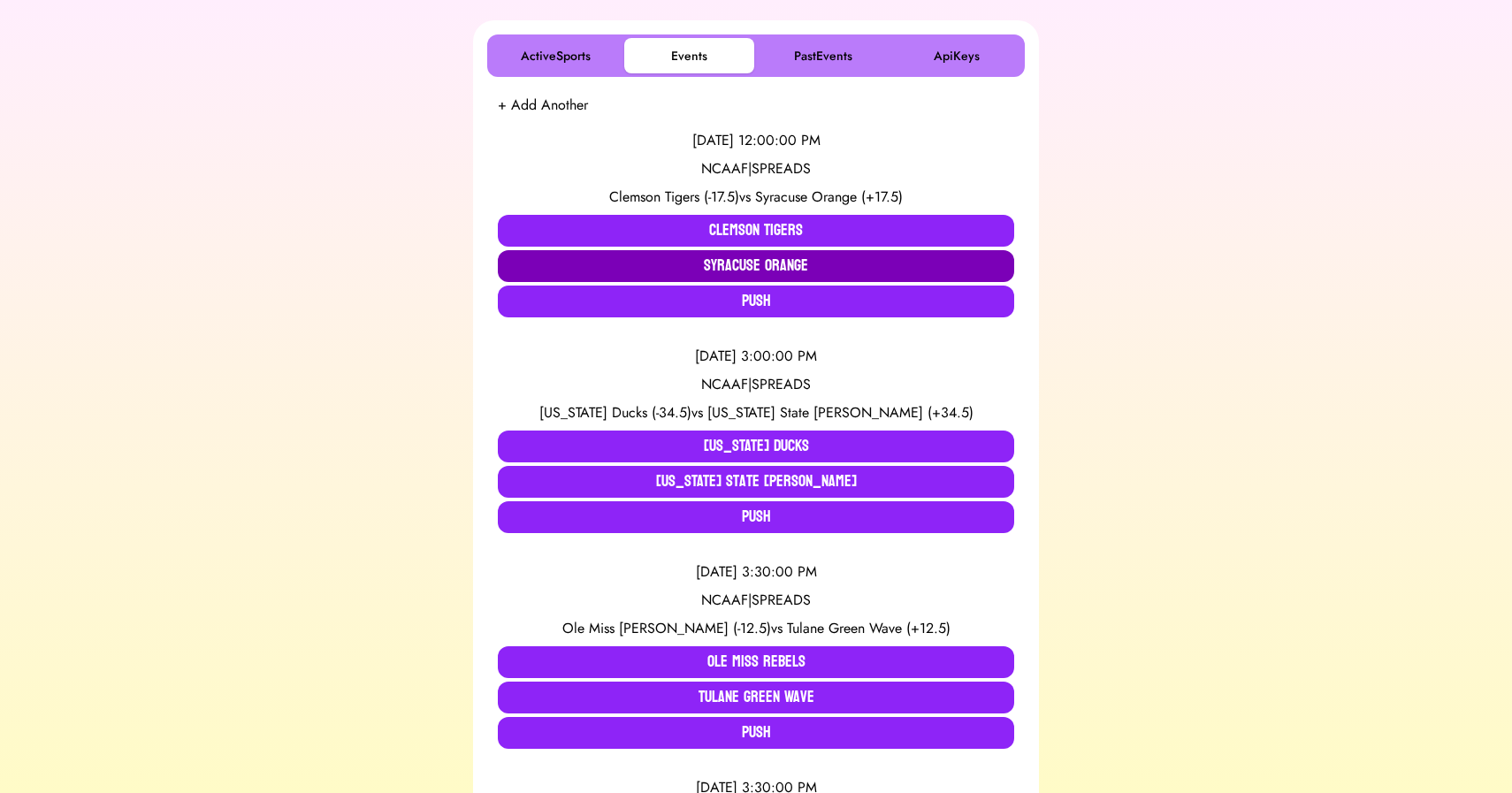
click at [689, 263] on button "Syracuse Orange" at bounding box center [756, 265] width 517 height 31
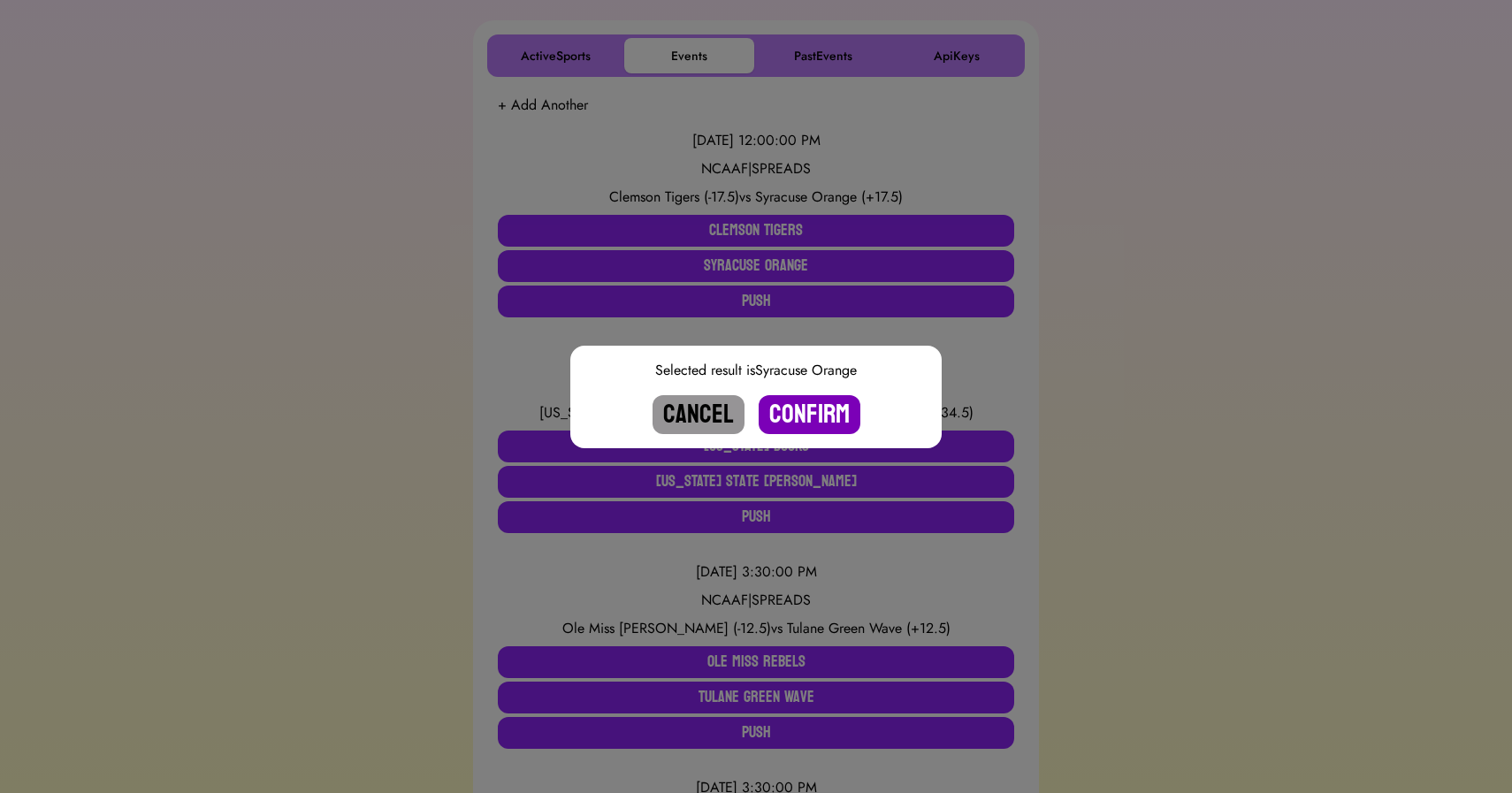
click at [823, 411] on button "Confirm" at bounding box center [809, 415] width 102 height 39
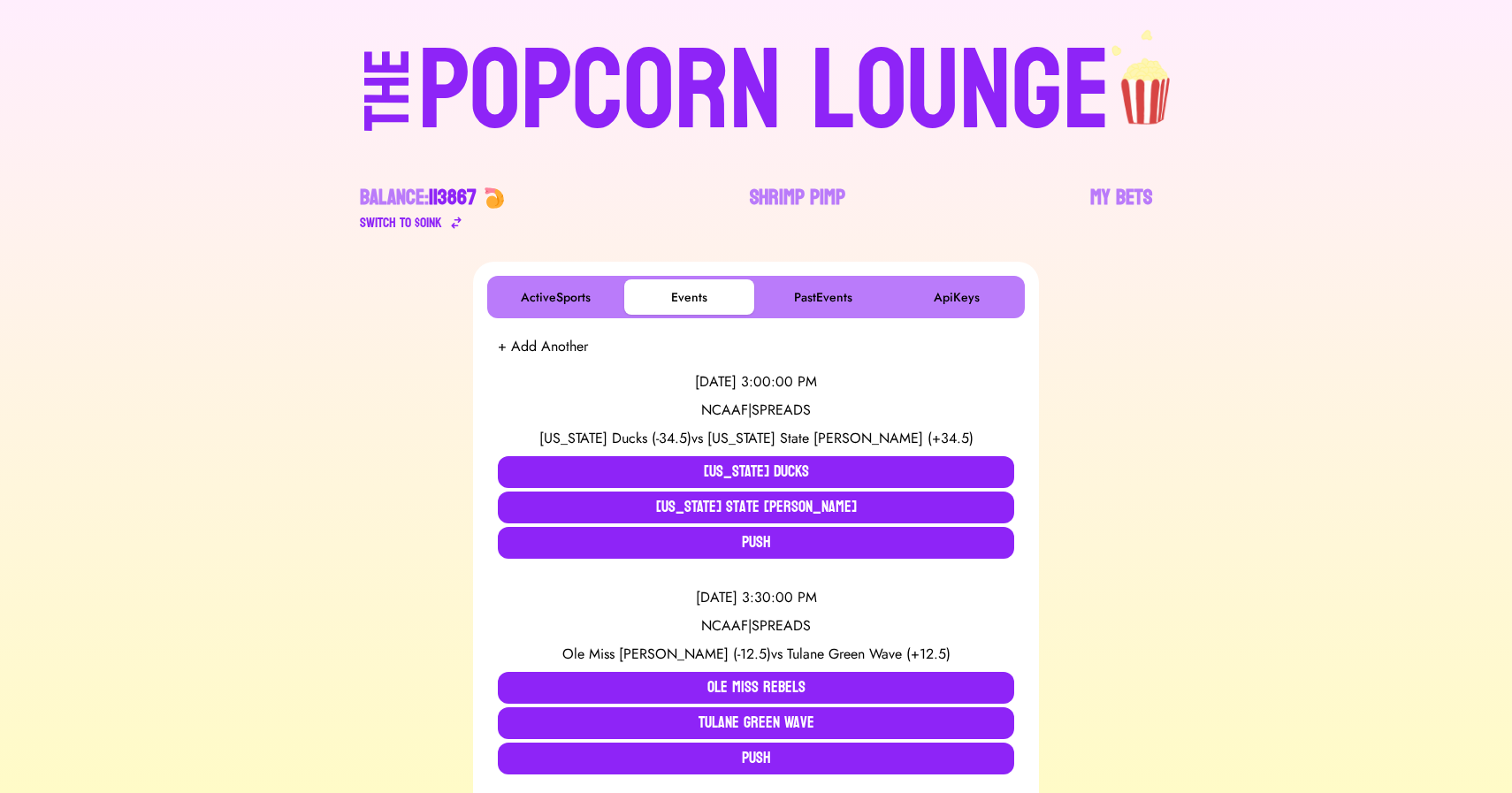
scroll to position [0, 0]
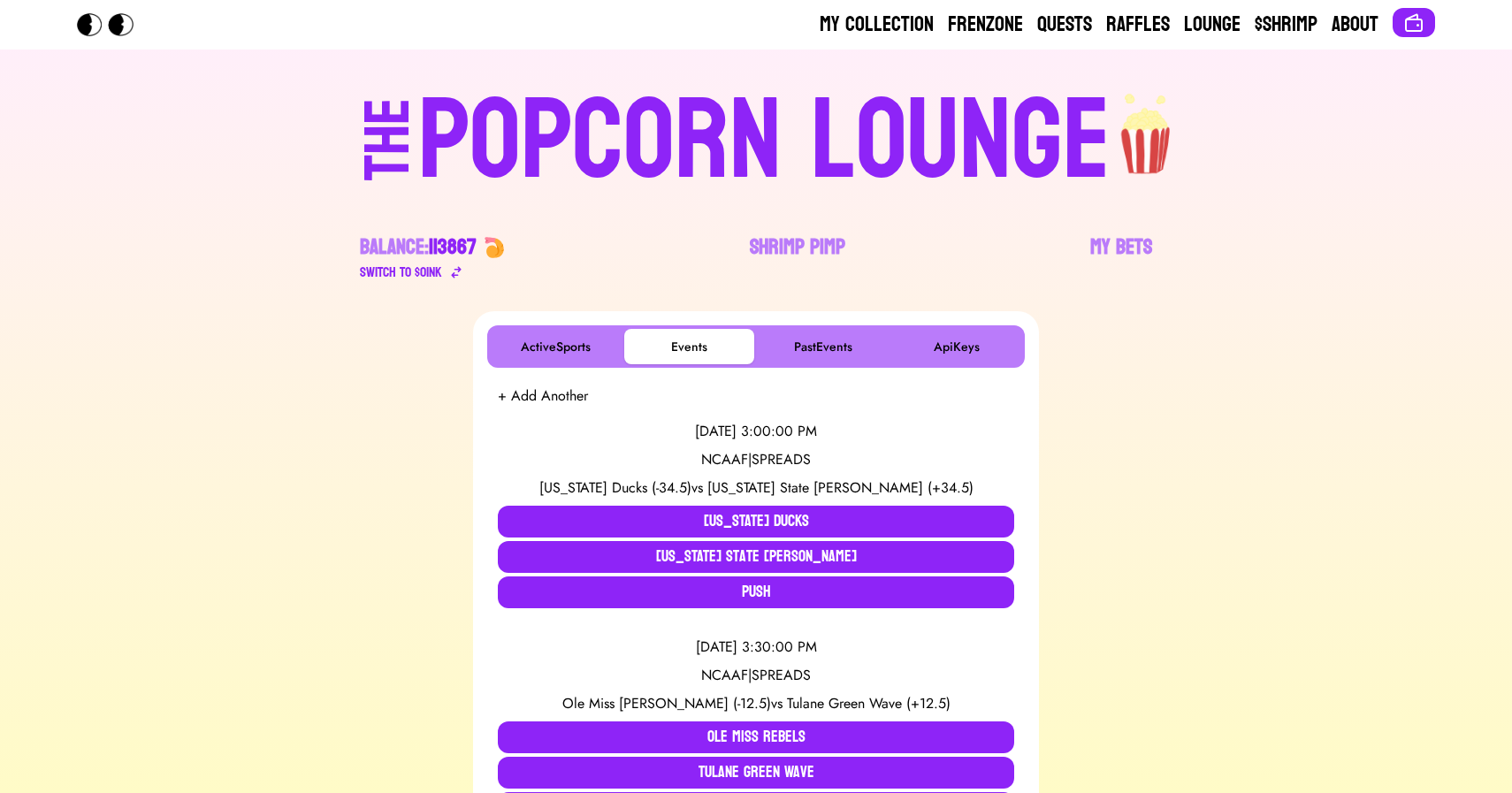
click at [598, 122] on div "POPCORN LOUNGE" at bounding box center [765, 141] width 692 height 113
